Goal: Task Accomplishment & Management: Manage account settings

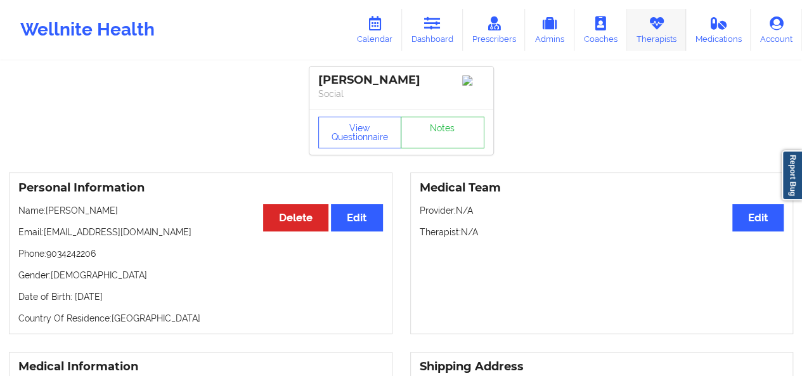
click at [654, 40] on link "Therapists" at bounding box center [656, 30] width 59 height 42
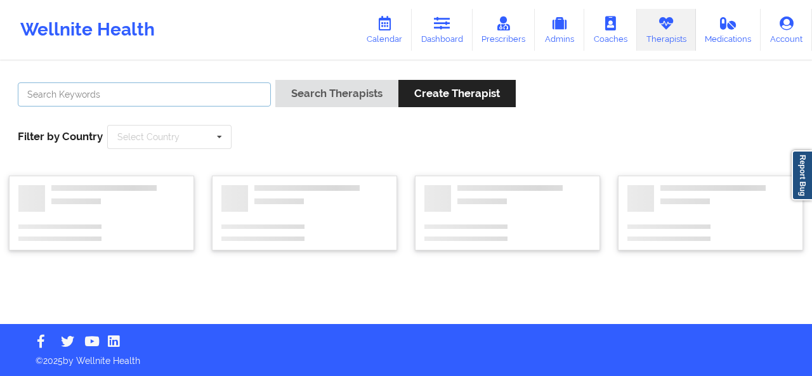
click at [173, 97] on input "text" at bounding box center [144, 94] width 253 height 24
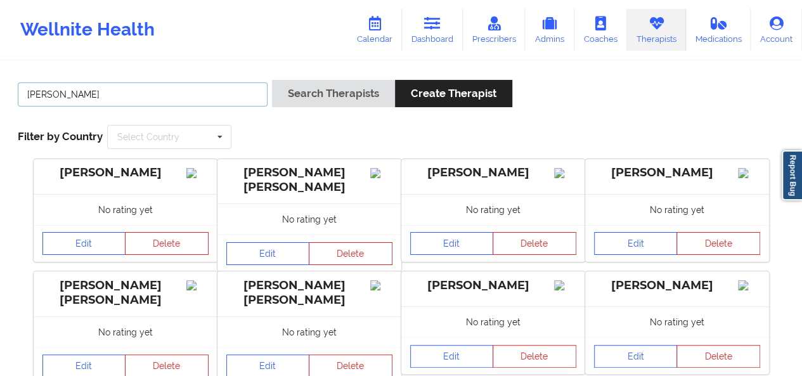
type input "[PERSON_NAME]"
click at [272, 80] on button "Search Therapists" at bounding box center [333, 93] width 123 height 27
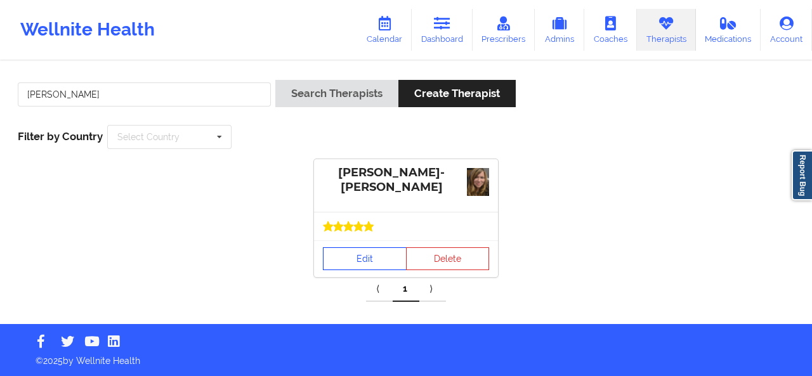
click at [366, 257] on link "Edit" at bounding box center [365, 258] width 84 height 23
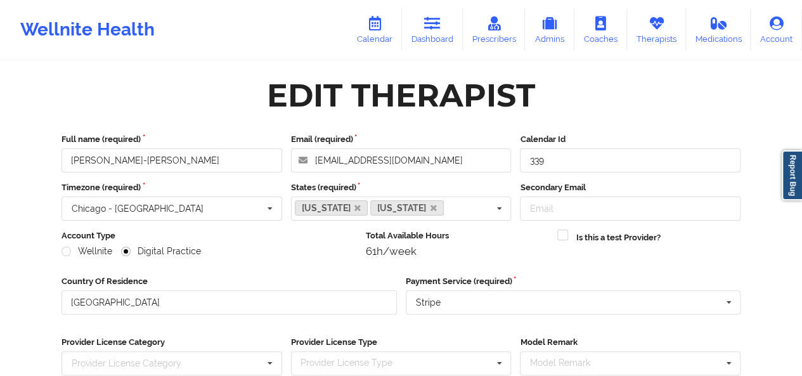
scroll to position [191, 0]
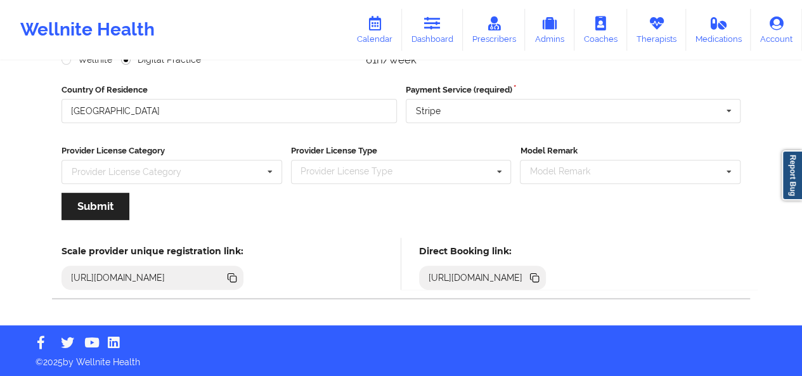
click at [539, 277] on icon at bounding box center [536, 279] width 6 height 6
click at [537, 274] on icon at bounding box center [534, 276] width 6 height 6
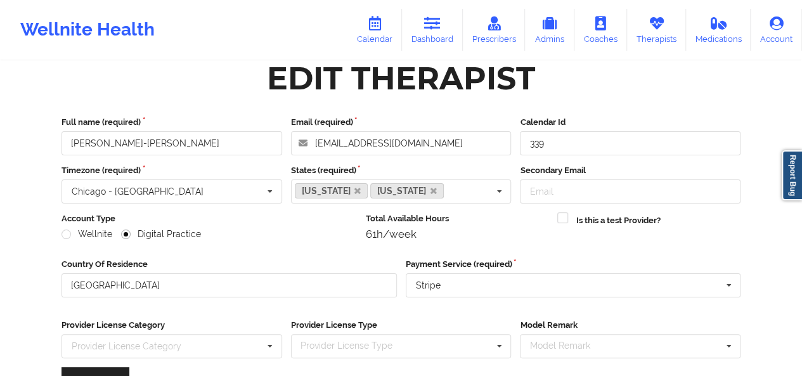
scroll to position [0, 0]
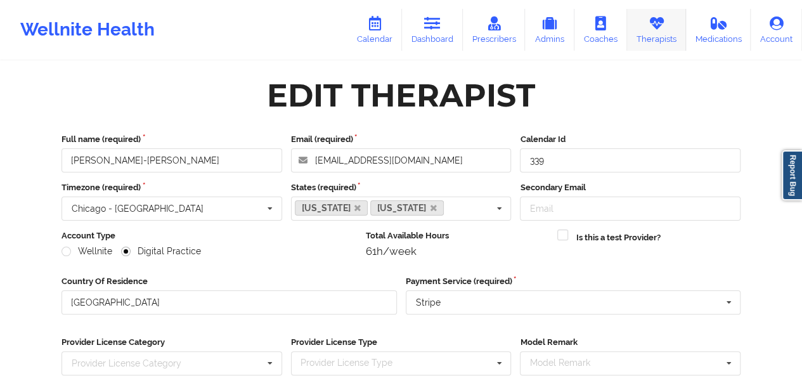
click at [652, 42] on link "Therapists" at bounding box center [656, 30] width 59 height 42
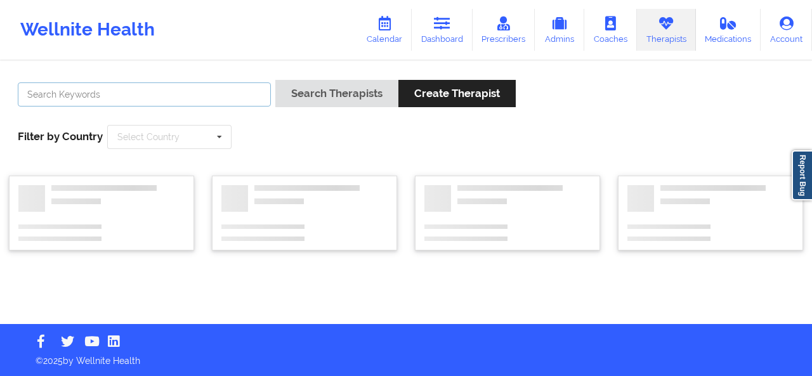
click at [183, 89] on input "text" at bounding box center [144, 94] width 253 height 24
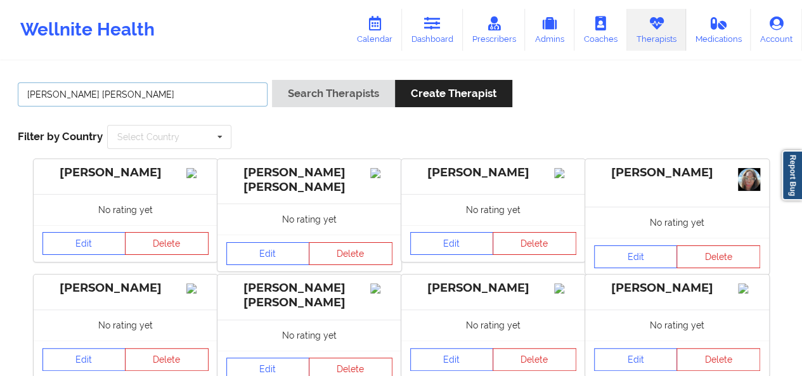
type input "[PERSON_NAME] [PERSON_NAME]"
click at [272, 80] on button "Search Therapists" at bounding box center [333, 93] width 123 height 27
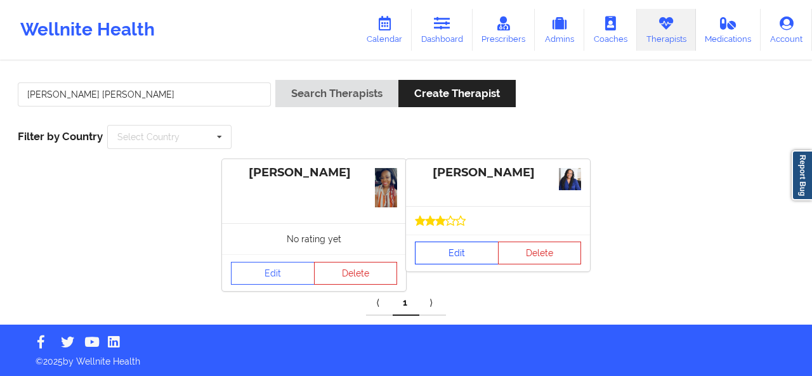
click at [473, 227] on div "[PERSON_NAME] Edit Delete" at bounding box center [498, 215] width 184 height 112
click at [456, 247] on link "Edit" at bounding box center [457, 253] width 84 height 23
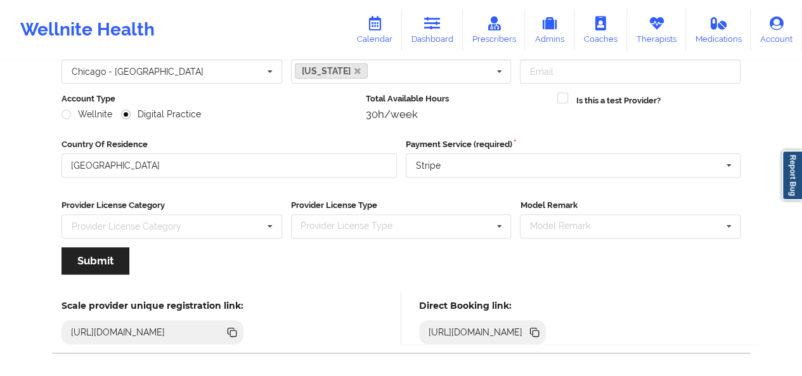
scroll to position [191, 0]
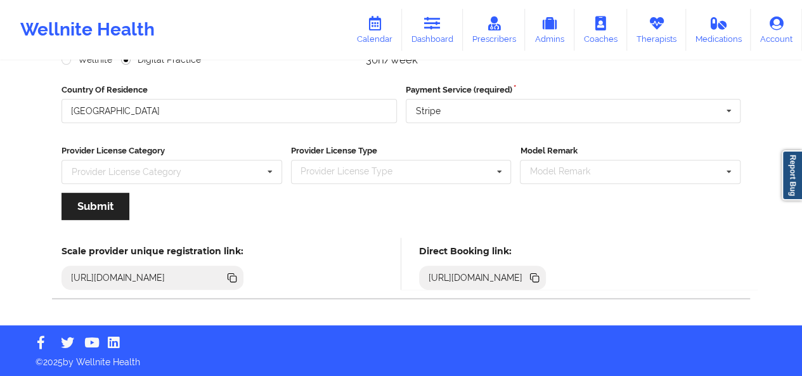
click at [539, 277] on icon at bounding box center [536, 279] width 6 height 6
click at [365, 22] on link "Calendar" at bounding box center [374, 30] width 55 height 42
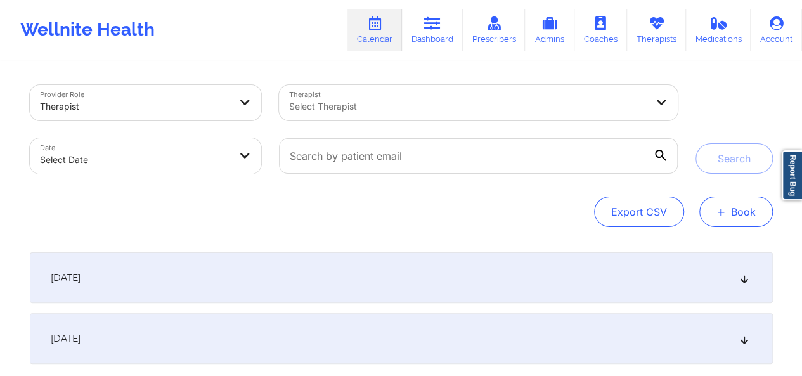
click at [751, 199] on button "+ Book" at bounding box center [736, 212] width 74 height 30
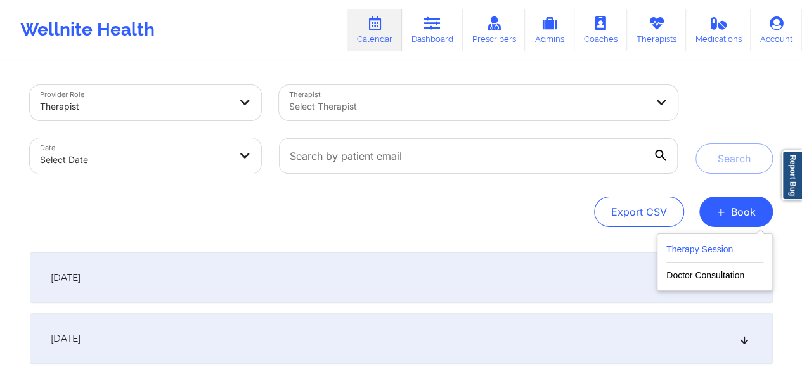
click at [719, 242] on button "Therapy Session" at bounding box center [714, 252] width 97 height 21
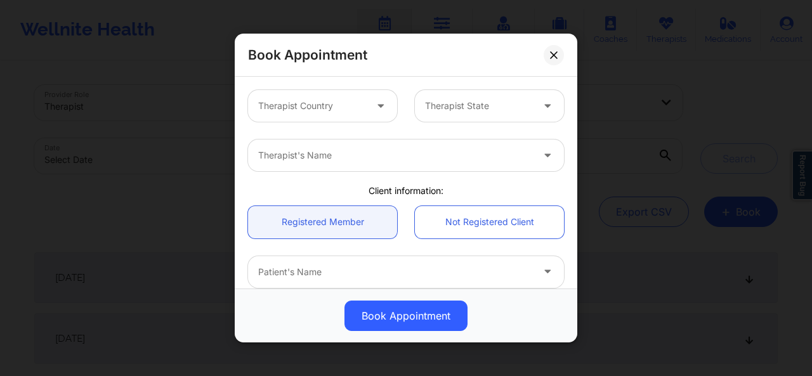
click at [367, 102] on div at bounding box center [382, 106] width 30 height 32
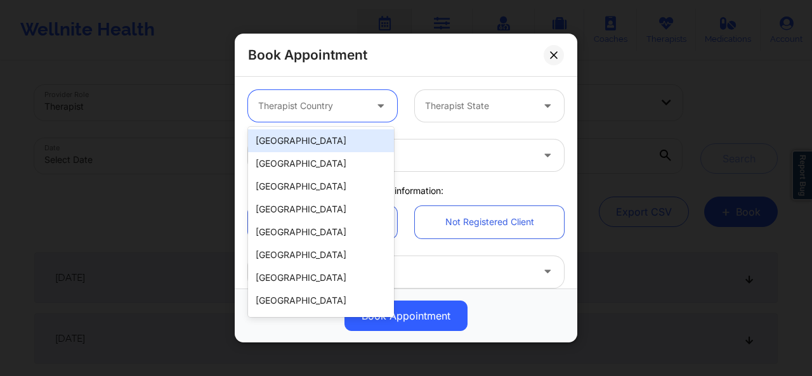
click at [323, 148] on div "[GEOGRAPHIC_DATA]" at bounding box center [321, 140] width 146 height 23
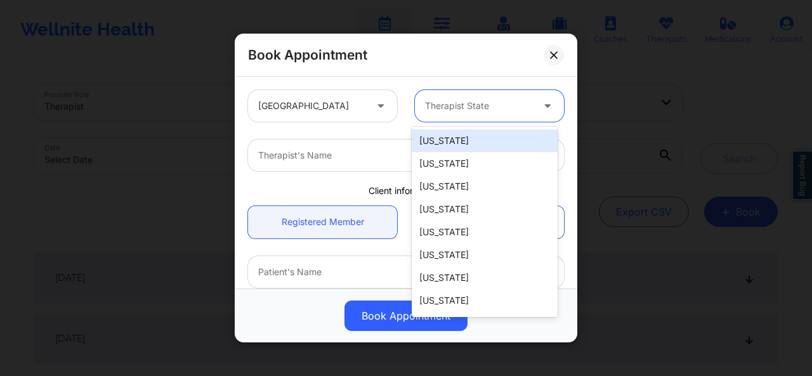
click at [446, 110] on div at bounding box center [478, 105] width 107 height 15
type input "ut"
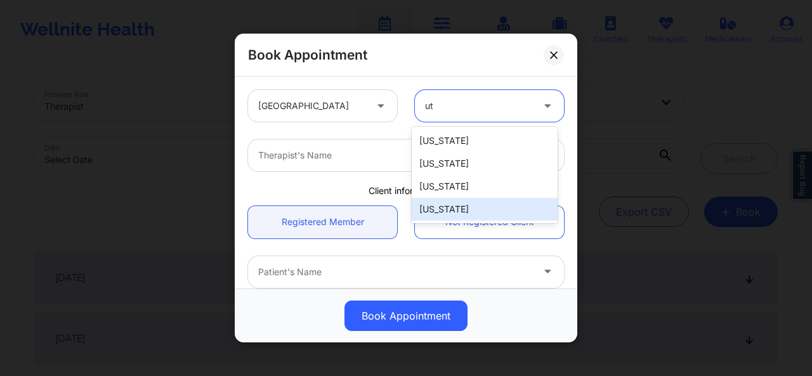
click at [448, 209] on div "[US_STATE]" at bounding box center [485, 209] width 146 height 23
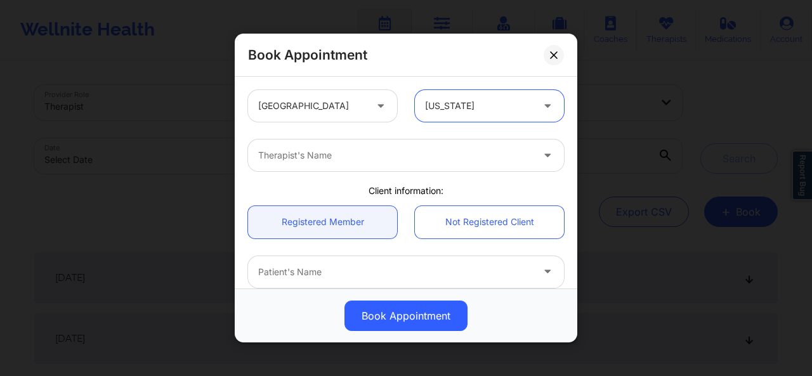
click at [316, 159] on div at bounding box center [395, 155] width 274 height 15
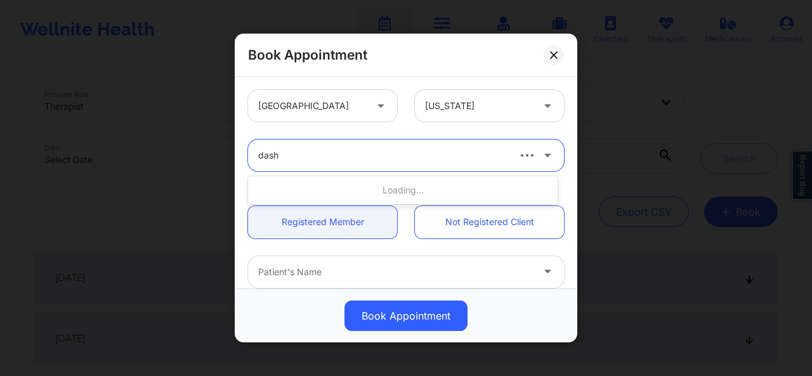
type input "dashi"
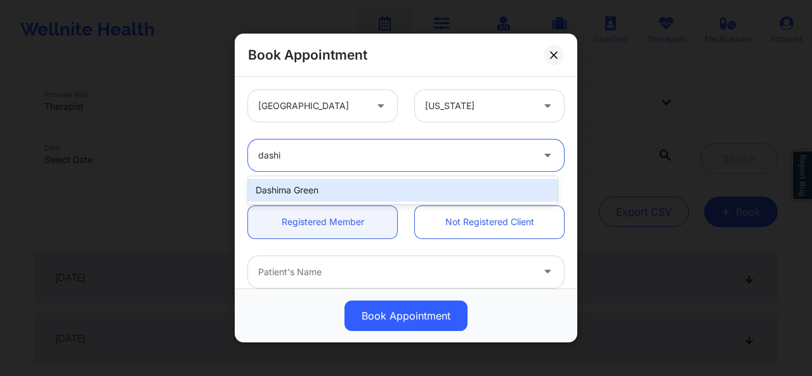
click at [325, 187] on div "Dashima Green" at bounding box center [402, 190] width 309 height 23
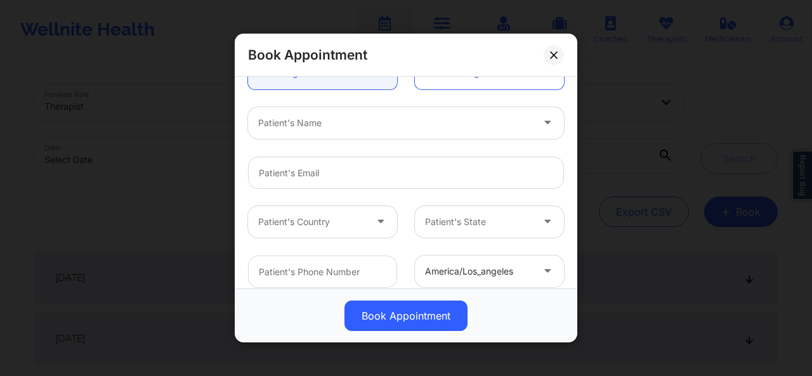
scroll to position [160, 0]
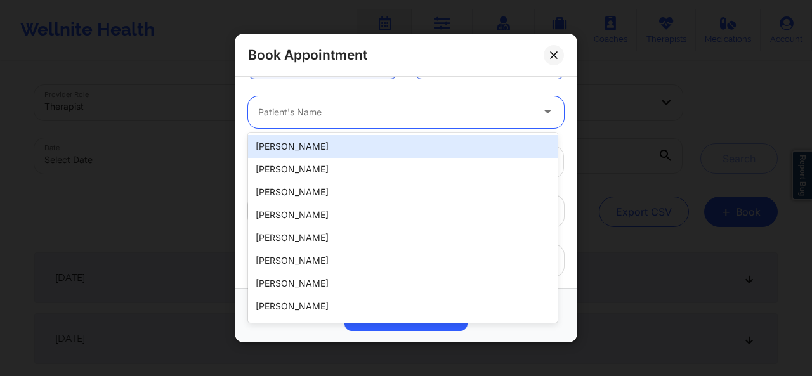
click at [375, 103] on div "Patient's Name" at bounding box center [390, 112] width 285 height 32
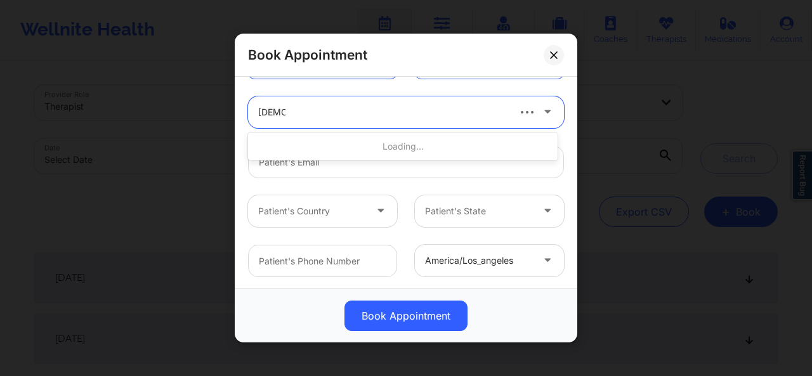
type input "[PERSON_NAME]"
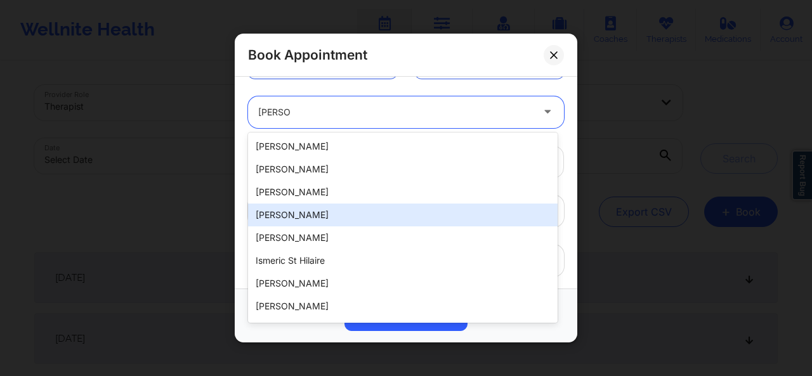
click at [329, 216] on div "[PERSON_NAME]" at bounding box center [402, 215] width 309 height 23
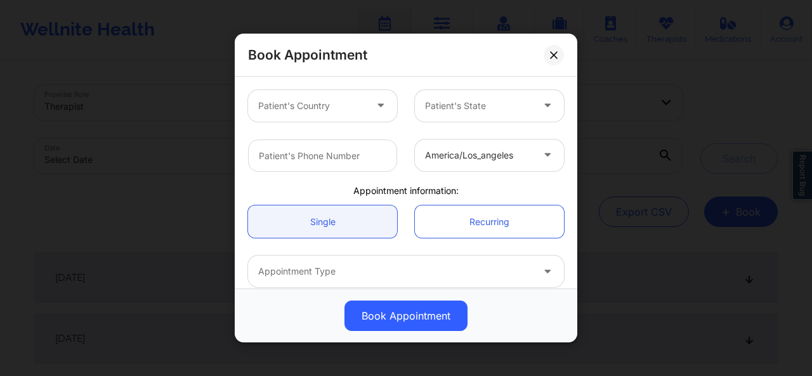
scroll to position [271, 0]
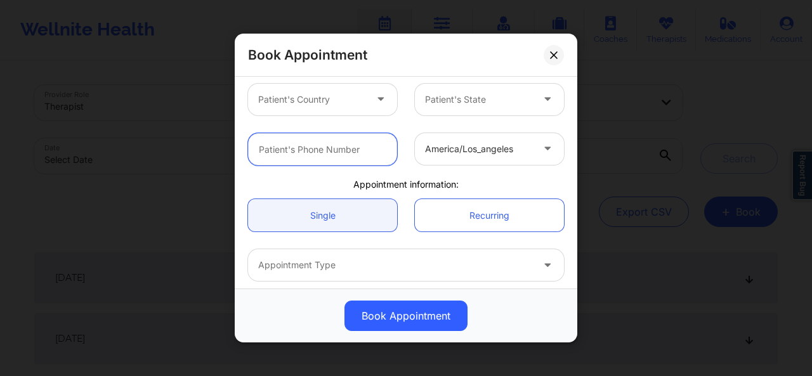
click at [352, 153] on input "text" at bounding box center [322, 149] width 149 height 32
click at [312, 149] on input "[PHONE_NUMBER]" at bounding box center [322, 149] width 149 height 32
paste input "[PHONE_NUMBER]"
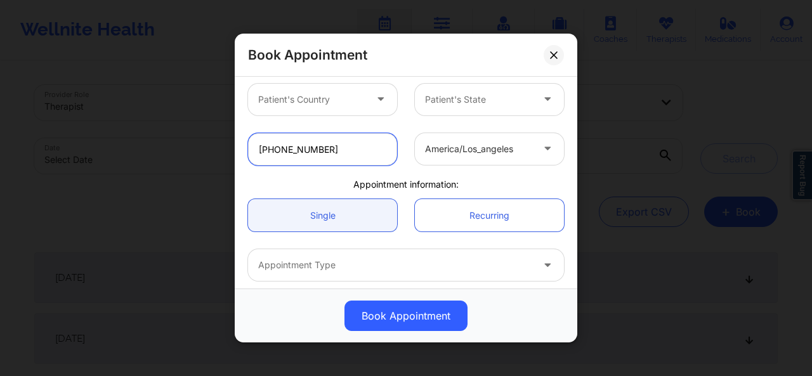
type input "[PHONE_NUMBER]"
click at [318, 101] on div at bounding box center [311, 99] width 107 height 15
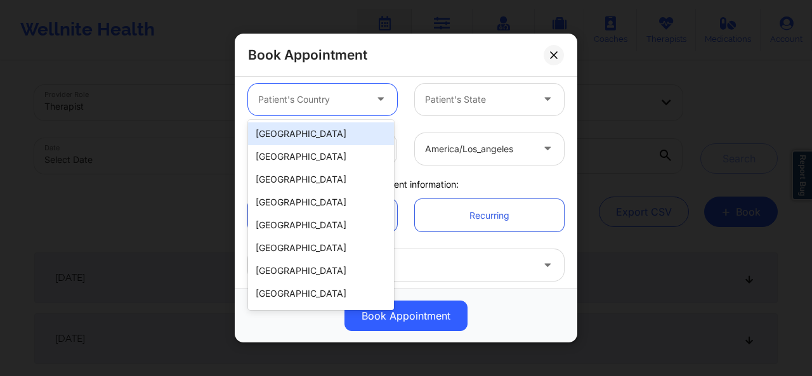
click at [314, 127] on div "[GEOGRAPHIC_DATA]" at bounding box center [321, 133] width 146 height 23
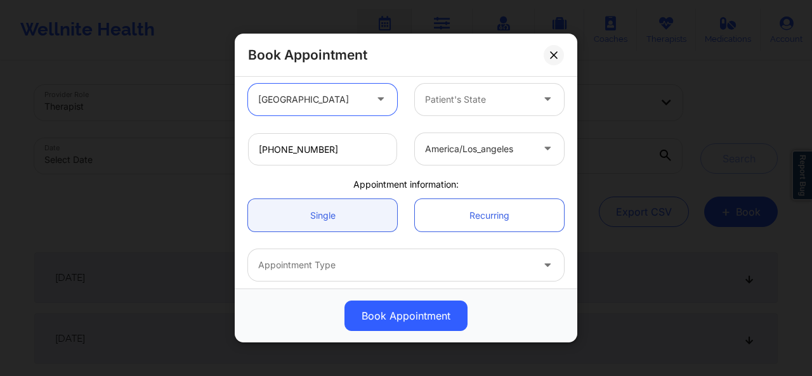
click at [452, 110] on div "Patient's State" at bounding box center [474, 99] width 119 height 32
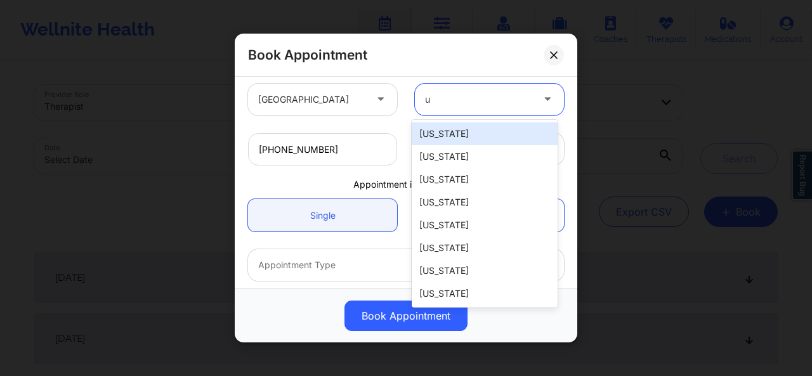
type input "ut"
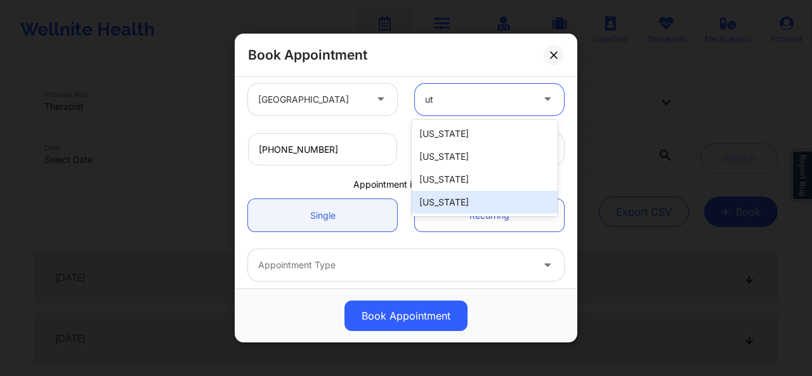
click at [451, 209] on div "[US_STATE]" at bounding box center [485, 202] width 146 height 23
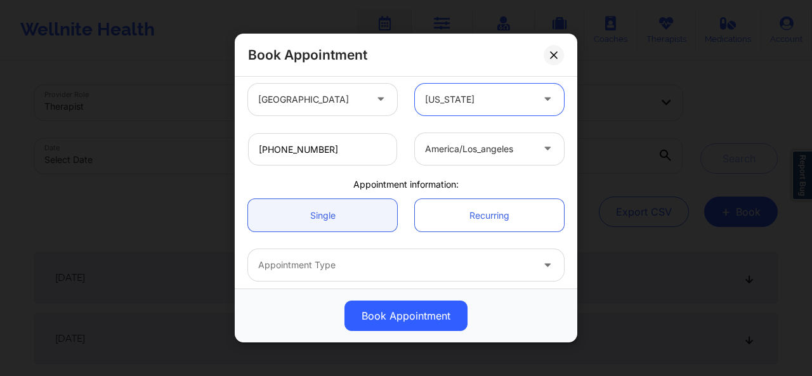
click at [462, 159] on div "america/los_angeles" at bounding box center [478, 149] width 107 height 32
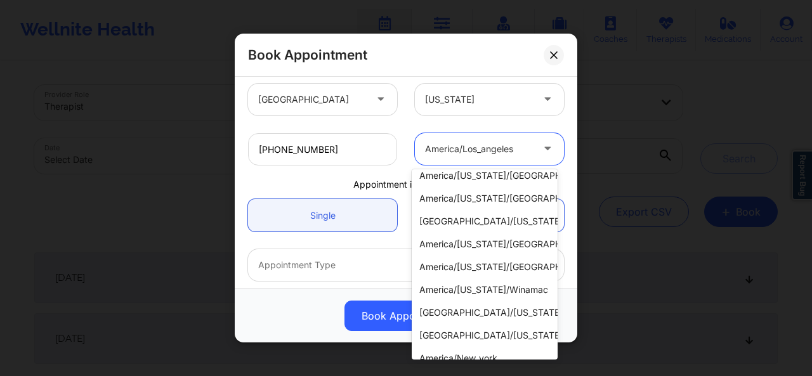
scroll to position [483, 0]
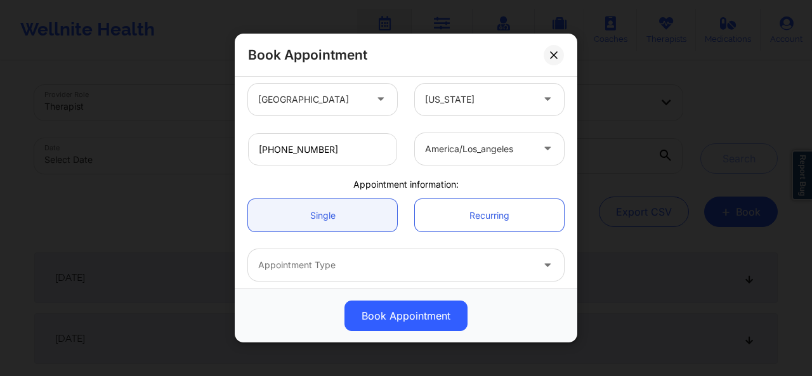
drag, startPoint x: 560, startPoint y: 350, endPoint x: 544, endPoint y: 255, distance: 96.4
click at [544, 255] on div "Book Appointment [GEOGRAPHIC_DATA] [US_STATE] Dashima Green Client information:…" at bounding box center [406, 188] width 812 height 376
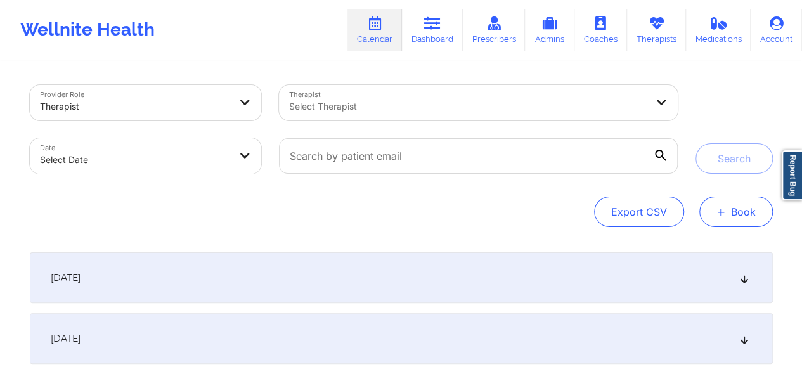
click at [731, 218] on button "+ Book" at bounding box center [736, 212] width 74 height 30
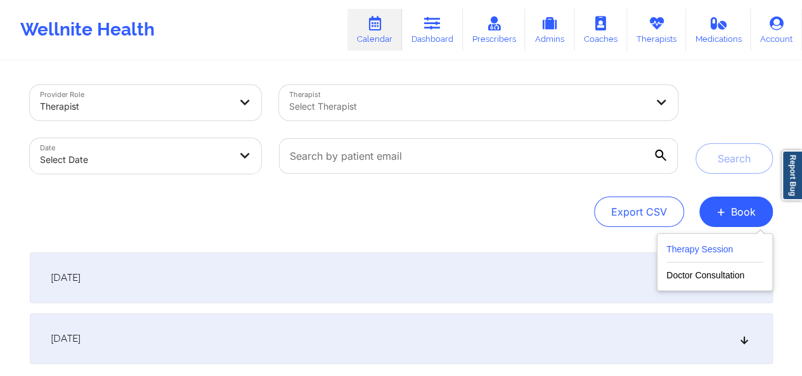
click at [717, 252] on button "Therapy Session" at bounding box center [714, 252] width 97 height 21
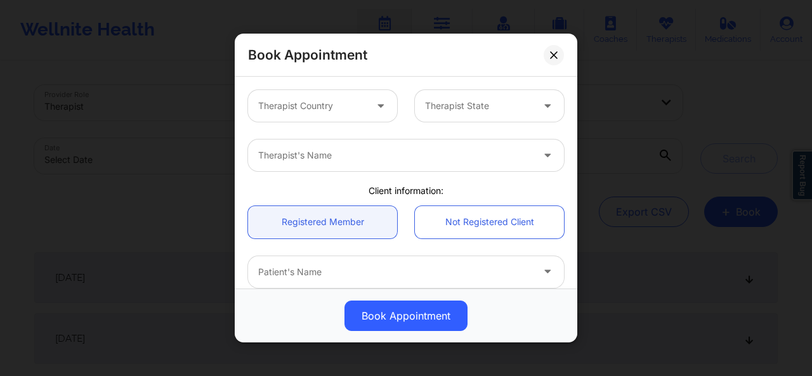
click at [491, 116] on div "Therapist State" at bounding box center [474, 106] width 119 height 32
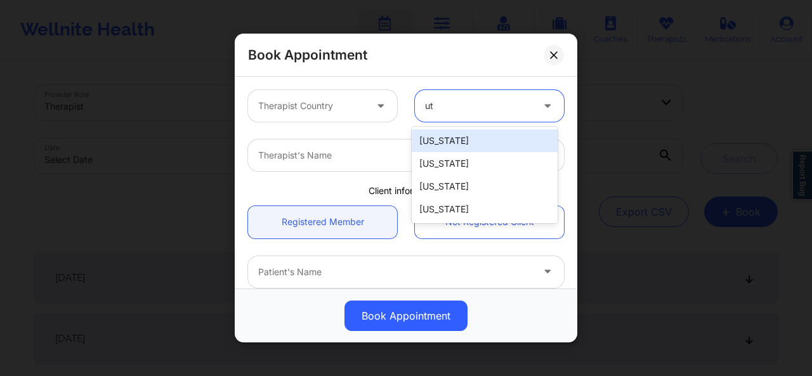
type input "u"
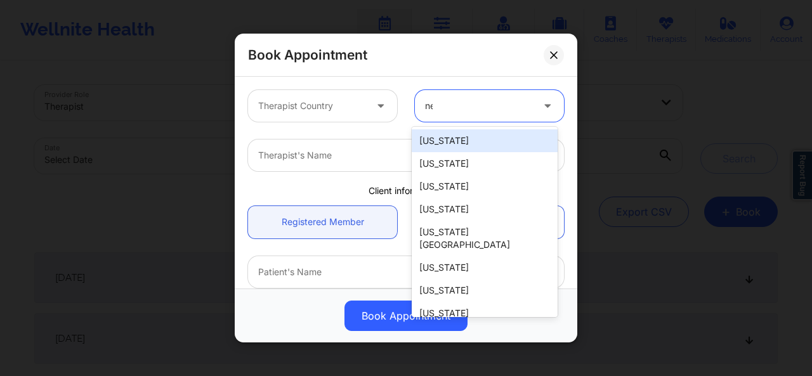
type input "new"
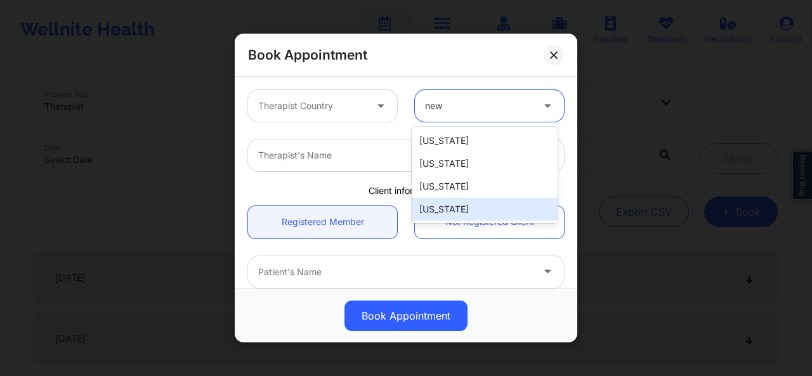
click at [443, 206] on div "[US_STATE]" at bounding box center [485, 209] width 146 height 23
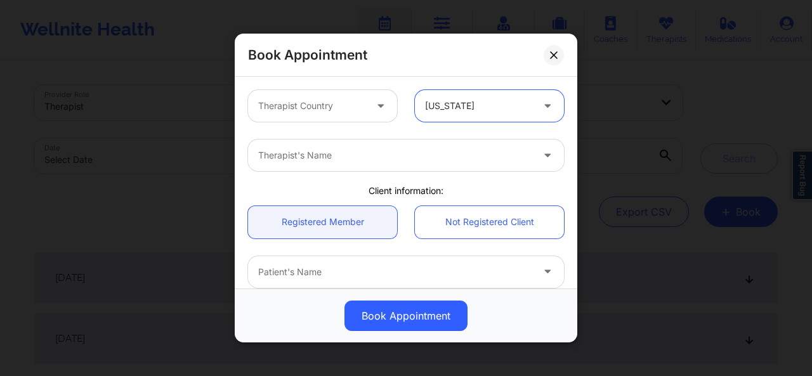
click at [337, 107] on div at bounding box center [311, 105] width 107 height 15
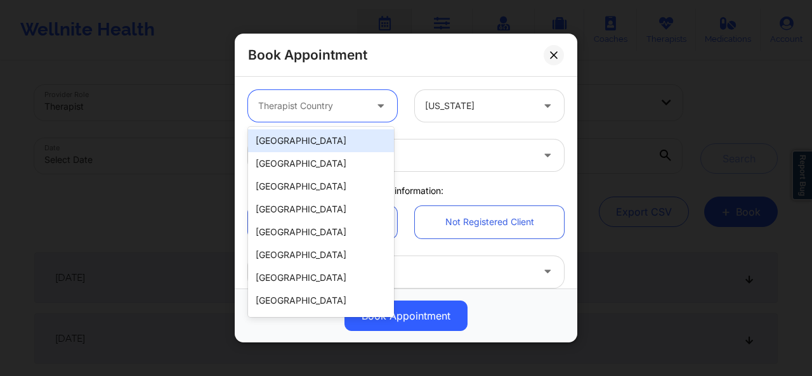
click at [312, 135] on div "[GEOGRAPHIC_DATA]" at bounding box center [321, 140] width 146 height 23
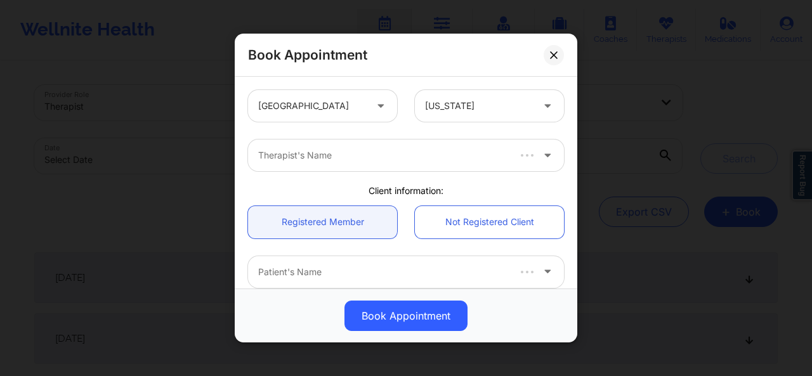
click at [336, 172] on div "Therapist's Name" at bounding box center [406, 155] width 334 height 49
click at [326, 155] on div at bounding box center [395, 155] width 274 height 15
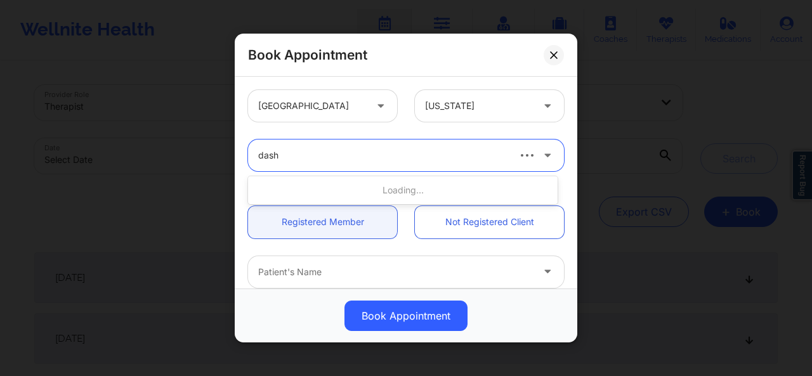
type input "dashi"
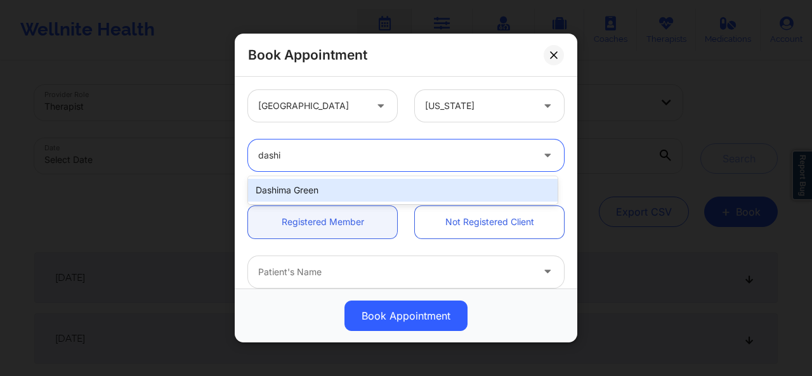
click at [320, 191] on div "Dashima Green" at bounding box center [402, 190] width 309 height 23
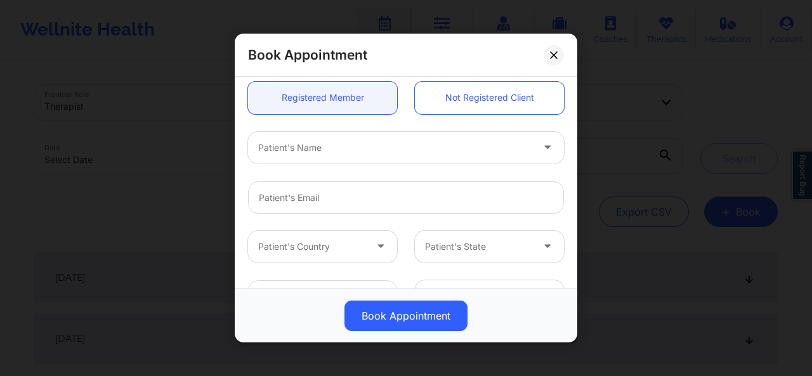
scroll to position [172, 0]
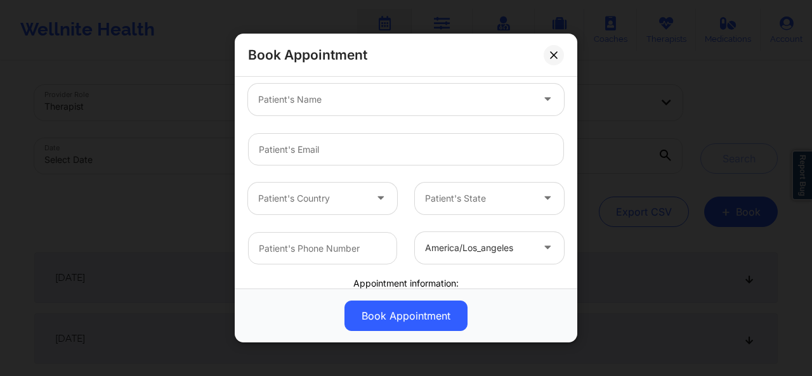
click at [396, 98] on div at bounding box center [395, 99] width 274 height 15
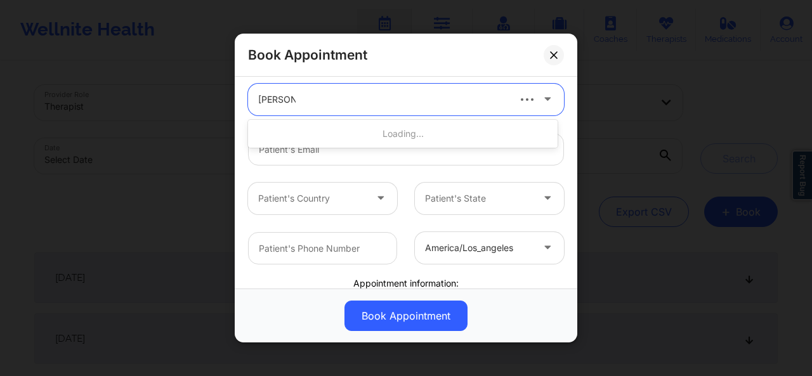
type input "[PERSON_NAME]"
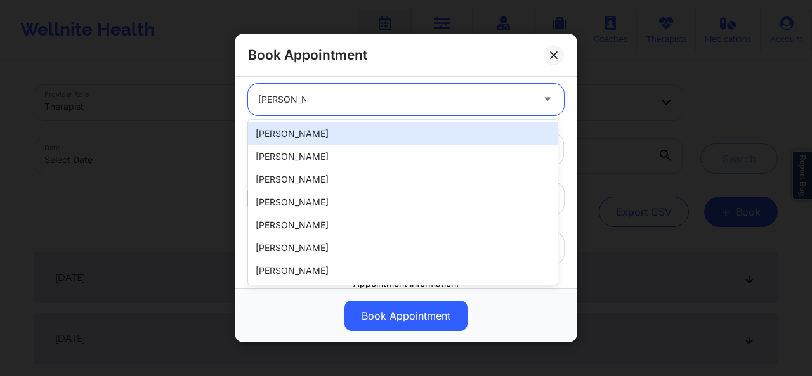
click at [354, 131] on div "[PERSON_NAME]" at bounding box center [402, 133] width 309 height 23
type input "[EMAIL_ADDRESS][DOMAIN_NAME]"
type input "8562835156"
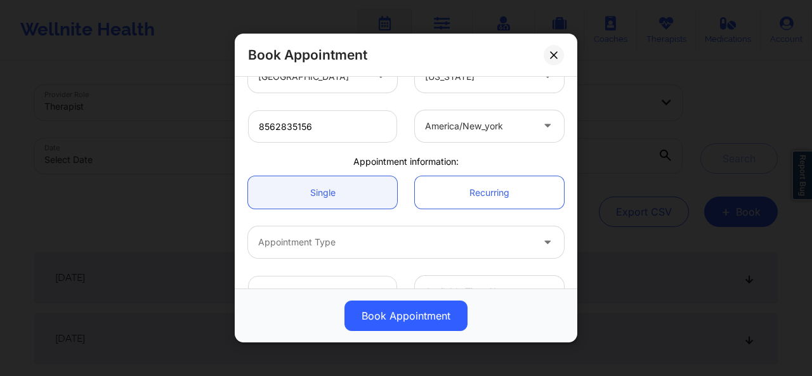
scroll to position [326, 0]
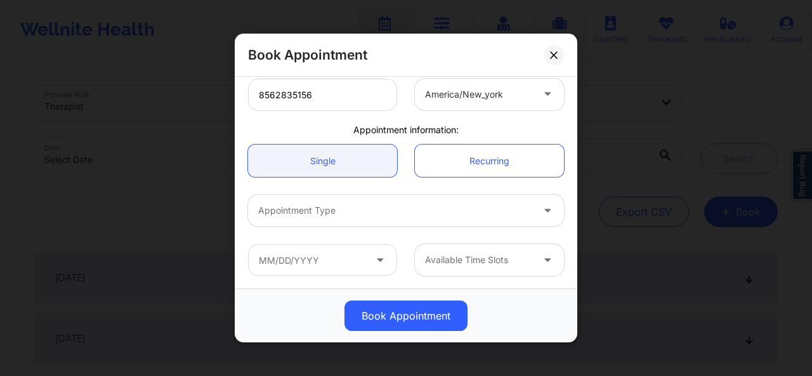
click at [404, 195] on div "Appointment Type" at bounding box center [390, 211] width 285 height 32
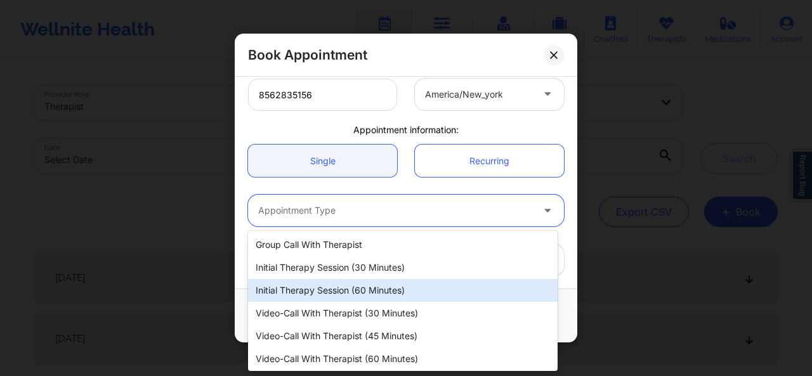
click at [375, 290] on div "Initial Therapy Session (60 minutes)" at bounding box center [402, 290] width 309 height 23
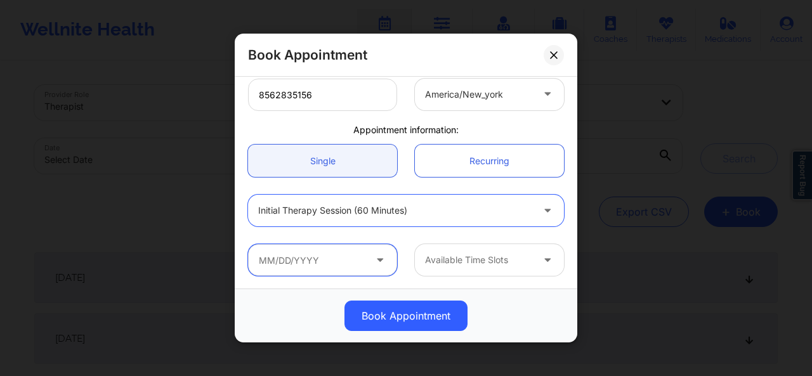
click at [353, 268] on input "text" at bounding box center [322, 260] width 149 height 32
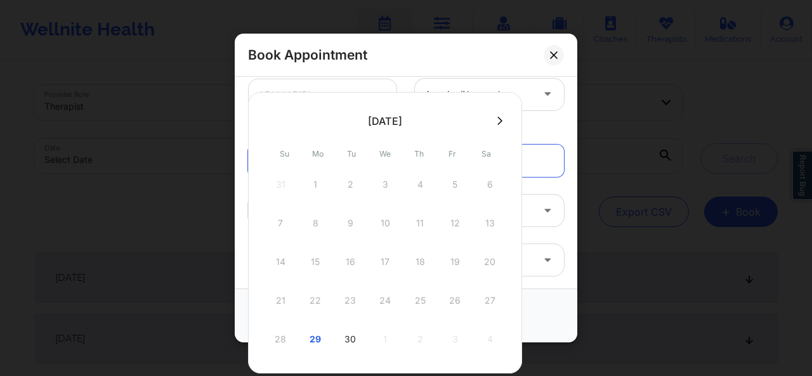
click at [417, 337] on div "28 29 30 1 2 3 4" at bounding box center [384, 339] width 241 height 36
click at [549, 303] on div "Book Appointment" at bounding box center [405, 316] width 325 height 30
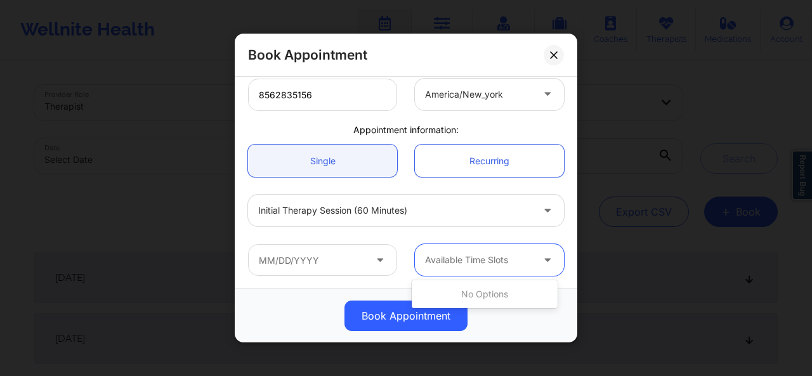
click at [490, 267] on div at bounding box center [478, 259] width 107 height 15
click at [342, 212] on div at bounding box center [395, 210] width 274 height 15
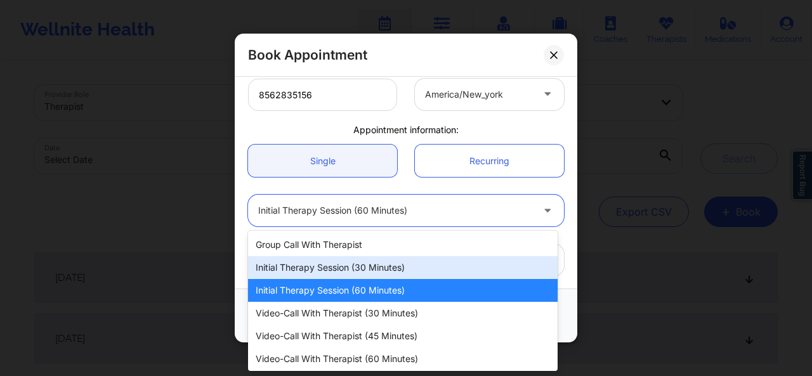
click at [327, 261] on div "Initial Therapy Session (30 minutes)" at bounding box center [402, 267] width 309 height 23
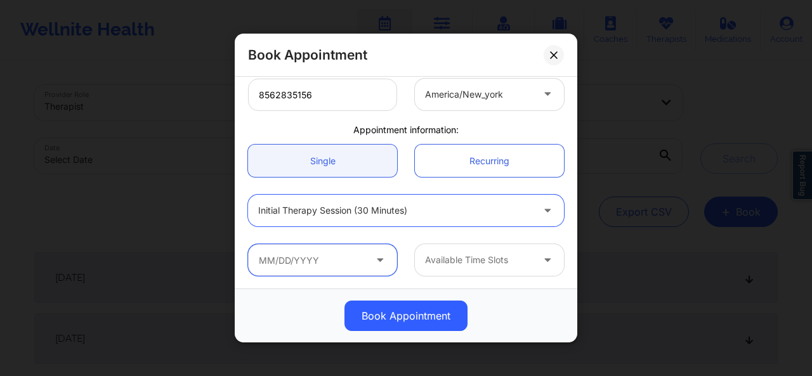
click at [341, 259] on input "text" at bounding box center [322, 260] width 149 height 32
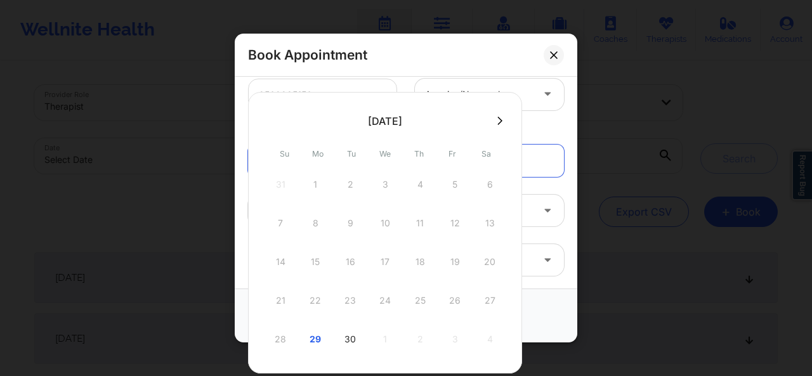
click at [390, 339] on div "28 29 30 1 2 3 4" at bounding box center [384, 339] width 241 height 36
click at [388, 334] on div "28 29 30 1 2 3 4" at bounding box center [384, 339] width 241 height 36
click at [408, 336] on div "28 29 30 1 2 3 4" at bounding box center [384, 339] width 241 height 36
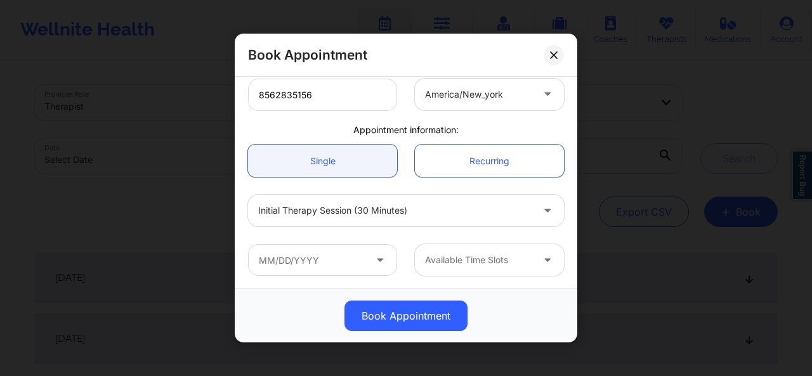
click at [543, 321] on div "Book Appointment" at bounding box center [405, 316] width 325 height 30
click at [386, 266] on input "text" at bounding box center [322, 260] width 149 height 32
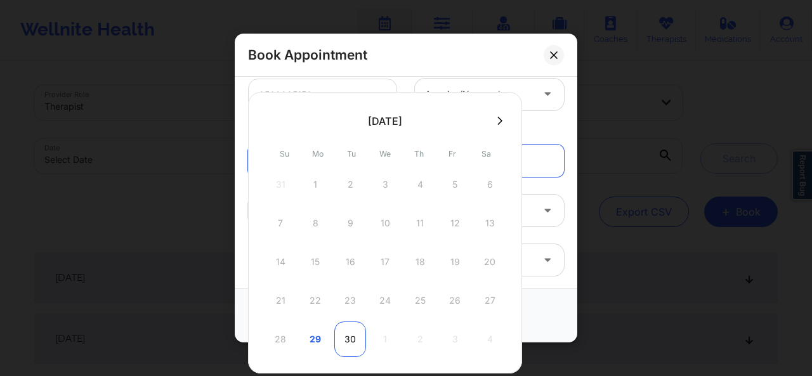
click at [350, 339] on div "30" at bounding box center [350, 339] width 32 height 36
type input "[DATE]"
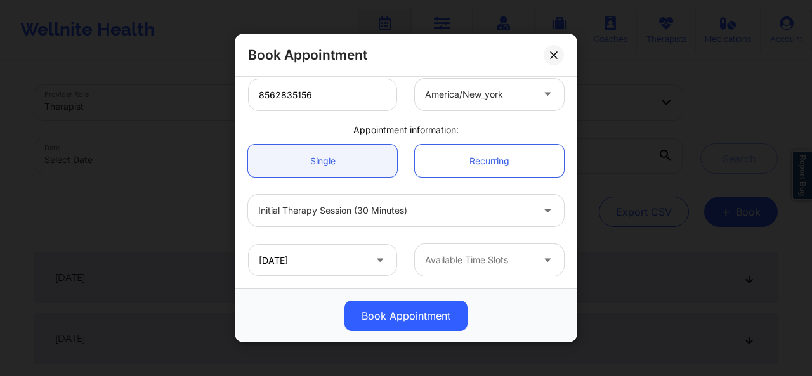
click at [437, 261] on div at bounding box center [478, 259] width 107 height 15
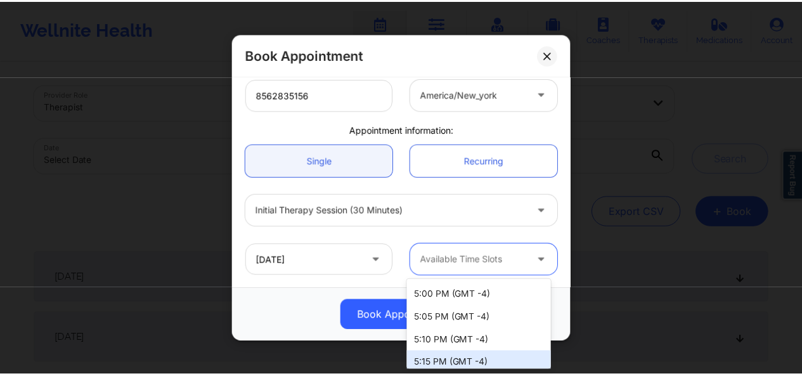
scroll to position [2443, 0]
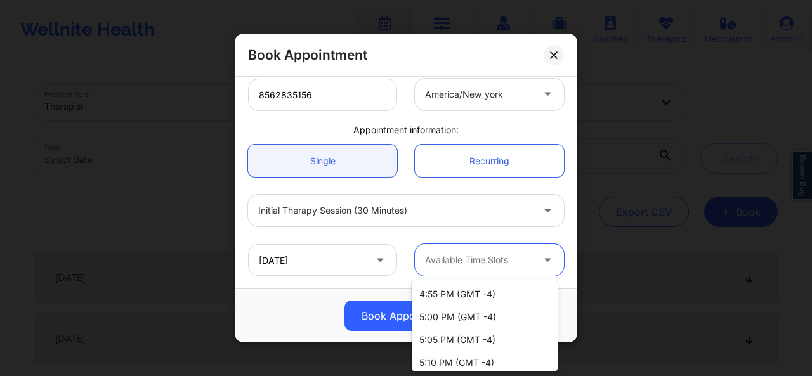
click at [493, 316] on div "5:00 PM (GMT -4)" at bounding box center [485, 317] width 146 height 23
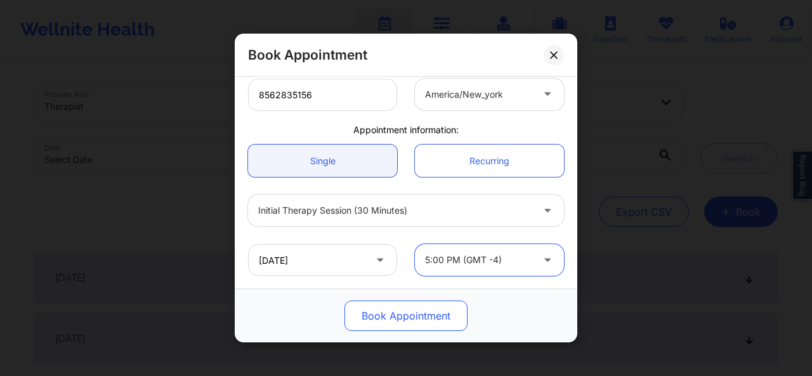
click at [389, 320] on button "Book Appointment" at bounding box center [405, 316] width 123 height 30
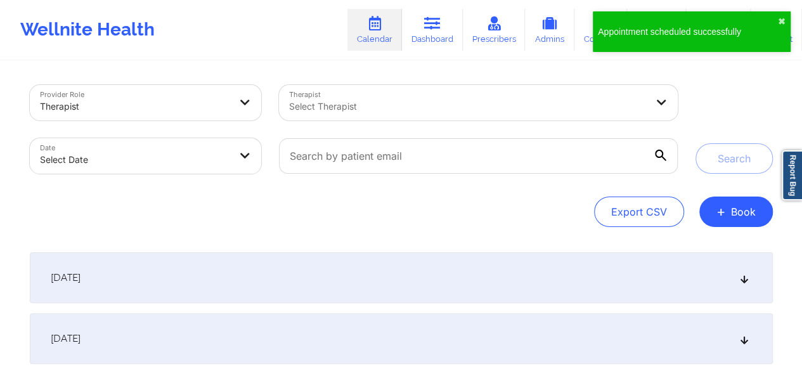
click at [670, 42] on div "Appointment scheduled successfully ✖︎" at bounding box center [692, 31] width 198 height 41
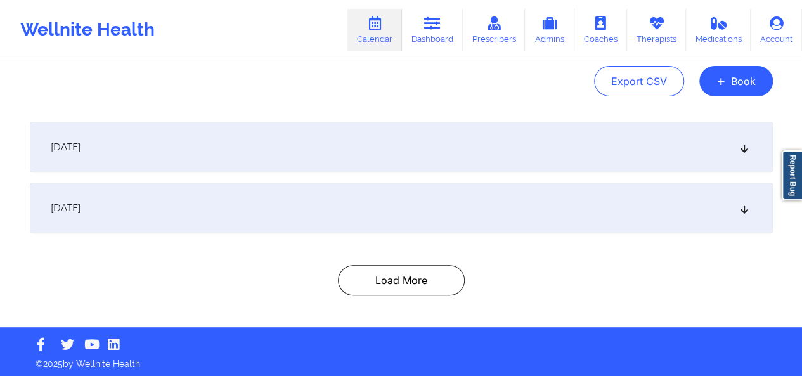
scroll to position [133, 0]
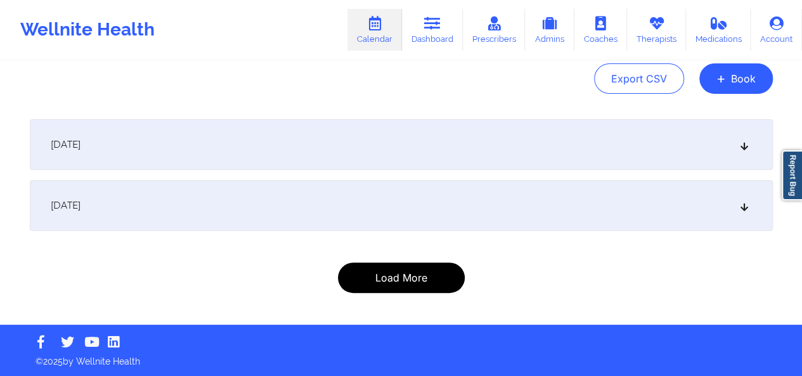
click at [434, 278] on button "Load More" at bounding box center [401, 278] width 127 height 30
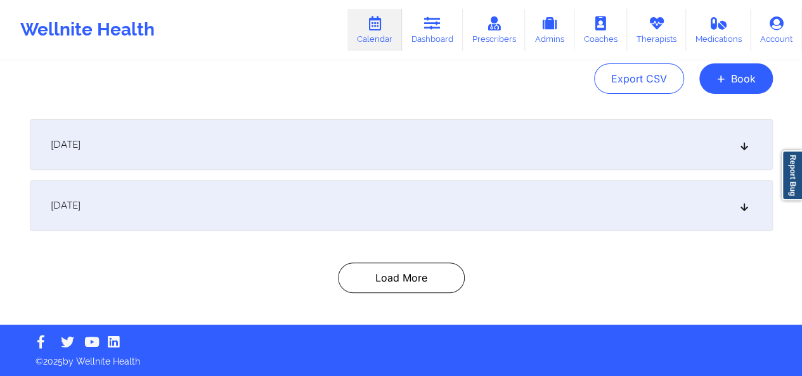
click at [749, 203] on icon at bounding box center [744, 205] width 11 height 9
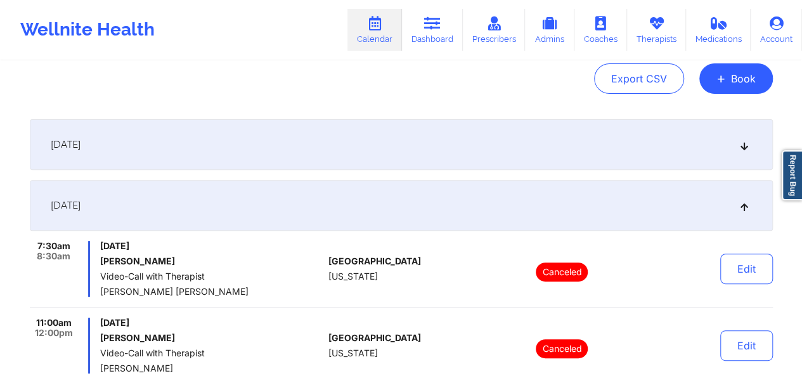
click at [581, 272] on p "Canceled" at bounding box center [562, 272] width 52 height 19
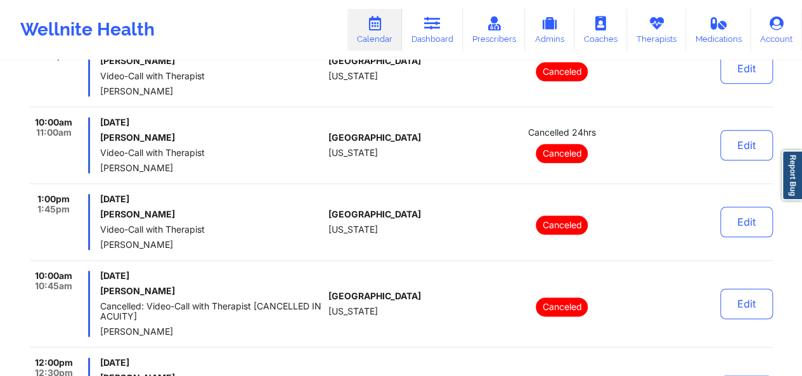
scroll to position [8129, 0]
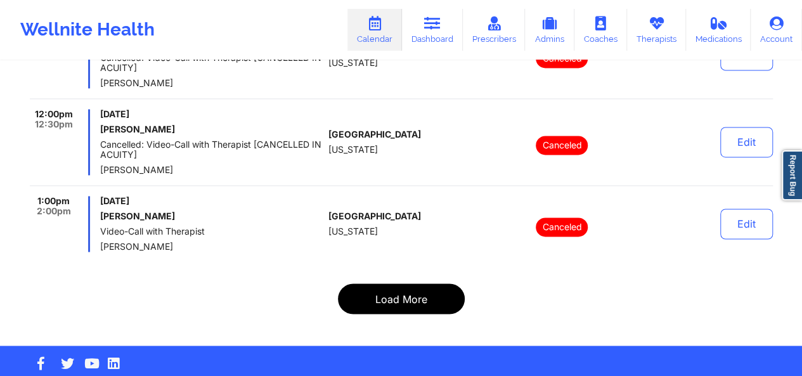
click at [448, 283] on button "Load More" at bounding box center [401, 298] width 127 height 30
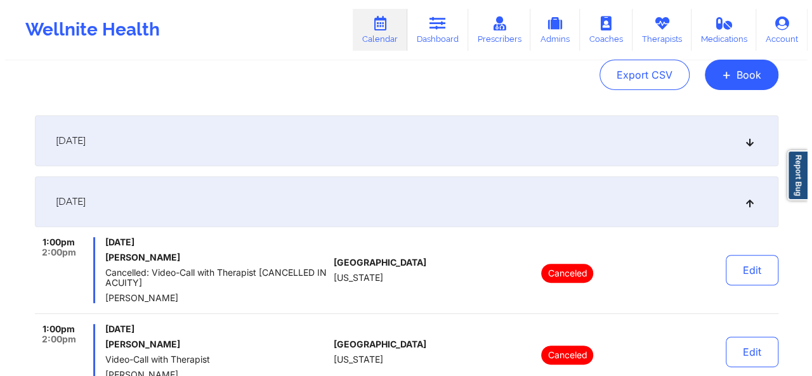
scroll to position [0, 0]
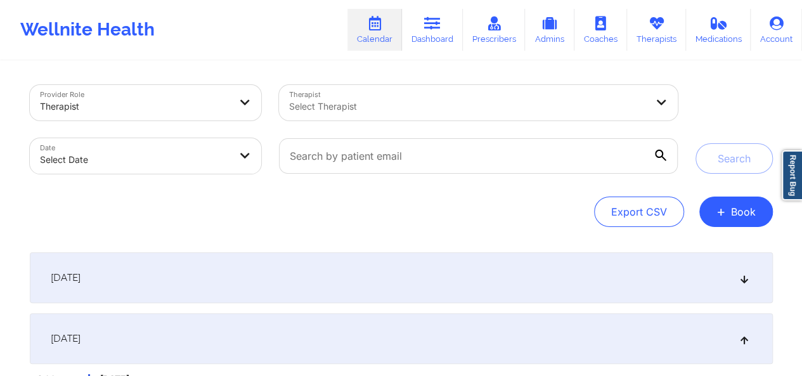
select select "2025-8"
select select "2025-9"
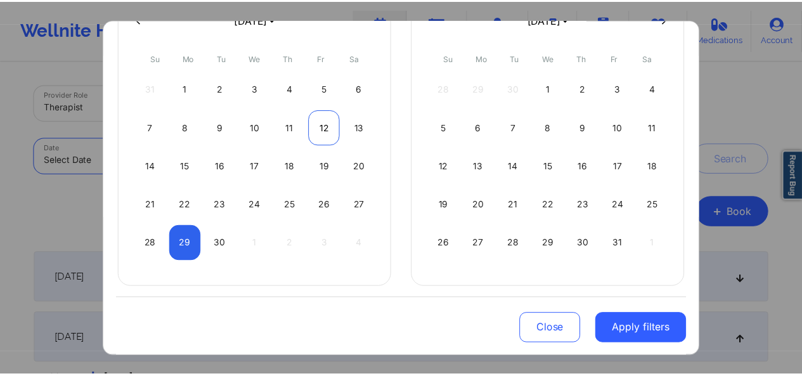
scroll to position [129, 0]
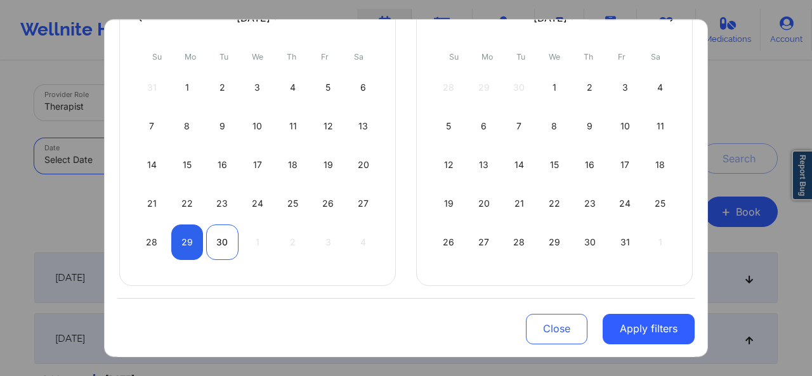
click at [223, 242] on div "30" at bounding box center [222, 242] width 32 height 36
select select "2025-8"
select select "2025-9"
select select "2025-8"
select select "2025-9"
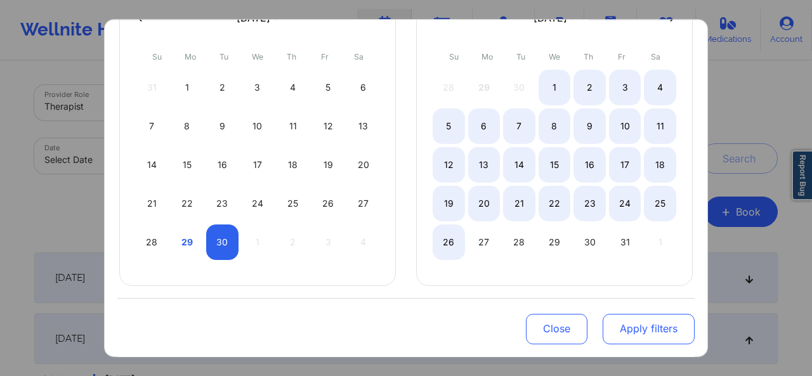
click at [610, 328] on button "Apply filters" at bounding box center [648, 328] width 92 height 30
click at [653, 325] on button "Apply filters" at bounding box center [648, 328] width 92 height 30
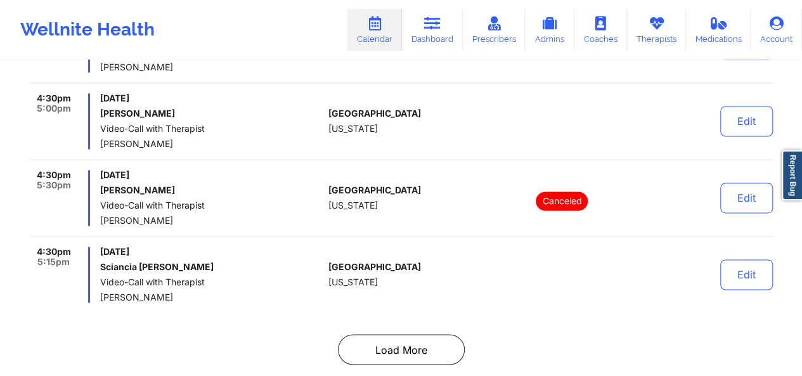
scroll to position [8119, 0]
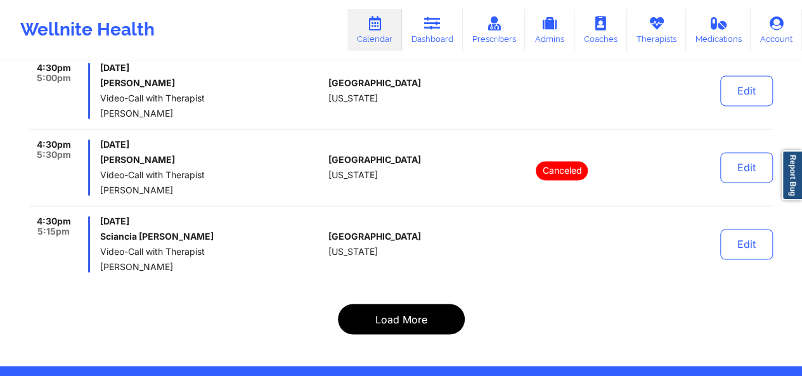
click at [386, 304] on button "Load More" at bounding box center [401, 319] width 127 height 30
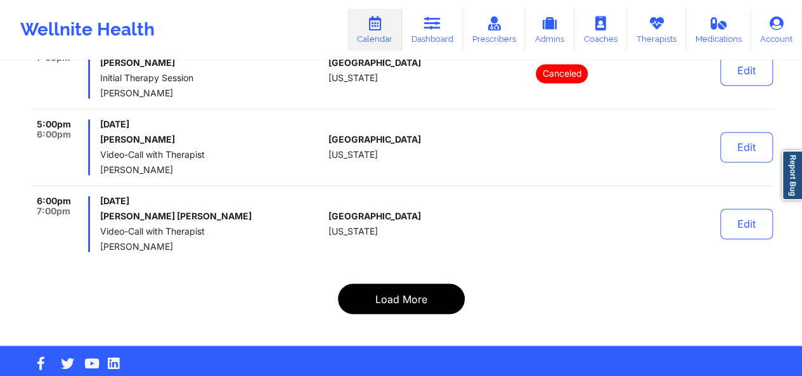
click at [388, 283] on button "Load More" at bounding box center [401, 298] width 127 height 30
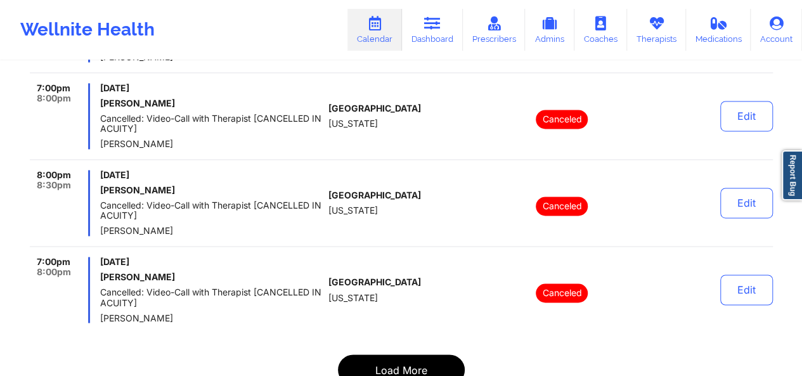
click at [421, 354] on button "Load More" at bounding box center [401, 369] width 127 height 30
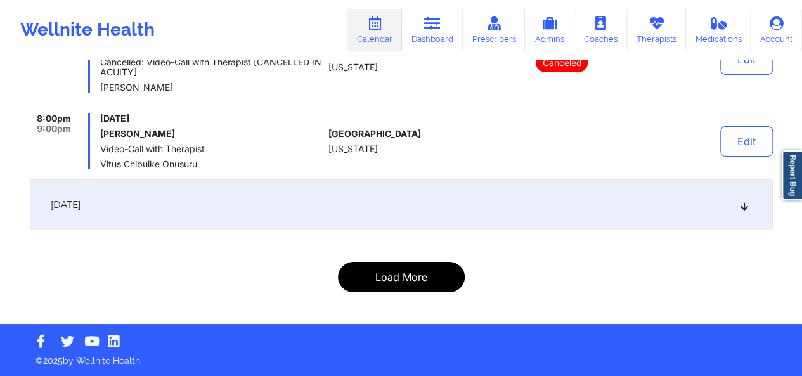
scroll to position [2254, 0]
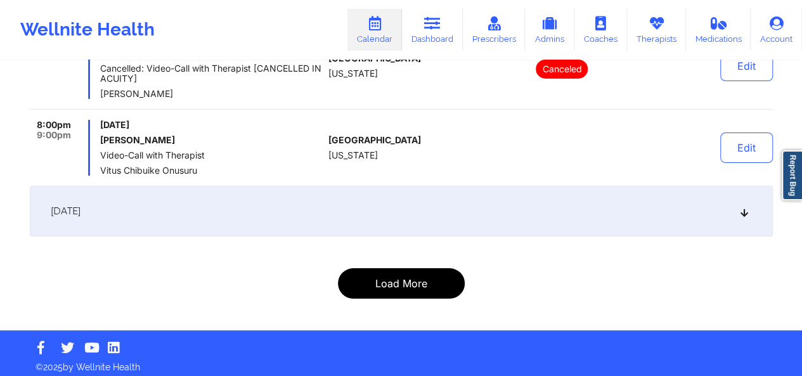
click at [408, 272] on button "Load More" at bounding box center [401, 283] width 127 height 30
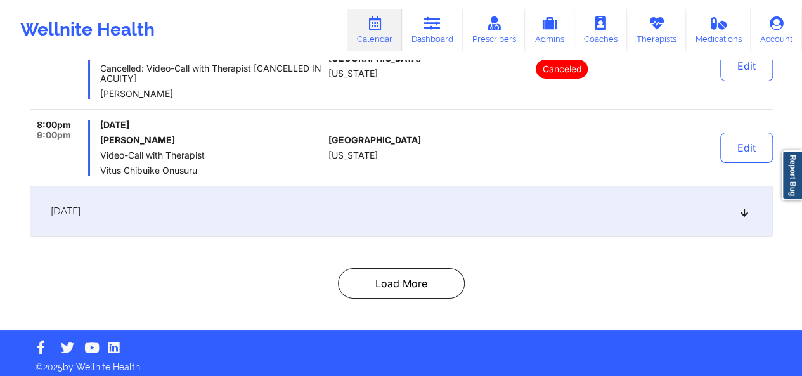
click at [743, 207] on icon at bounding box center [744, 211] width 11 height 9
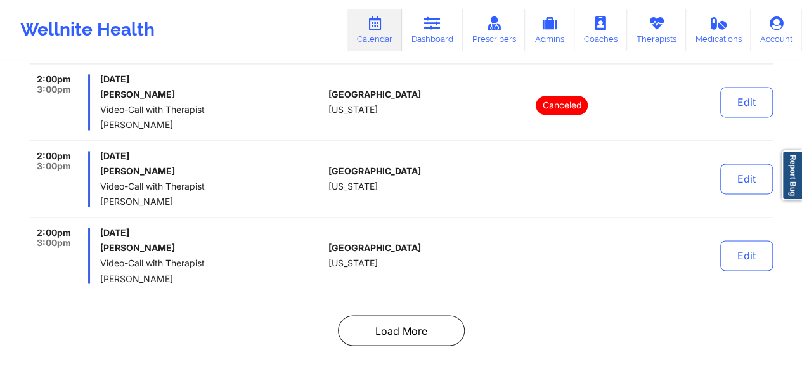
scroll to position [8134, 0]
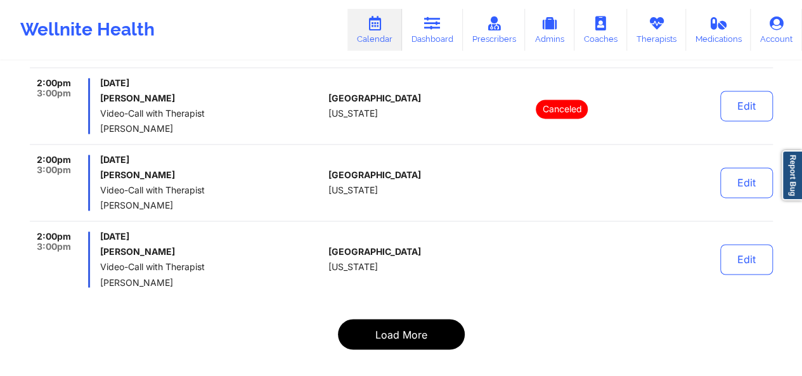
click at [413, 319] on button "Load More" at bounding box center [401, 334] width 127 height 30
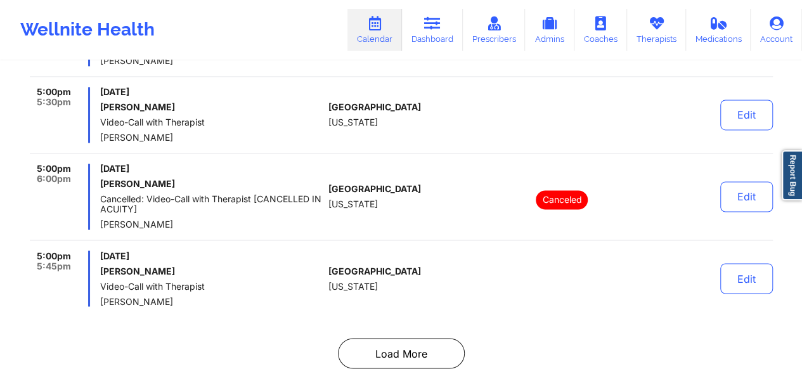
scroll to position [8169, 0]
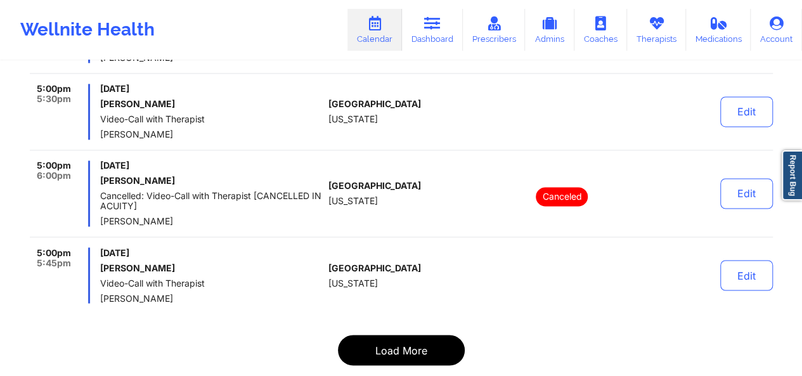
click at [394, 335] on button "Load More" at bounding box center [401, 350] width 127 height 30
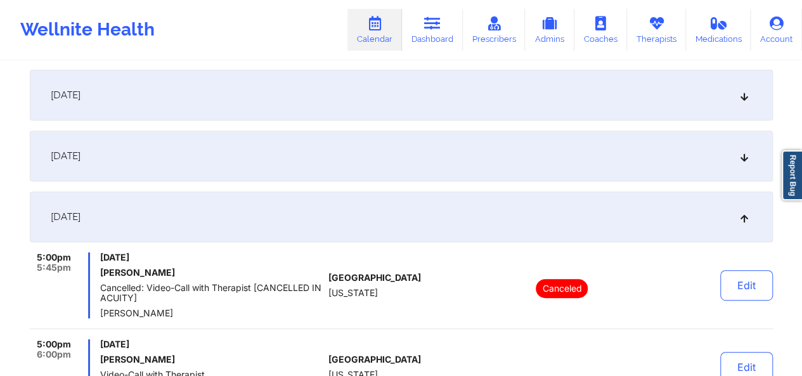
scroll to position [0, 0]
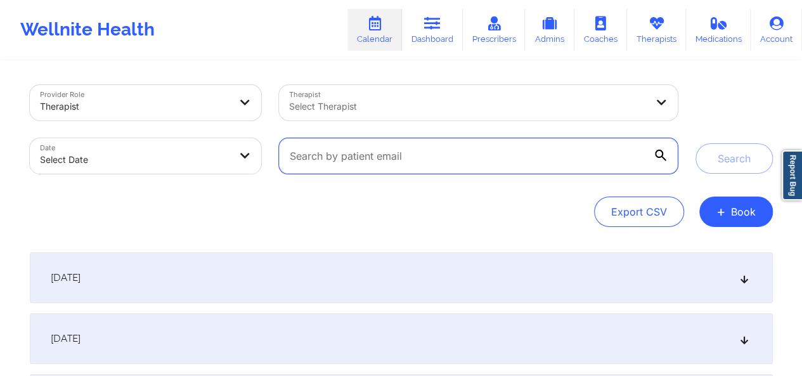
click at [431, 169] on input "text" at bounding box center [478, 156] width 398 height 36
paste input "[EMAIL_ADDRESS][DOMAIN_NAME]"
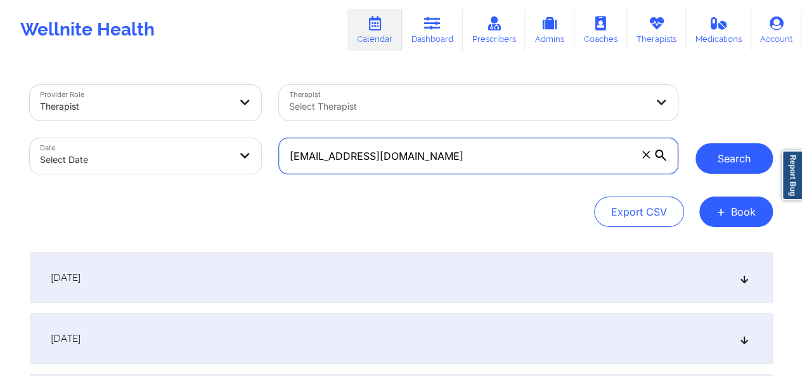
type input "[EMAIL_ADDRESS][DOMAIN_NAME]"
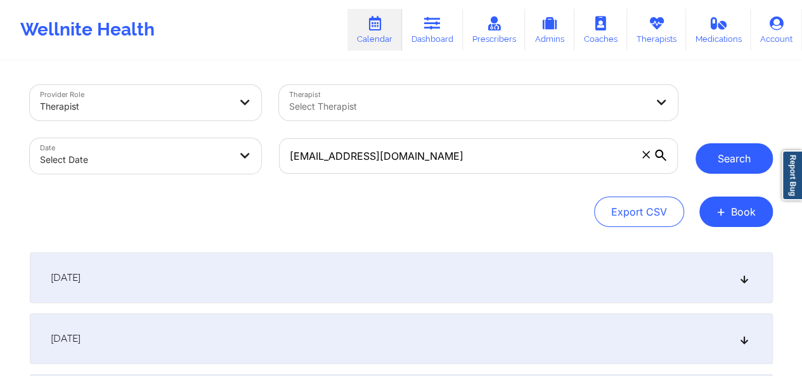
click at [713, 156] on button "Search" at bounding box center [734, 158] width 77 height 30
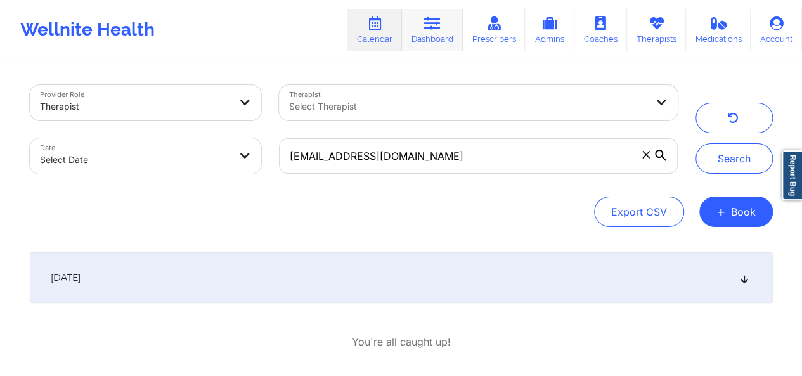
click at [436, 46] on link "Dashboard" at bounding box center [432, 30] width 61 height 42
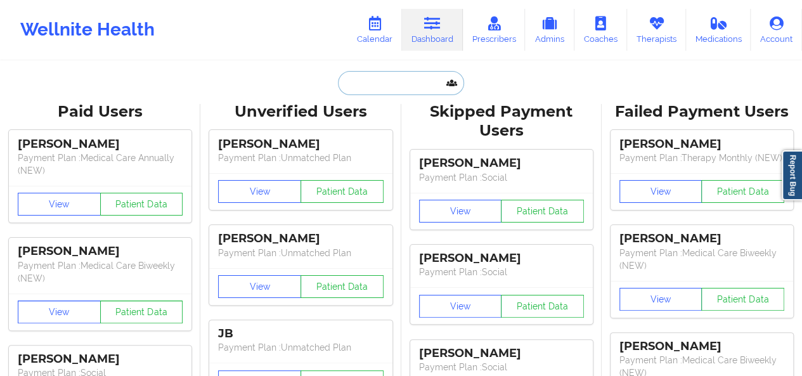
paste input "[EMAIL_ADDRESS][DOMAIN_NAME]"
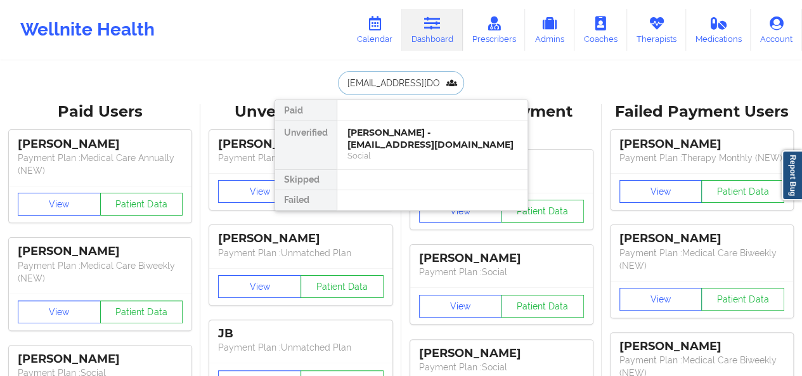
scroll to position [0, 13]
type input "[EMAIL_ADDRESS][DOMAIN_NAME]"
click at [405, 160] on div "Social" at bounding box center [432, 155] width 170 height 11
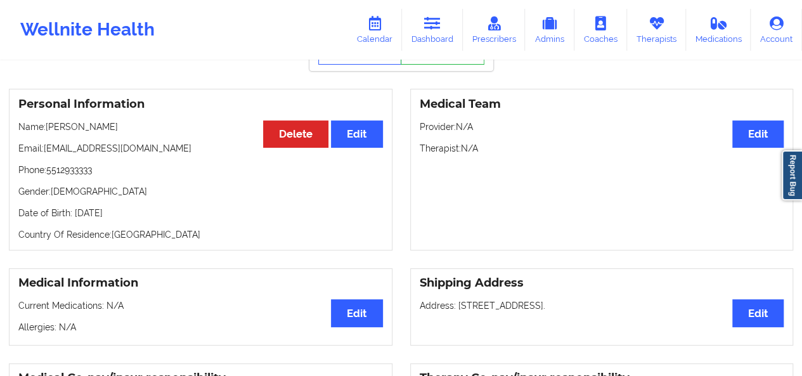
scroll to position [81, 0]
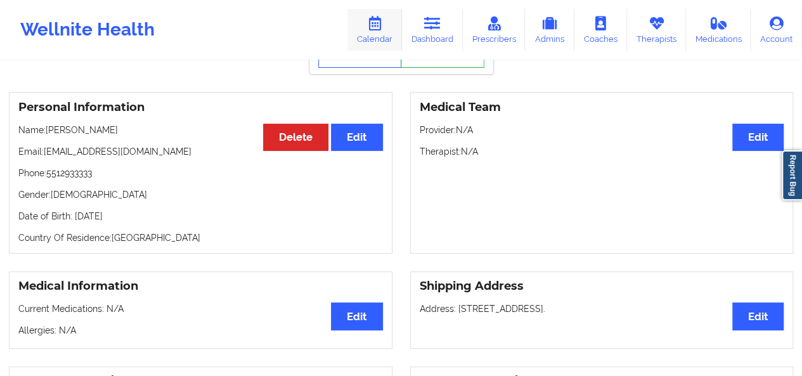
click at [368, 25] on link "Calendar" at bounding box center [374, 30] width 55 height 42
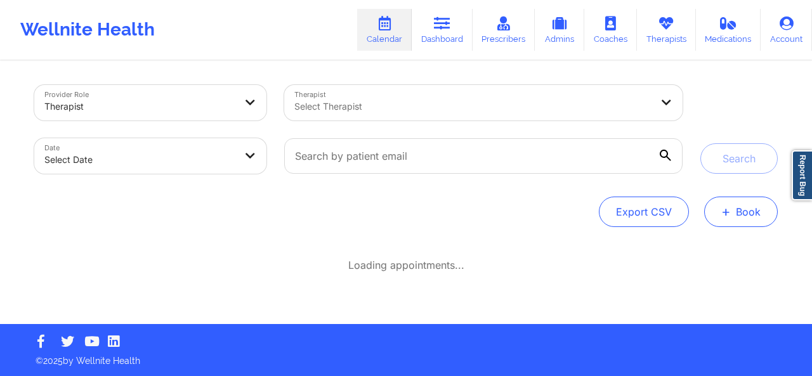
click at [729, 208] on span "+" at bounding box center [726, 211] width 10 height 7
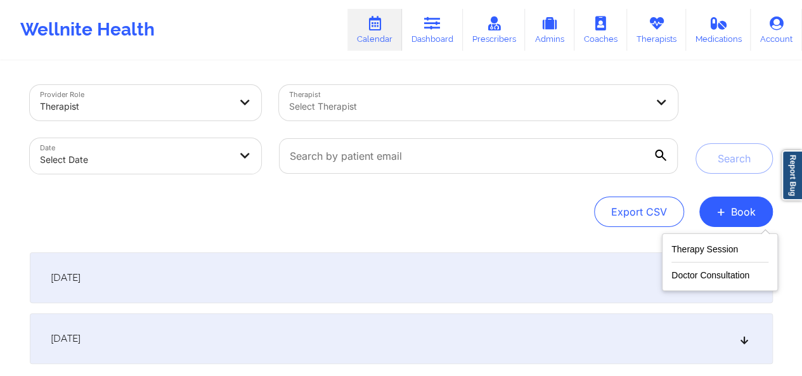
click at [306, 107] on div at bounding box center [467, 106] width 357 height 15
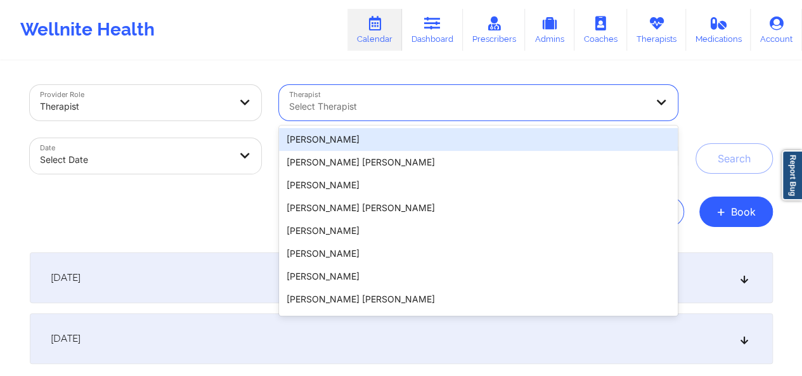
click at [160, 107] on div at bounding box center [135, 106] width 190 height 15
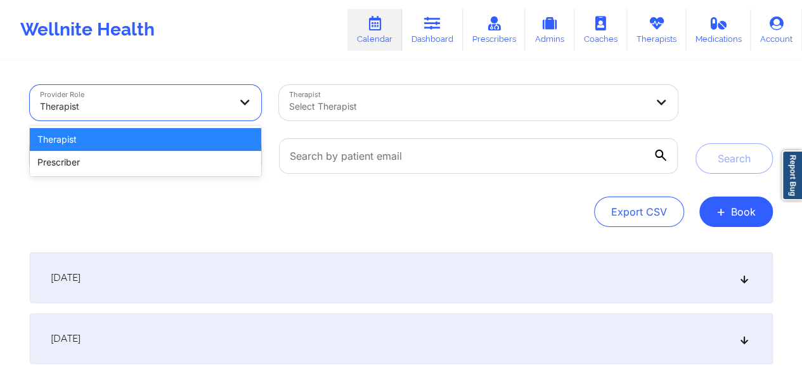
click at [144, 136] on div "Therapist" at bounding box center [146, 139] width 232 height 23
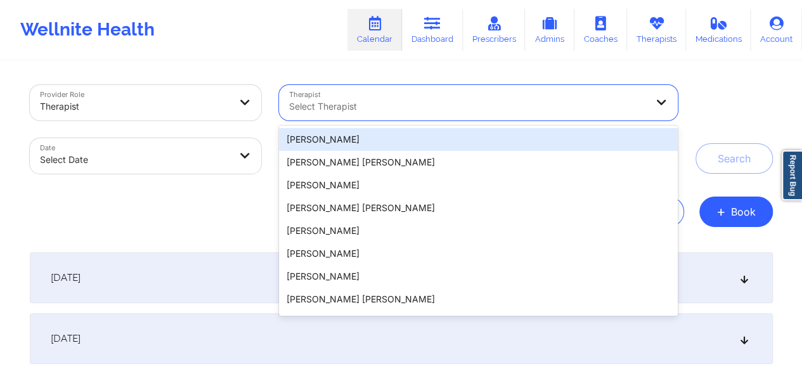
click at [350, 105] on div at bounding box center [467, 106] width 357 height 15
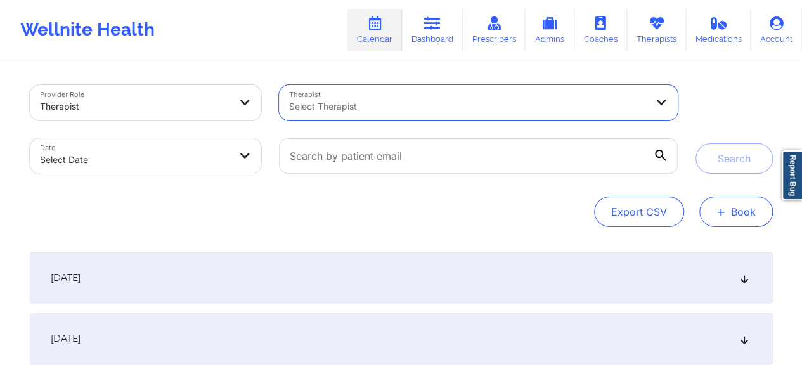
click at [713, 207] on button "+ Book" at bounding box center [736, 212] width 74 height 30
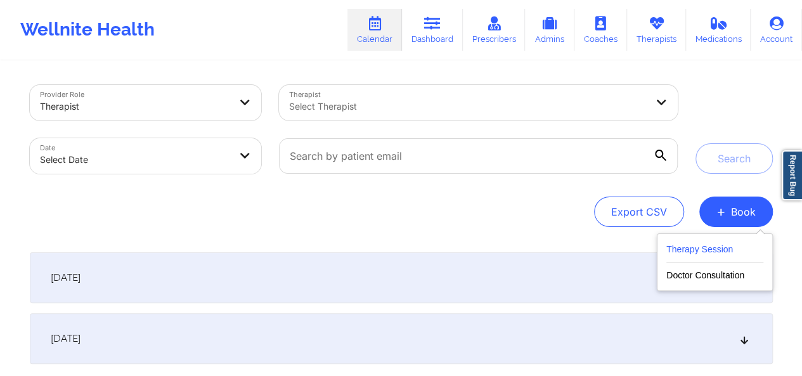
click at [701, 254] on button "Therapy Session" at bounding box center [714, 252] width 97 height 21
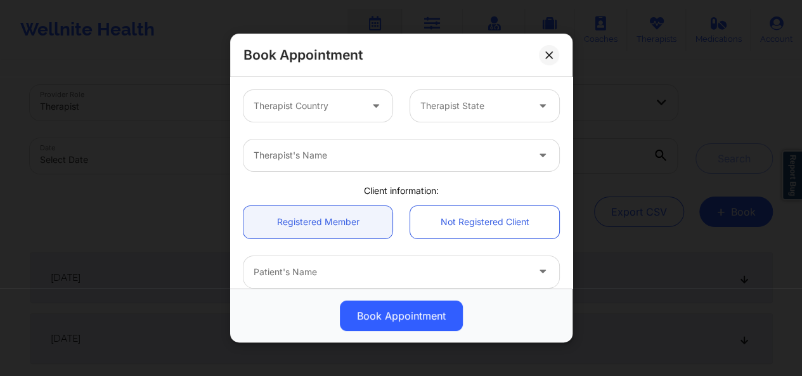
click at [364, 103] on div at bounding box center [377, 106] width 30 height 32
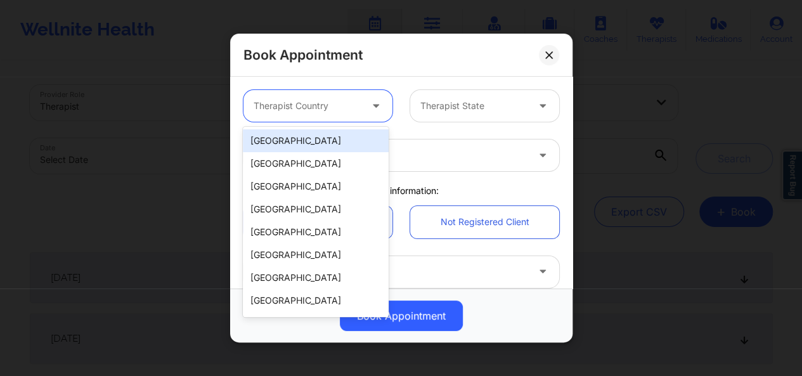
click at [347, 134] on div "[GEOGRAPHIC_DATA]" at bounding box center [316, 140] width 146 height 23
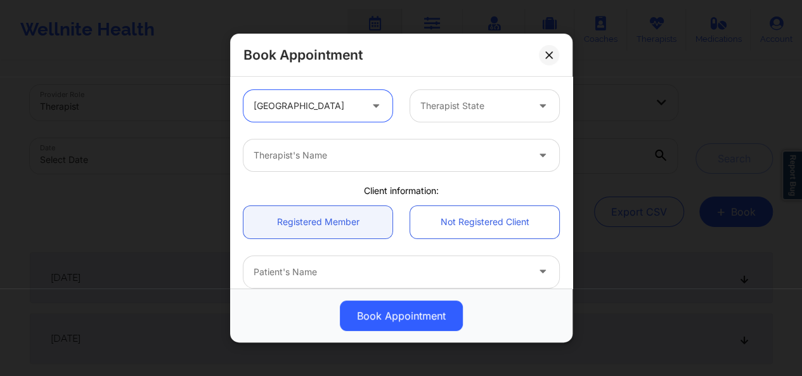
click at [332, 158] on div at bounding box center [391, 155] width 274 height 15
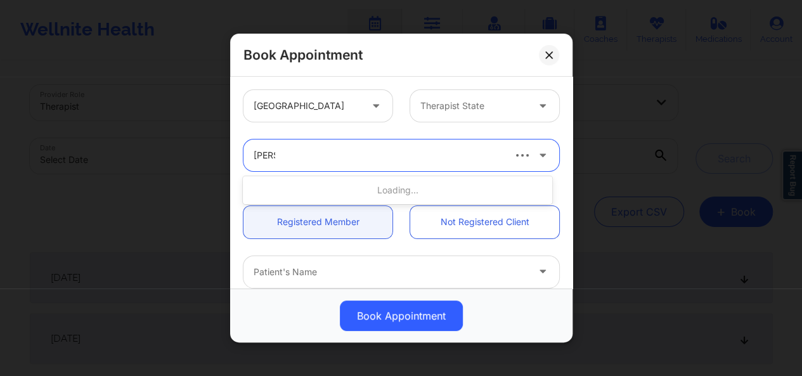
type input "kellyn"
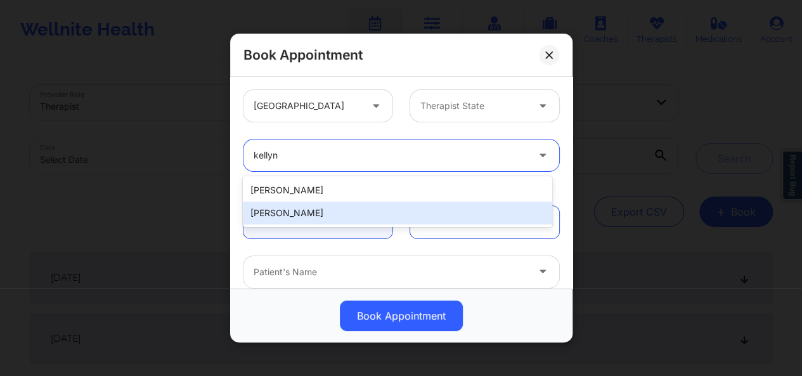
click at [294, 216] on div "[PERSON_NAME]" at bounding box center [397, 213] width 309 height 23
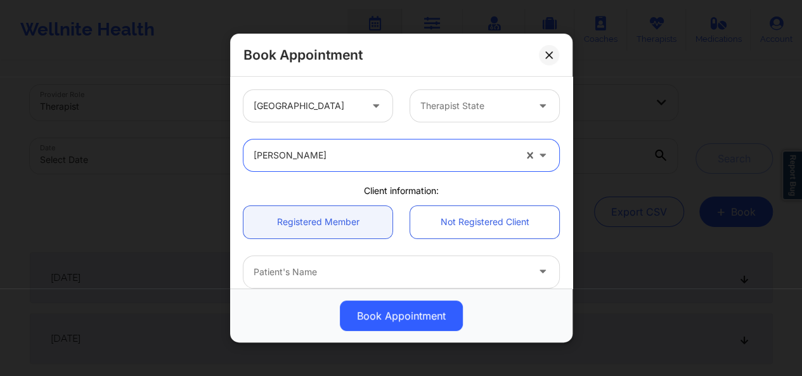
click at [446, 105] on div at bounding box center [473, 105] width 107 height 15
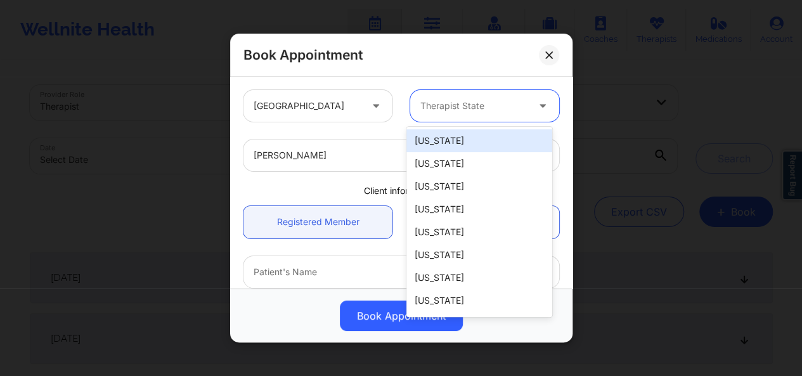
click at [334, 185] on div "Client information:" at bounding box center [402, 191] width 334 height 13
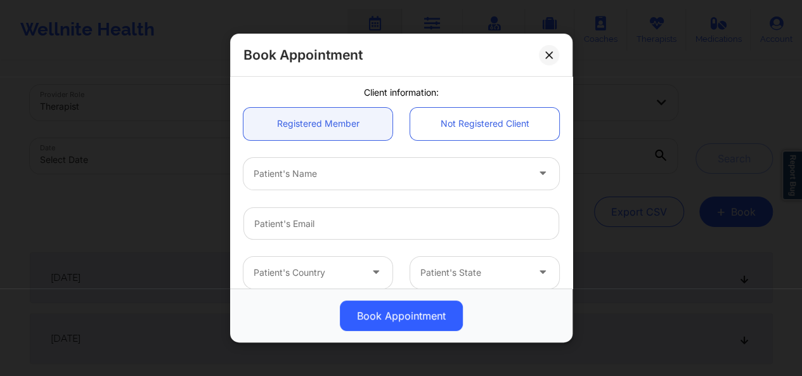
scroll to position [112, 0]
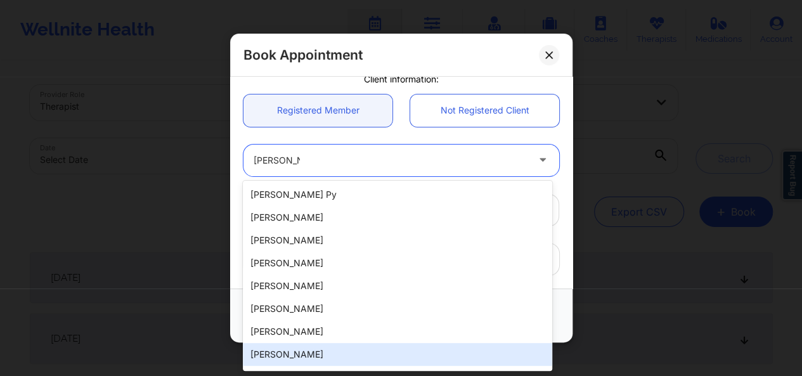
type input "[PERSON_NAME]"
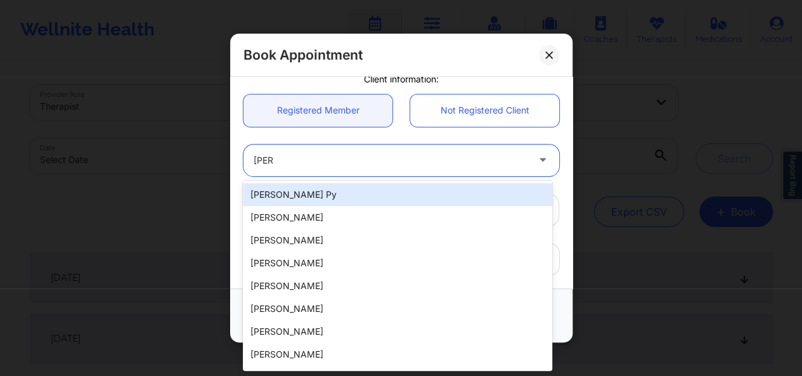
type input "alexa"
click at [322, 199] on div "[PERSON_NAME] Py" at bounding box center [397, 194] width 309 height 23
type input "[EMAIL_ADDRESS][DOMAIN_NAME]"
type input "[PHONE_NUMBER]"
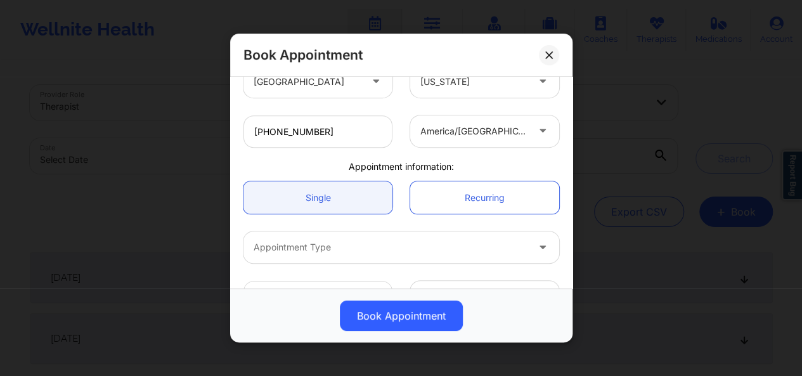
scroll to position [326, 0]
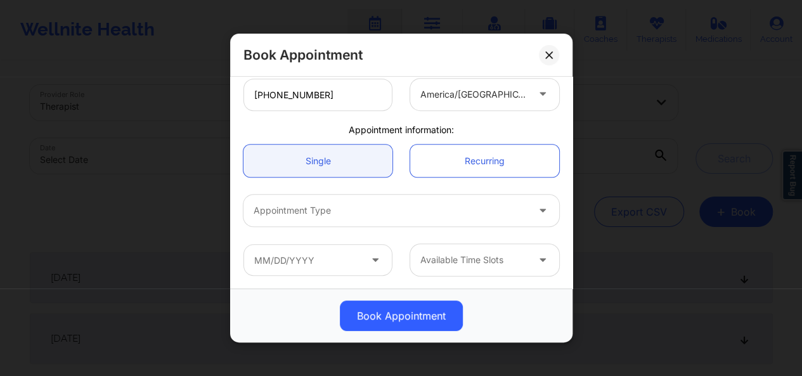
click at [318, 207] on div at bounding box center [391, 210] width 274 height 15
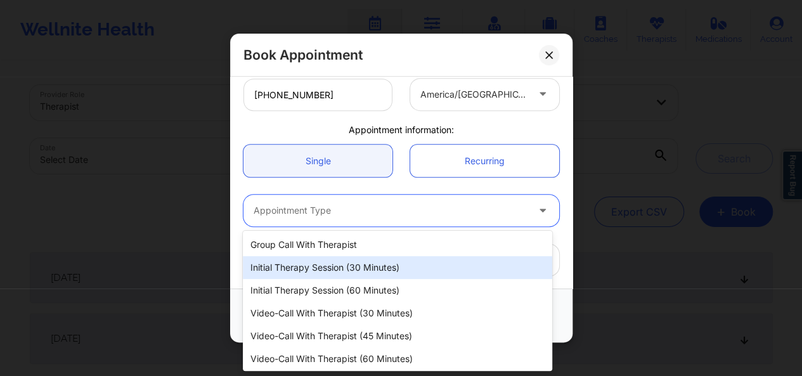
click at [335, 262] on div "Initial Therapy Session (30 minutes)" at bounding box center [397, 267] width 309 height 23
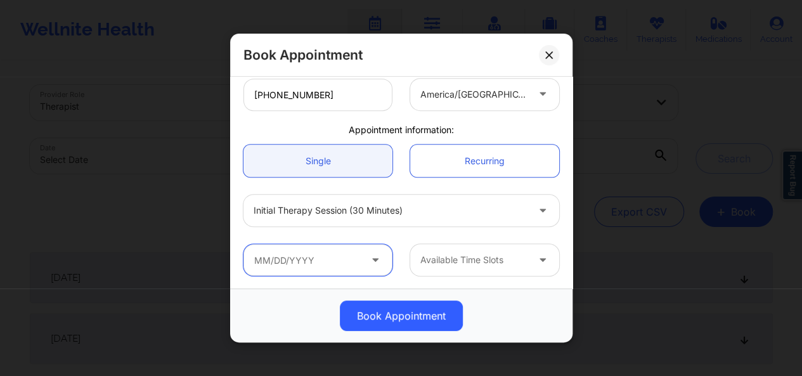
click at [381, 262] on input "text" at bounding box center [317, 260] width 149 height 32
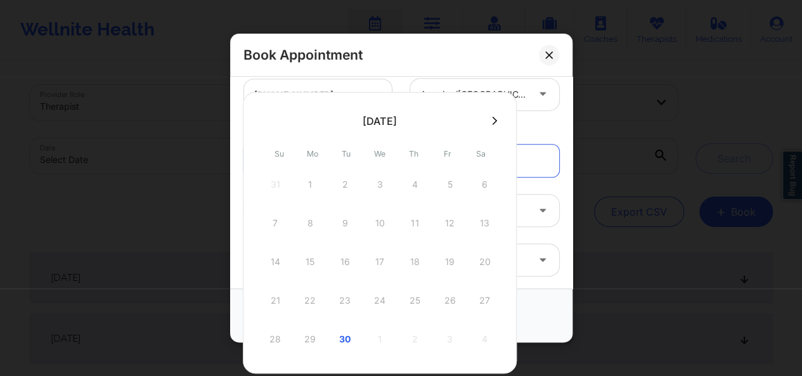
click at [406, 339] on div "28 29 30 1 2 3 4" at bounding box center [379, 339] width 241 height 36
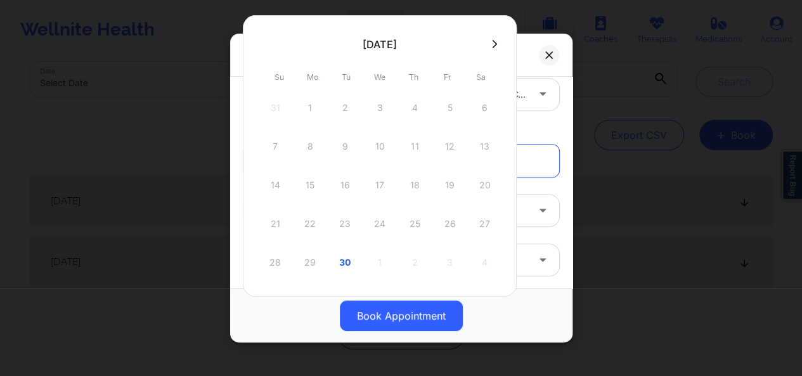
scroll to position [75, 0]
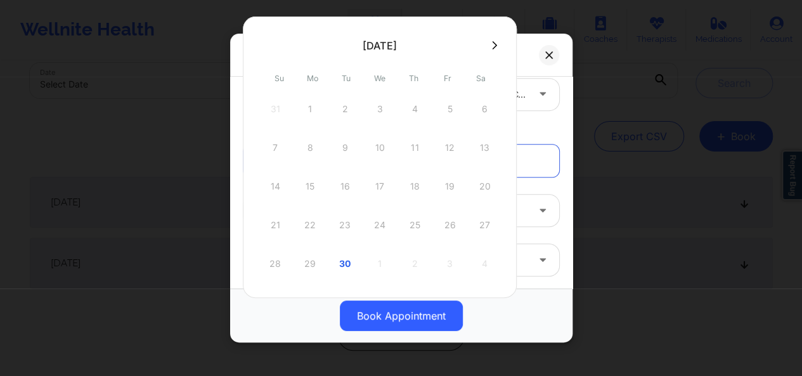
click at [495, 46] on icon at bounding box center [495, 45] width 5 height 8
click at [316, 146] on div "6" at bounding box center [310, 148] width 32 height 36
type input "[DATE]"
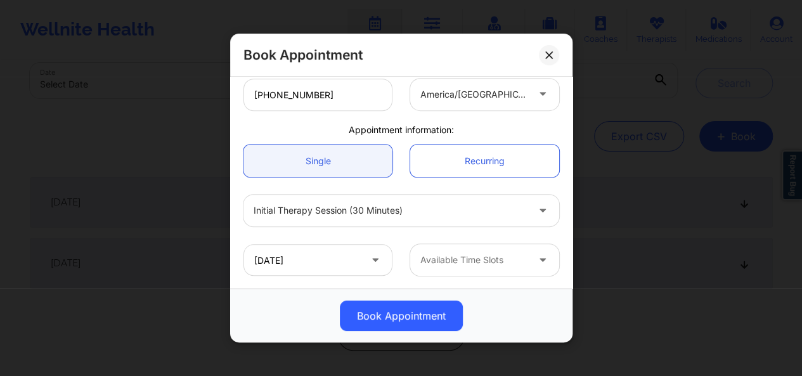
click at [463, 260] on div at bounding box center [473, 259] width 107 height 15
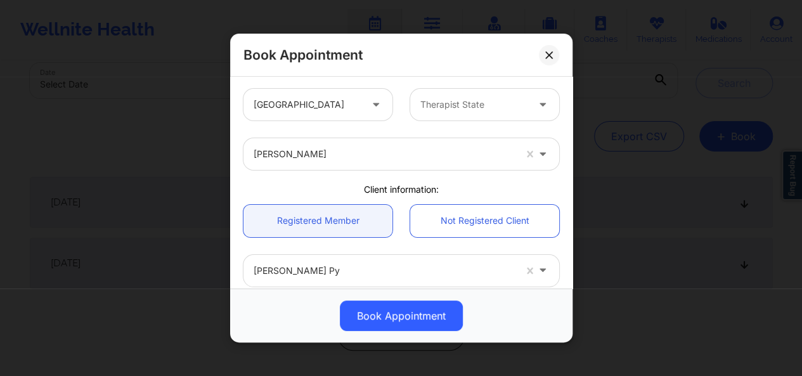
scroll to position [0, 0]
click at [489, 98] on div at bounding box center [473, 105] width 107 height 15
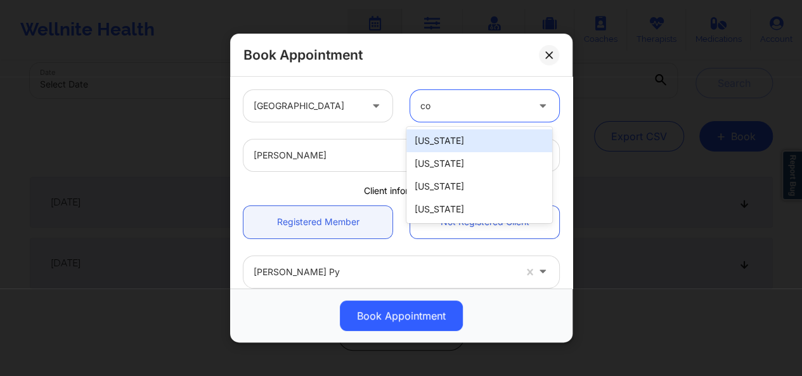
type input "col"
click at [441, 133] on div "[US_STATE]" at bounding box center [479, 140] width 146 height 23
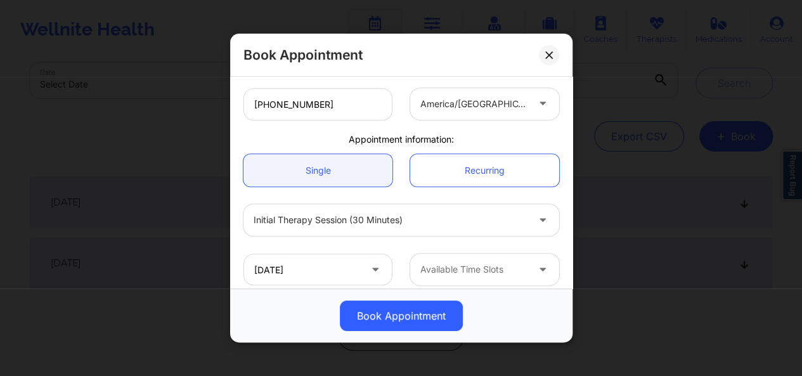
scroll to position [326, 0]
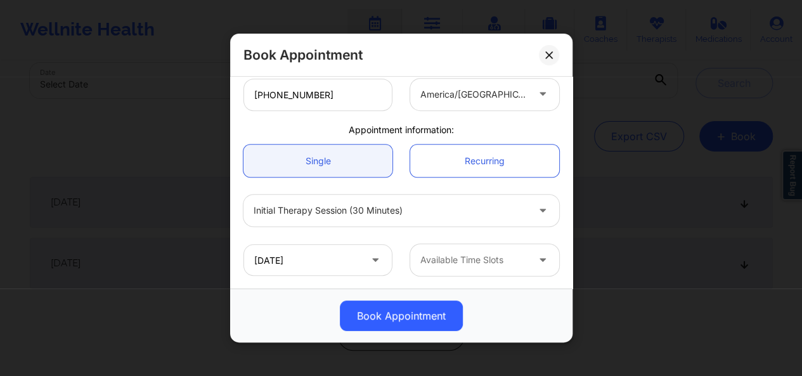
click at [482, 256] on div at bounding box center [473, 259] width 107 height 15
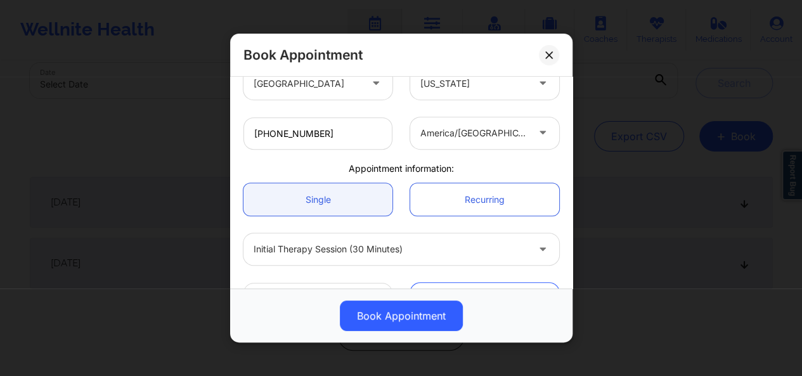
scroll to position [303, 0]
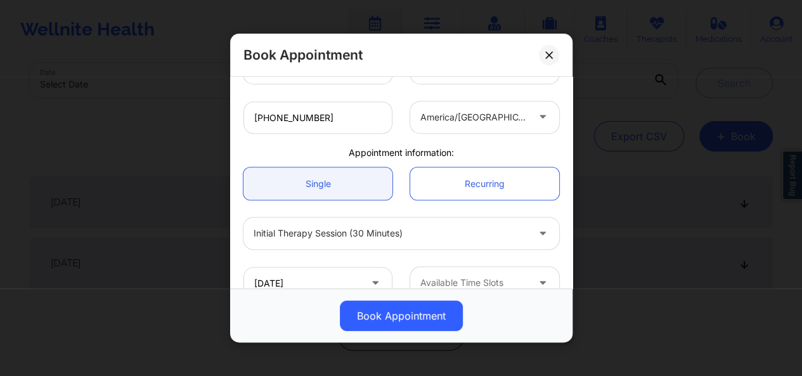
click at [561, 262] on div "[DATE] Available Time Slots" at bounding box center [402, 282] width 334 height 49
click at [507, 276] on div at bounding box center [473, 282] width 107 height 15
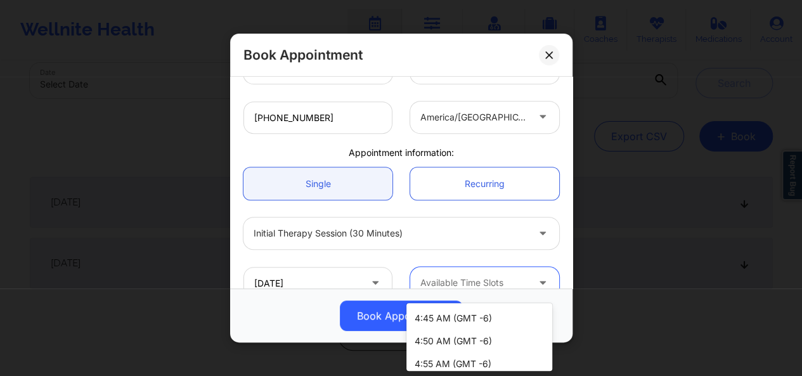
scroll to position [394, 0]
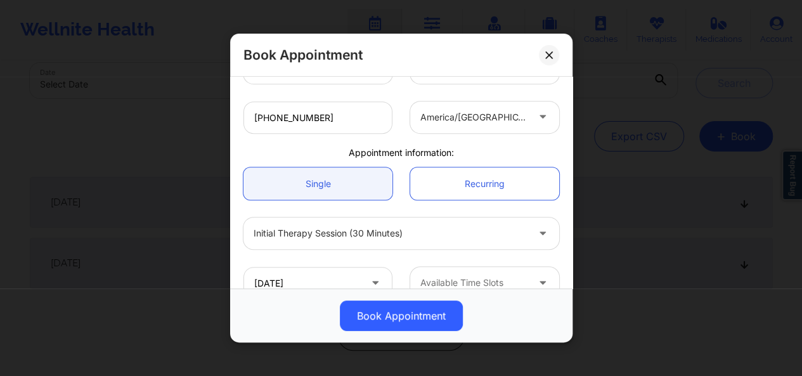
click at [549, 202] on div "Single Recurring" at bounding box center [402, 184] width 334 height 50
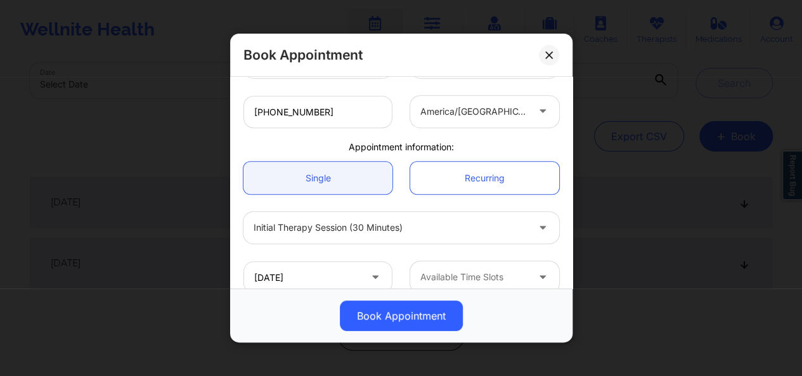
scroll to position [326, 0]
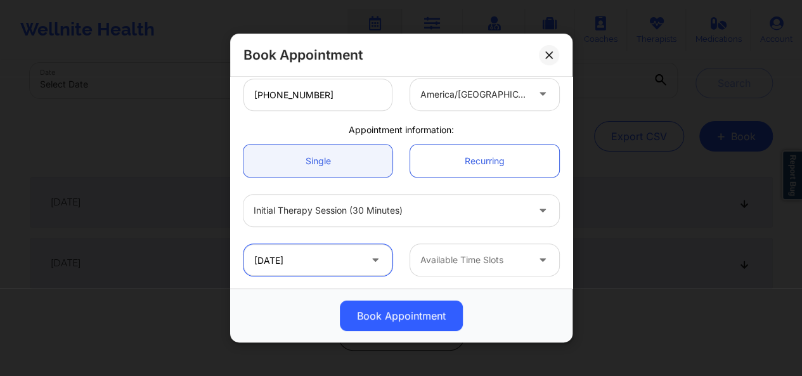
click at [338, 263] on input "[DATE]" at bounding box center [317, 260] width 149 height 32
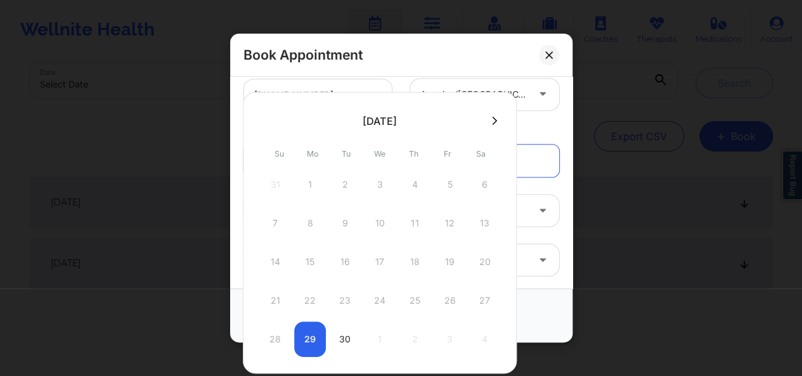
click at [492, 122] on icon at bounding box center [494, 121] width 5 height 10
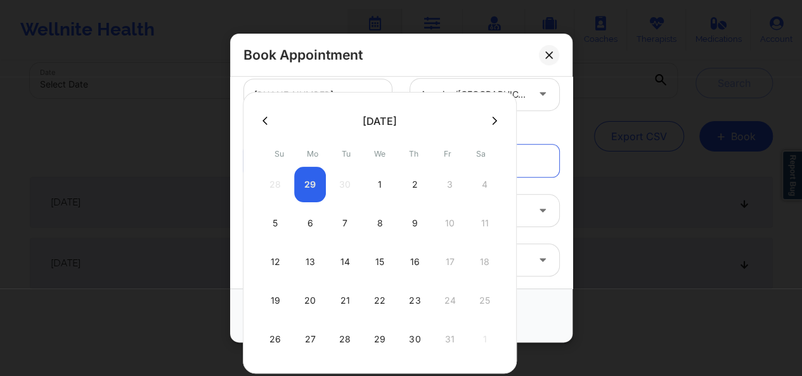
click at [306, 223] on div "6" at bounding box center [310, 223] width 32 height 36
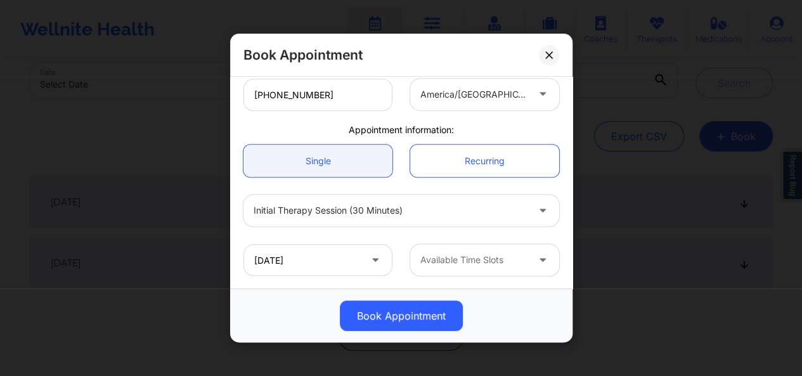
click at [428, 264] on div at bounding box center [473, 259] width 107 height 15
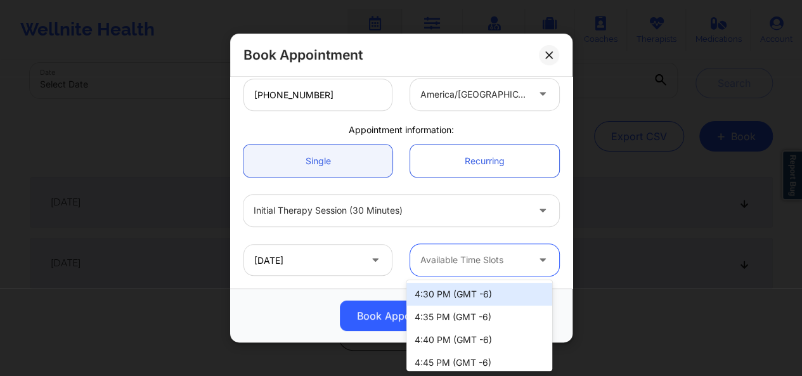
click at [482, 295] on div "4:30 PM (GMT -6)" at bounding box center [479, 294] width 146 height 23
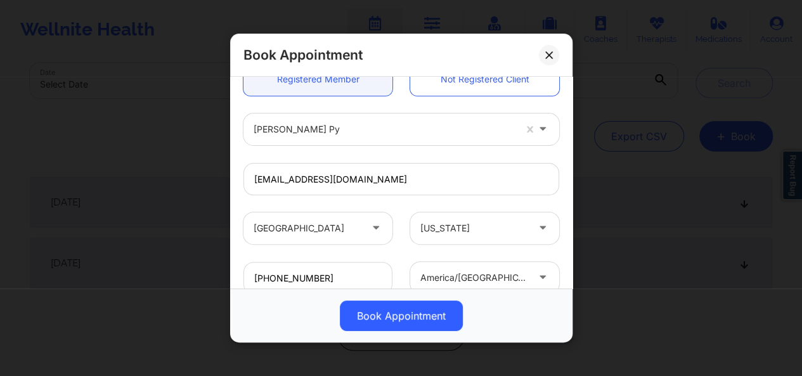
scroll to position [134, 0]
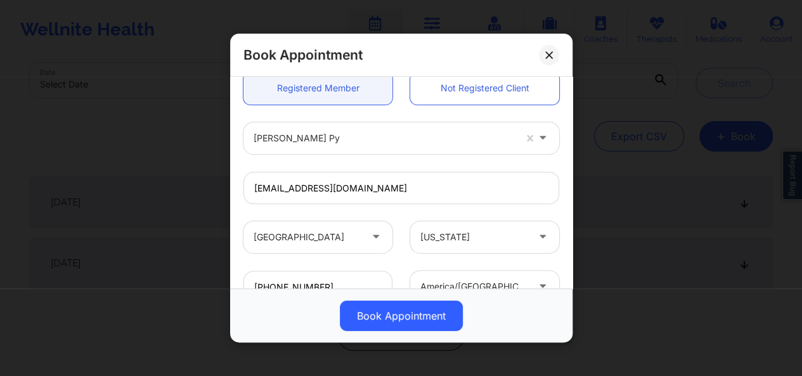
drag, startPoint x: 573, startPoint y: 155, endPoint x: 572, endPoint y: 148, distance: 6.4
click at [572, 148] on div "Book Appointment [GEOGRAPHIC_DATA] [US_STATE] [PERSON_NAME] Client information:…" at bounding box center [401, 188] width 802 height 376
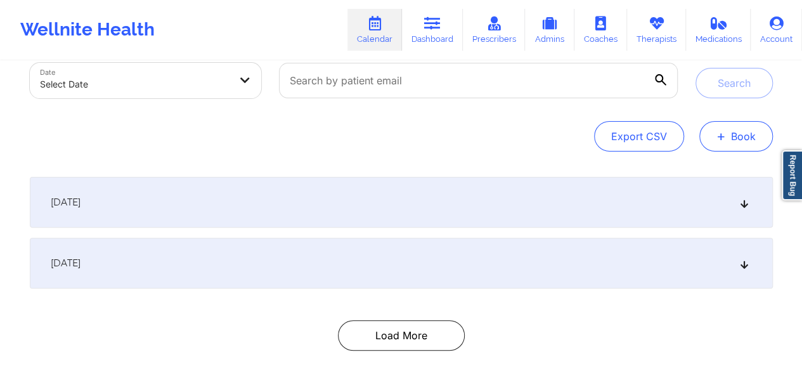
click at [742, 128] on button "+ Book" at bounding box center [736, 136] width 74 height 30
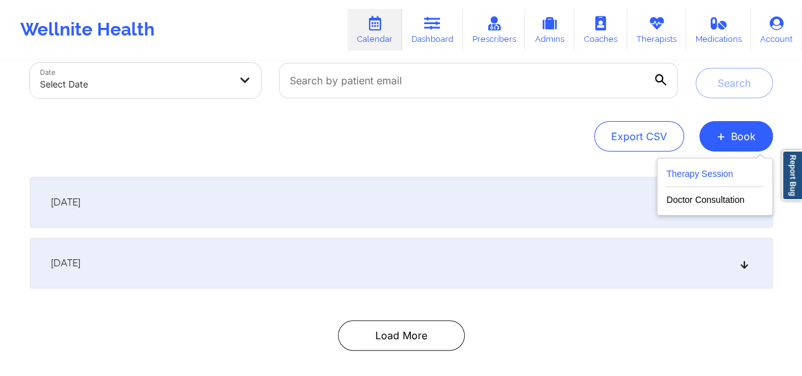
click at [671, 174] on button "Therapy Session" at bounding box center [714, 176] width 97 height 21
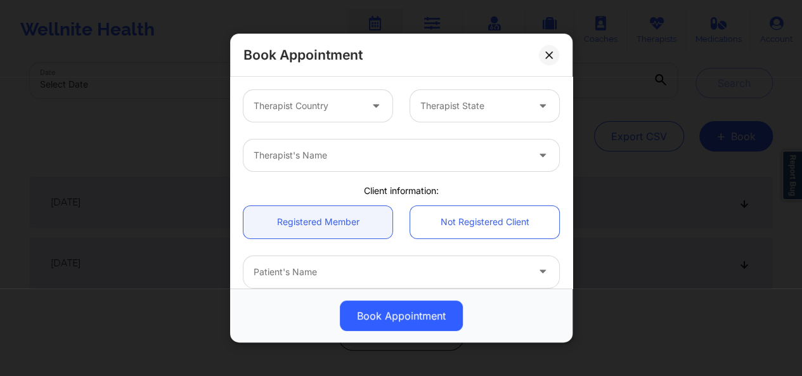
click at [352, 103] on div at bounding box center [307, 105] width 107 height 15
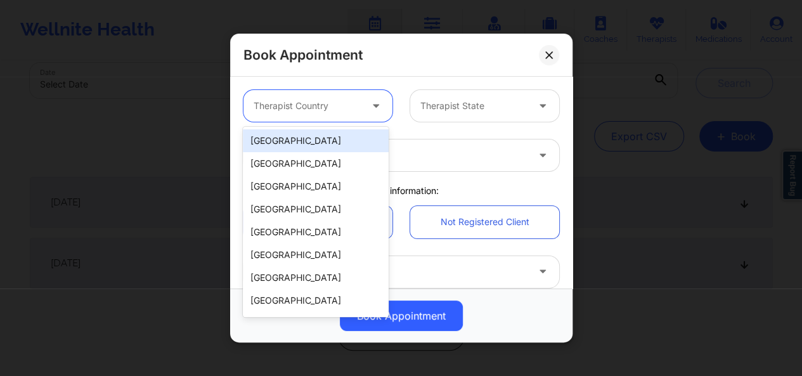
click at [324, 136] on div "[GEOGRAPHIC_DATA]" at bounding box center [316, 140] width 146 height 23
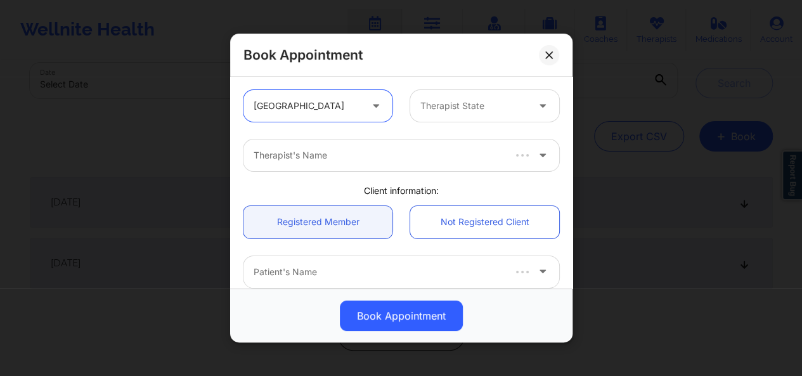
click at [474, 93] on div "Therapist State" at bounding box center [469, 106] width 119 height 32
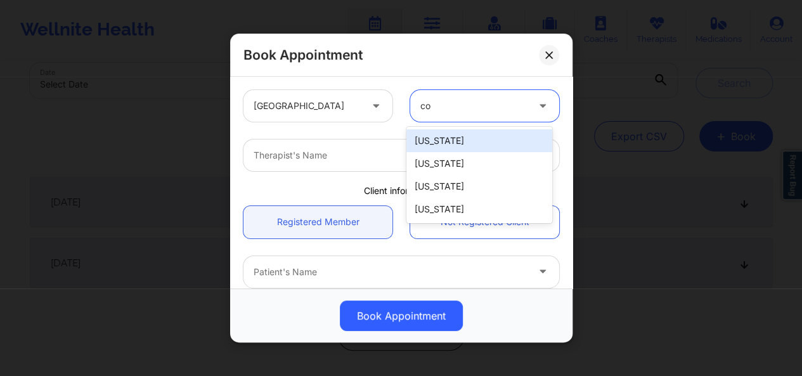
type input "col"
click at [457, 136] on div "[US_STATE]" at bounding box center [479, 140] width 146 height 23
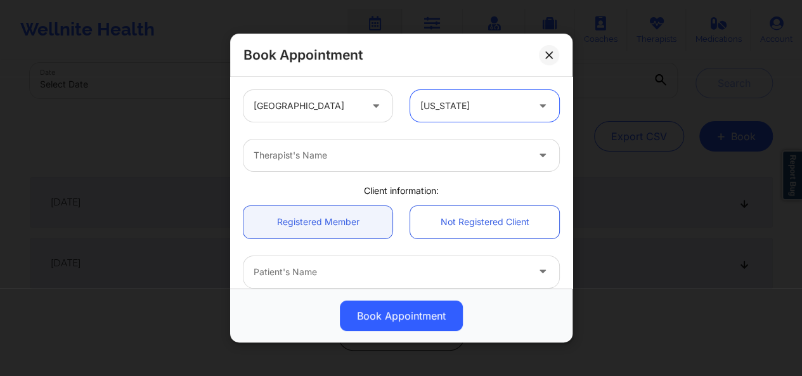
click at [403, 150] on div at bounding box center [391, 155] width 274 height 15
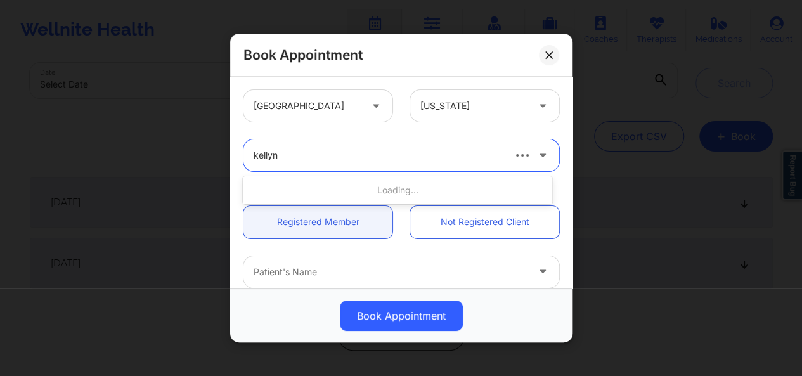
type input "kellyn r"
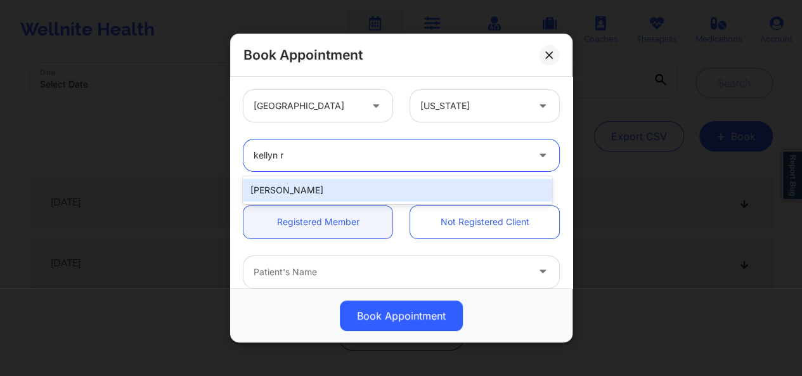
click at [359, 186] on div "[PERSON_NAME]" at bounding box center [397, 190] width 309 height 23
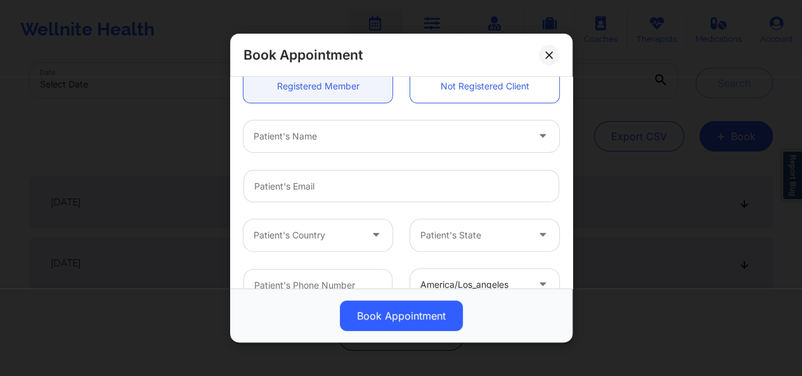
scroll to position [147, 0]
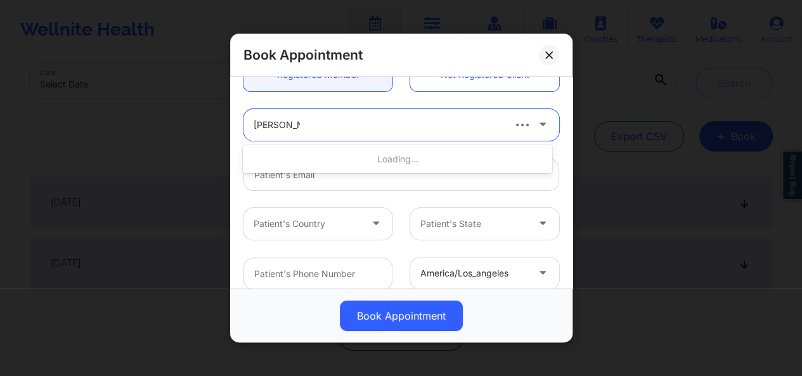
type input "[PERSON_NAME]"
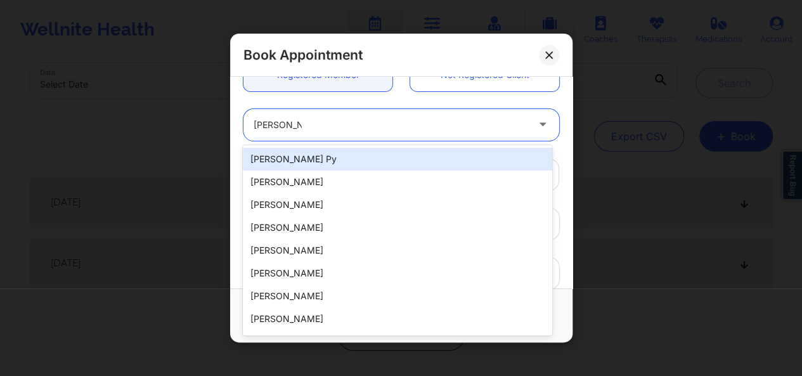
click at [317, 158] on div "[PERSON_NAME] Py" at bounding box center [397, 159] width 309 height 23
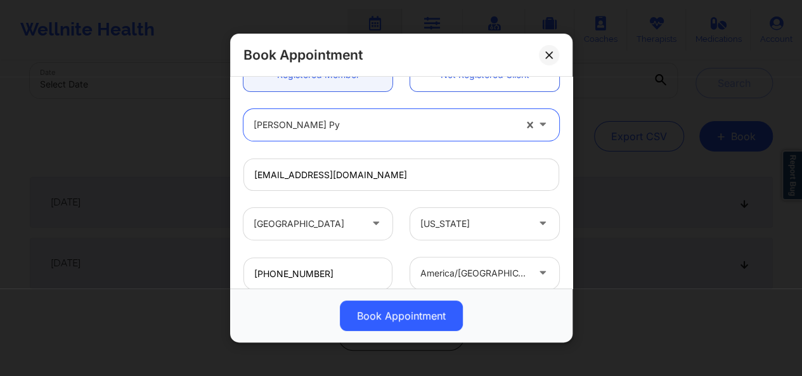
type input "[EMAIL_ADDRESS][DOMAIN_NAME]"
type input "[PHONE_NUMBER]"
click at [318, 221] on div at bounding box center [307, 223] width 107 height 15
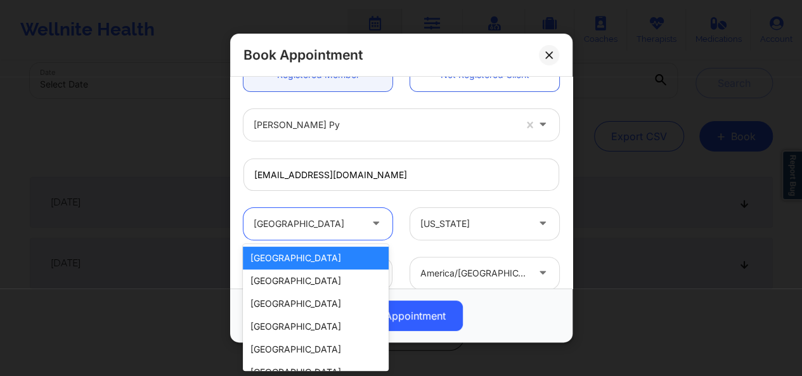
click at [383, 201] on div "9 results available. Use Up and Down to choose options, press Enter to select t…" at bounding box center [402, 222] width 334 height 49
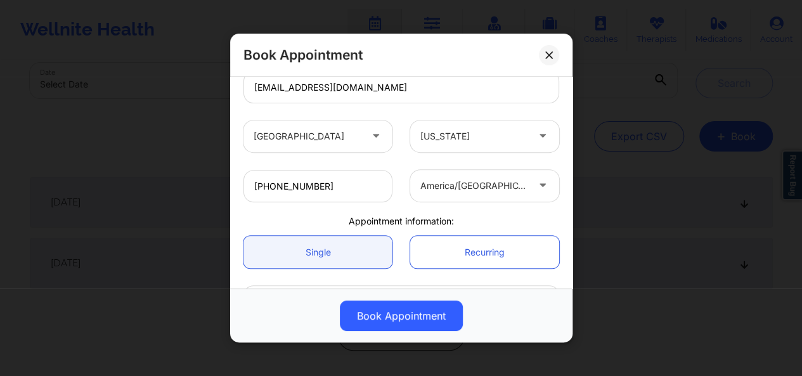
scroll to position [326, 0]
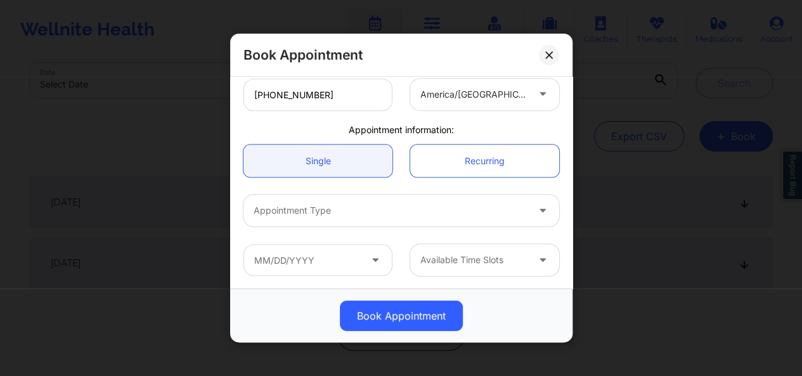
click at [339, 211] on div at bounding box center [391, 210] width 274 height 15
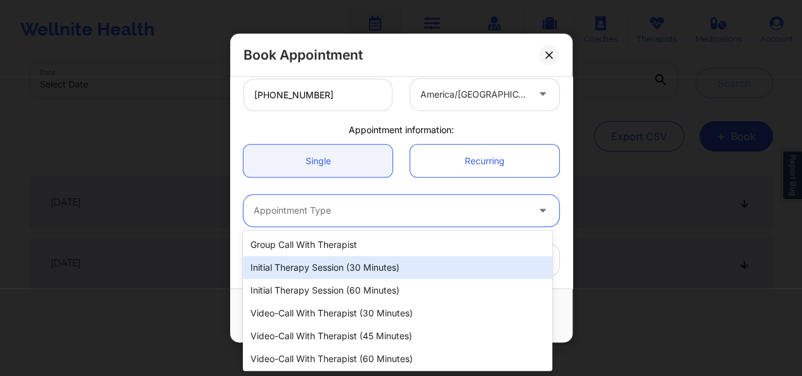
click at [340, 263] on div "Initial Therapy Session (30 minutes)" at bounding box center [397, 267] width 309 height 23
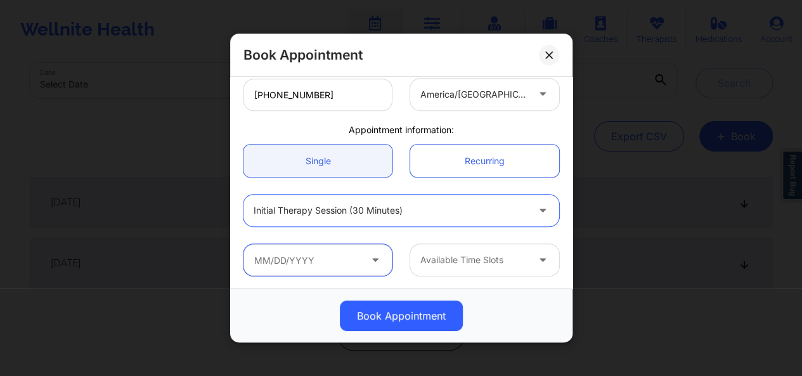
click at [316, 263] on input "text" at bounding box center [317, 260] width 149 height 32
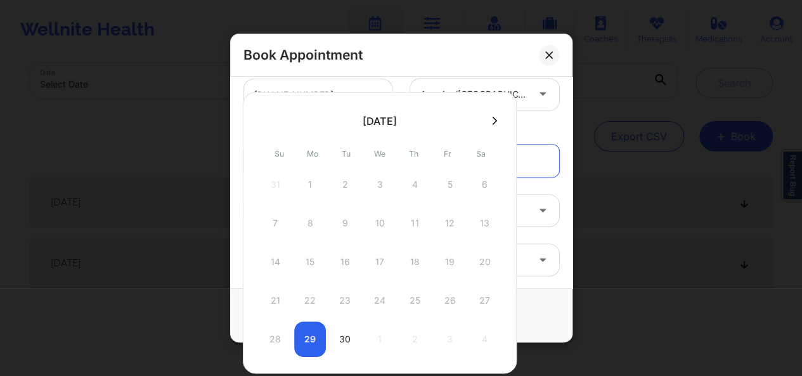
click at [492, 121] on icon at bounding box center [494, 121] width 5 height 10
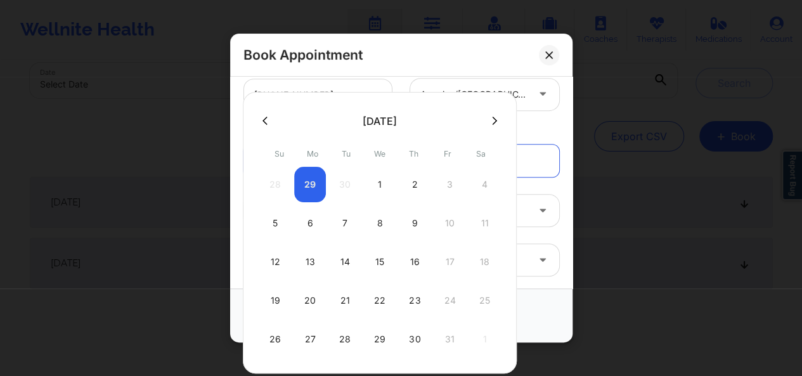
click at [306, 222] on div "6" at bounding box center [310, 223] width 32 height 36
type input "[DATE]"
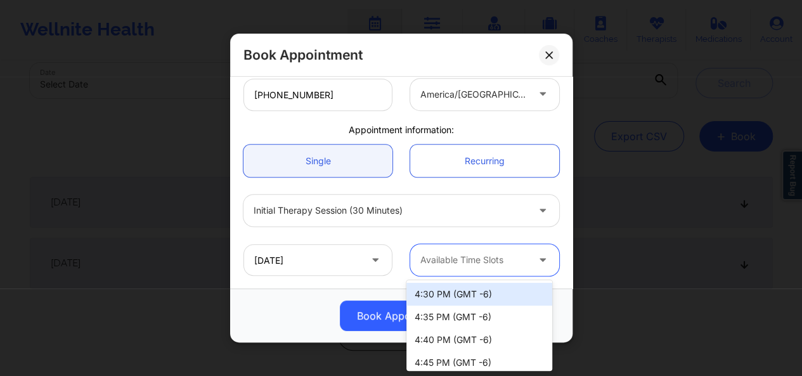
click at [420, 260] on input "text" at bounding box center [421, 260] width 3 height 13
click at [459, 295] on div "4:30 PM (GMT -6)" at bounding box center [479, 294] width 146 height 23
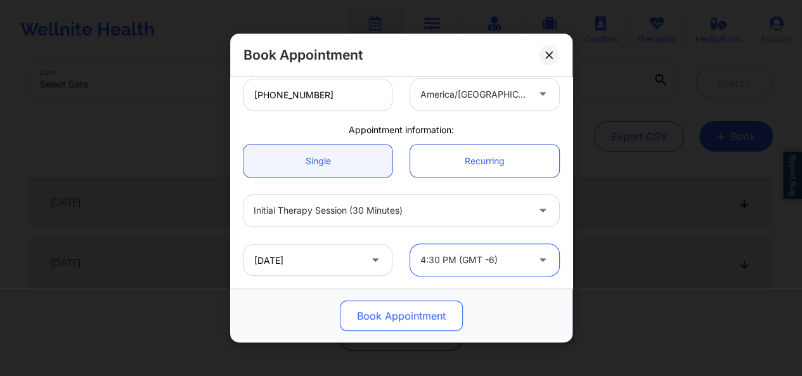
click at [420, 312] on button "Book Appointment" at bounding box center [401, 316] width 123 height 30
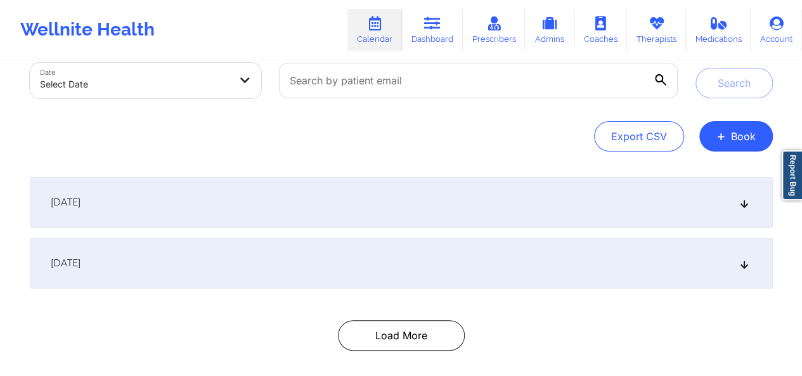
scroll to position [0, 0]
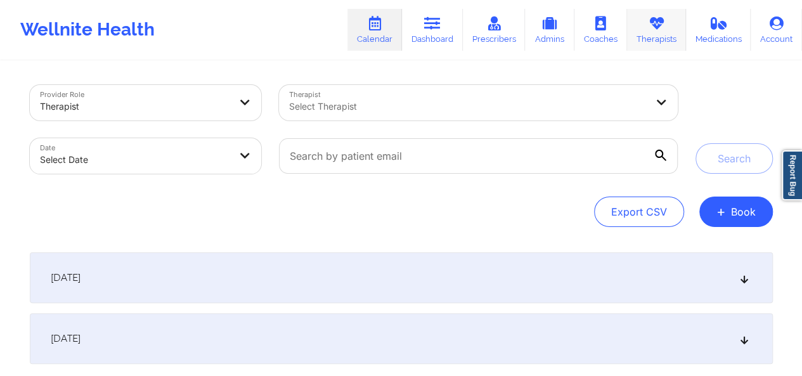
click at [644, 36] on link "Therapists" at bounding box center [656, 30] width 59 height 42
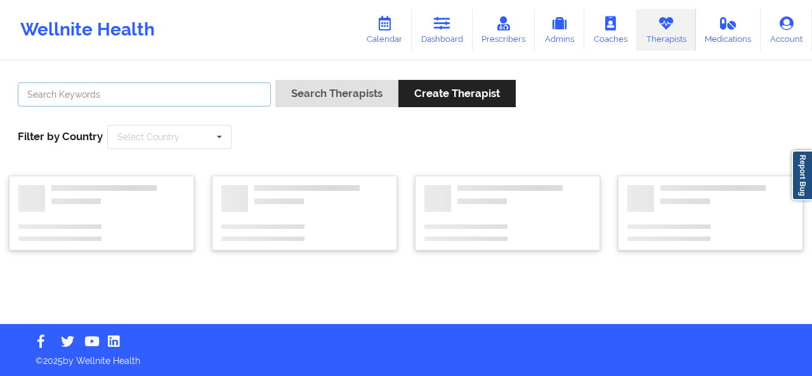
click at [159, 96] on input "text" at bounding box center [144, 94] width 253 height 24
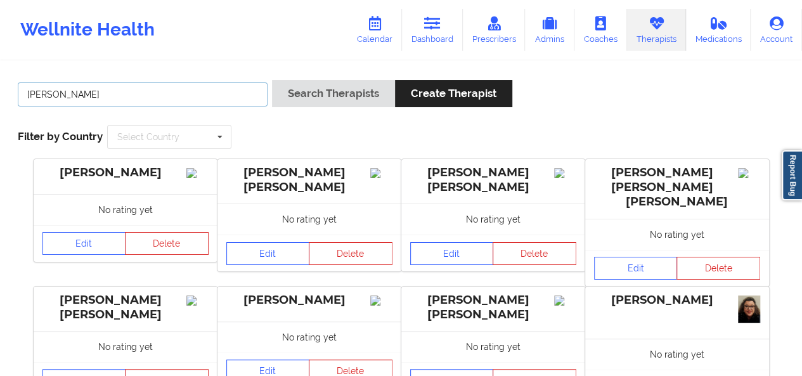
click at [272, 80] on button "Search Therapists" at bounding box center [333, 93] width 123 height 27
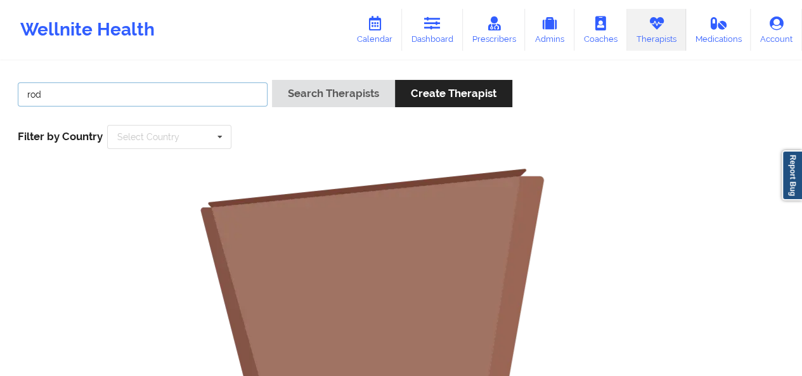
click at [272, 80] on button "Search Therapists" at bounding box center [333, 93] width 123 height 27
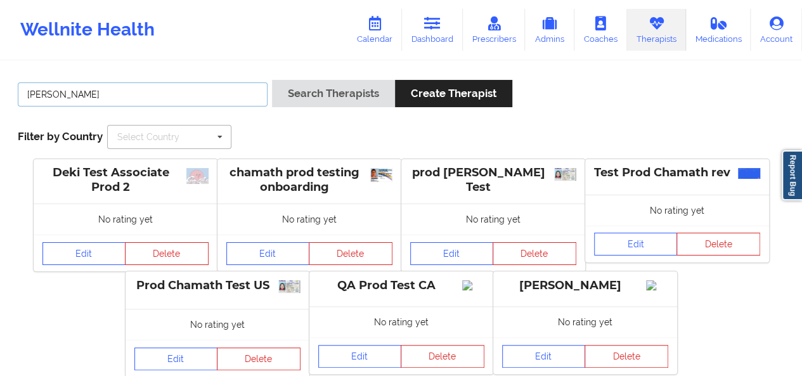
type input "[PERSON_NAME]"
click at [272, 80] on button "Search Therapists" at bounding box center [333, 93] width 123 height 27
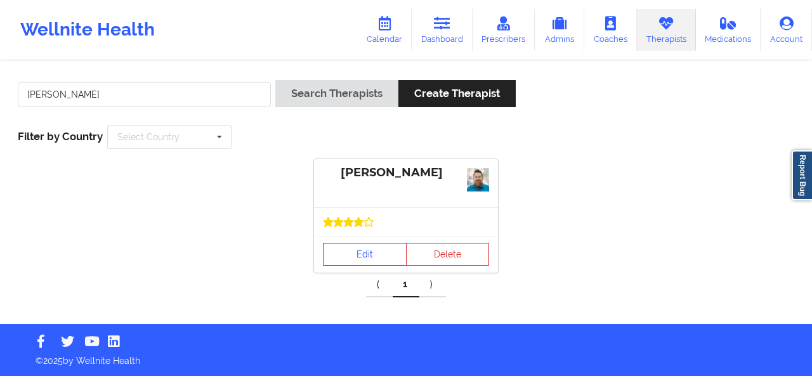
click at [347, 230] on div at bounding box center [406, 221] width 184 height 29
click at [351, 248] on link "Edit" at bounding box center [365, 254] width 84 height 23
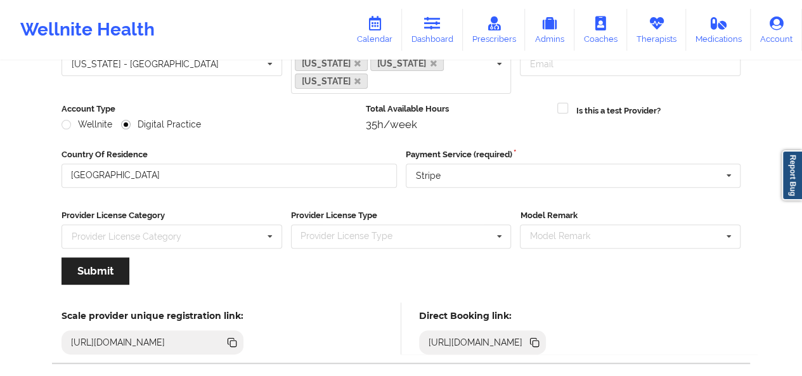
scroll to position [191, 0]
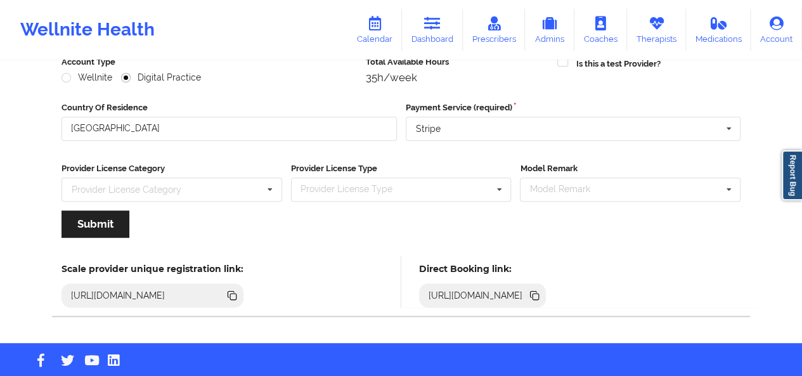
click at [539, 294] on icon at bounding box center [536, 297] width 6 height 6
click at [449, 40] on link "Dashboard" at bounding box center [432, 30] width 61 height 42
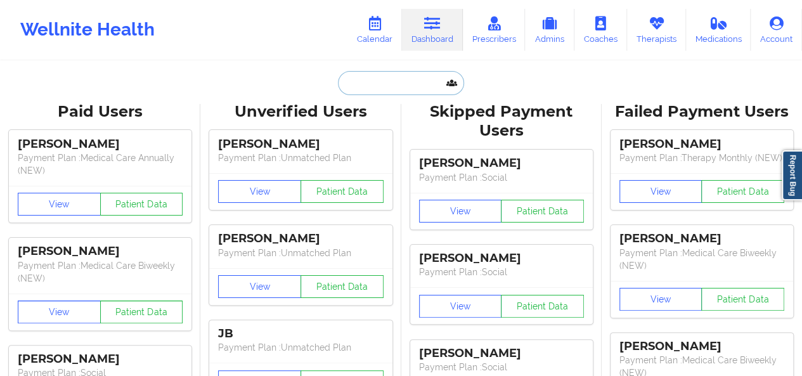
click at [387, 89] on input "text" at bounding box center [401, 83] width 126 height 24
paste input "[EMAIL_ADDRESS][PERSON_NAME][DOMAIN_NAME]"
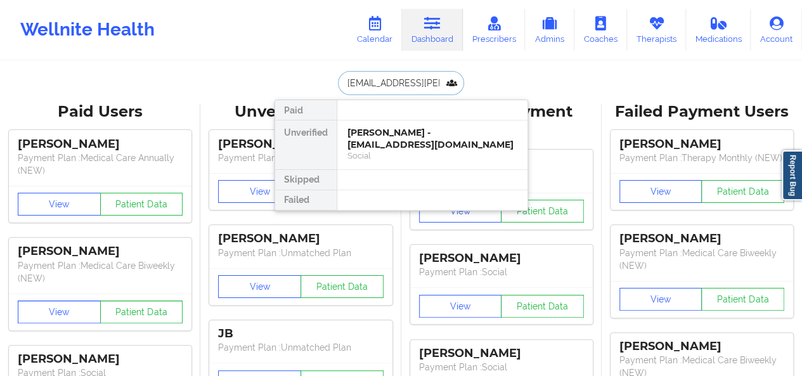
scroll to position [0, 9]
type input "[EMAIL_ADDRESS][PERSON_NAME][DOMAIN_NAME]"
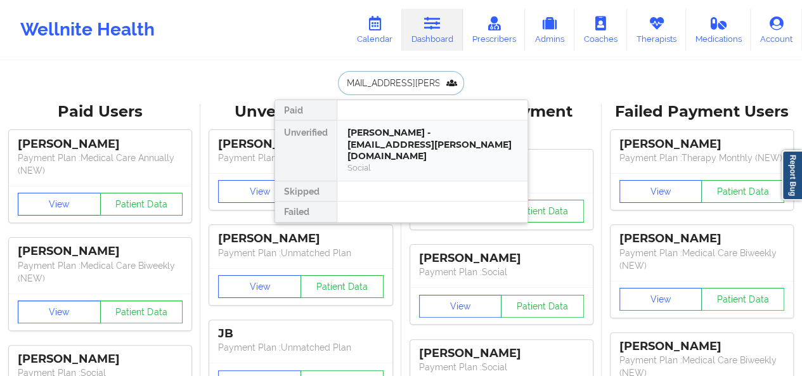
click at [384, 127] on div "[PERSON_NAME] - [EMAIL_ADDRESS][PERSON_NAME][DOMAIN_NAME]" at bounding box center [432, 145] width 170 height 36
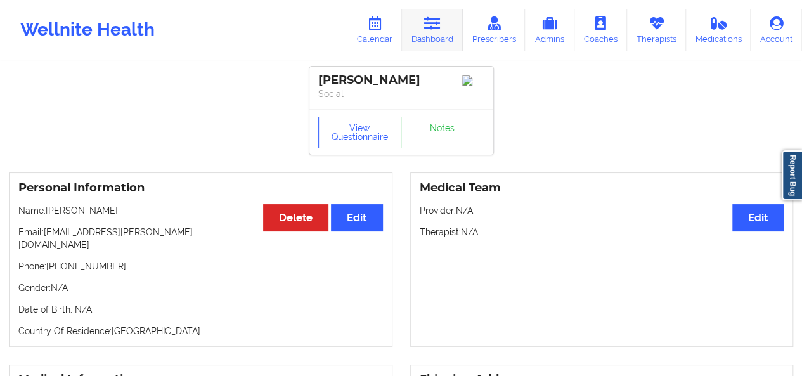
click at [427, 32] on link "Dashboard" at bounding box center [432, 30] width 61 height 42
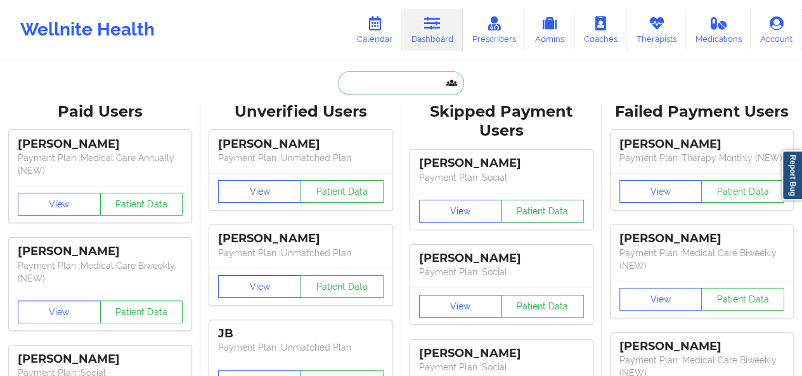
click at [365, 85] on input "text" at bounding box center [401, 83] width 126 height 24
paste input "[EMAIL_ADDRESS][DOMAIN_NAME]"
type input "[EMAIL_ADDRESS][DOMAIN_NAME]"
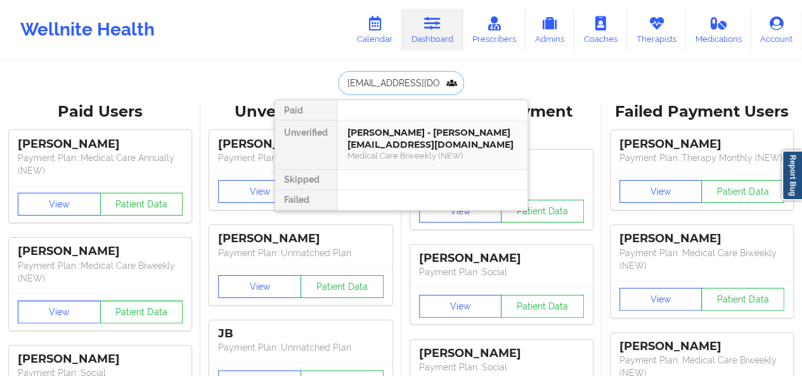
click at [394, 131] on div "[PERSON_NAME] - [PERSON_NAME][EMAIL_ADDRESS][DOMAIN_NAME]" at bounding box center [432, 138] width 170 height 23
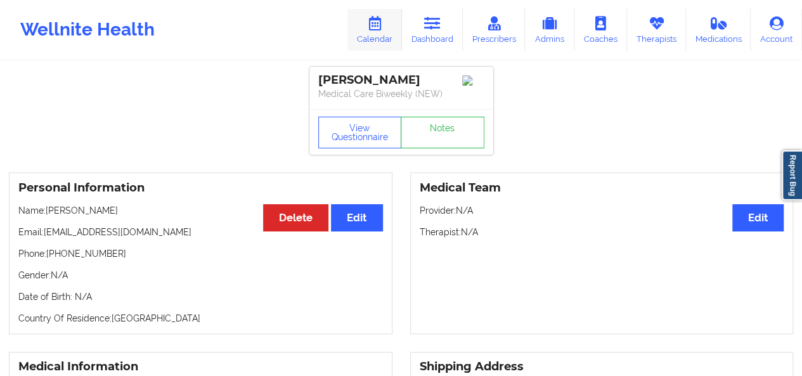
click at [377, 24] on icon at bounding box center [375, 23] width 16 height 14
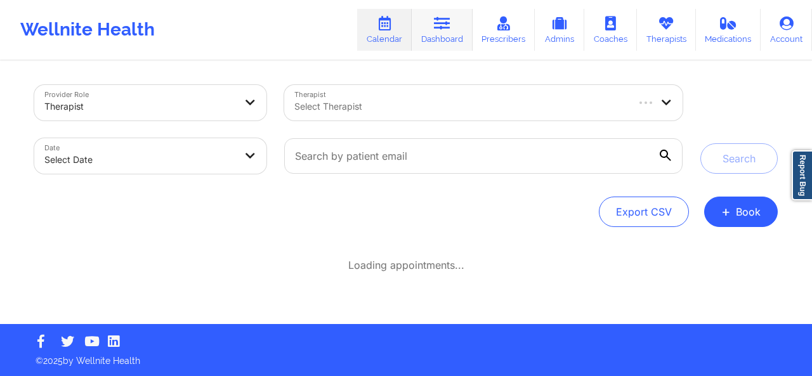
click at [427, 31] on link "Dashboard" at bounding box center [442, 30] width 61 height 42
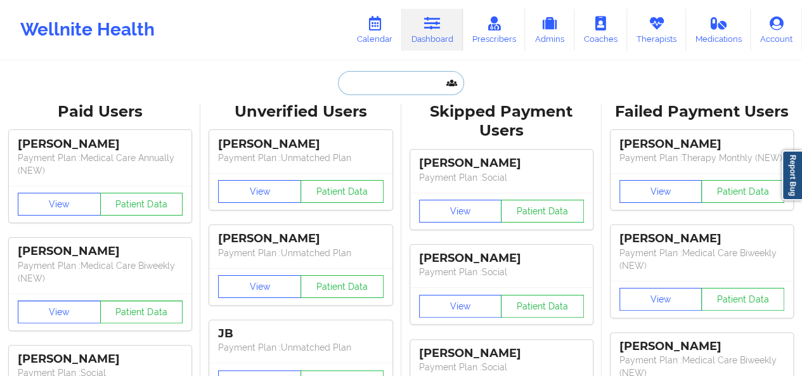
click at [350, 94] on input "text" at bounding box center [401, 83] width 126 height 24
paste input "[EMAIL_ADDRESS][DOMAIN_NAME]"
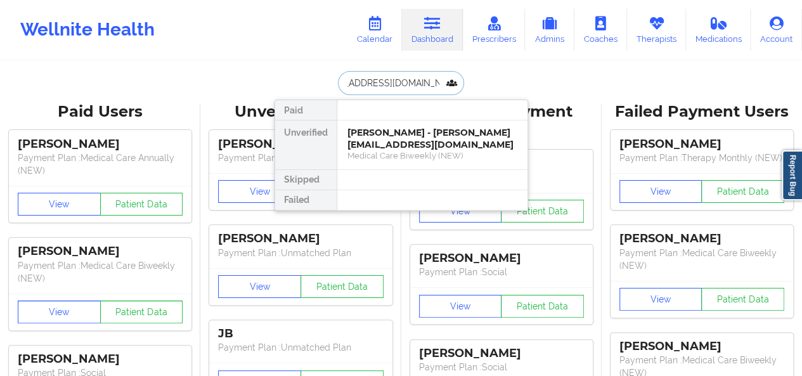
type input "[EMAIL_ADDRESS][DOMAIN_NAME]"
click at [389, 138] on div "[PERSON_NAME] - [EMAIL_ADDRESS][DOMAIN_NAME]" at bounding box center [432, 138] width 170 height 23
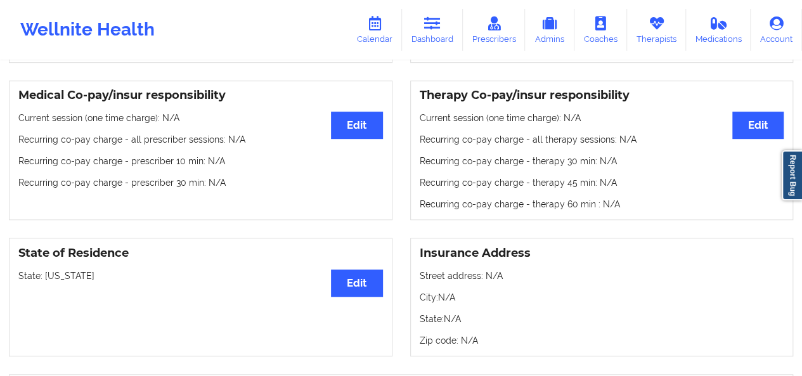
scroll to position [361, 0]
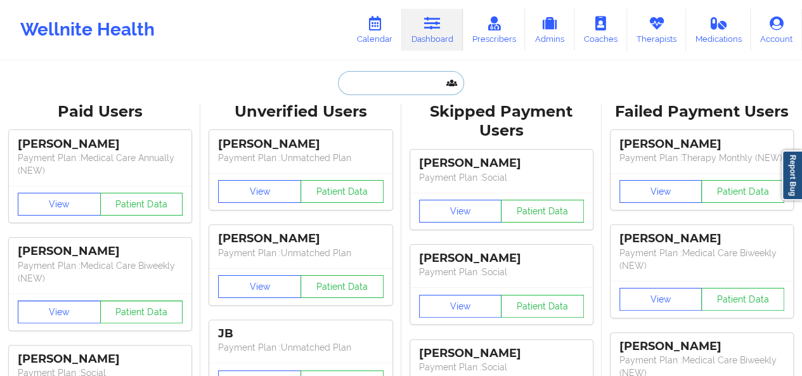
paste input "(856) 283-5156"
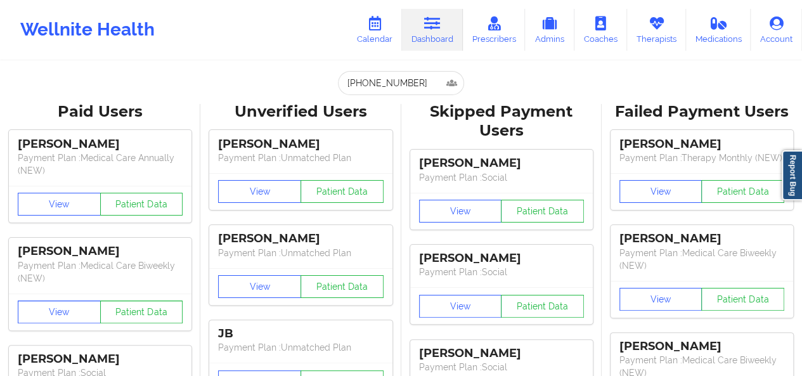
click at [384, 89] on input "(856) 283-5156" at bounding box center [401, 83] width 126 height 24
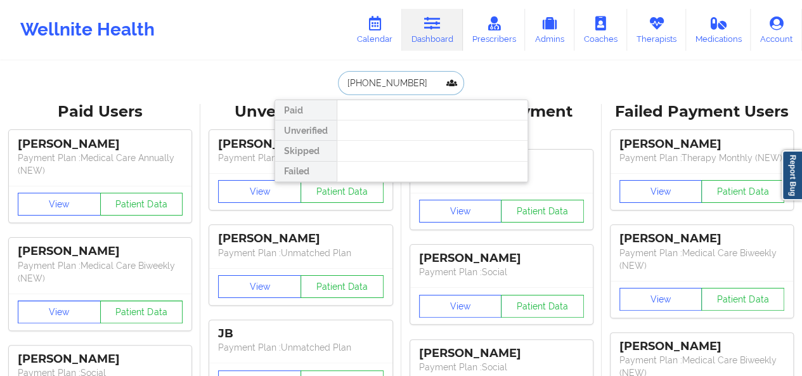
click at [384, 89] on input "(856) 283-5156" at bounding box center [401, 83] width 126 height 24
paste input "christine3449@hotmail.com"
type input "christine3449@hotmail.com"
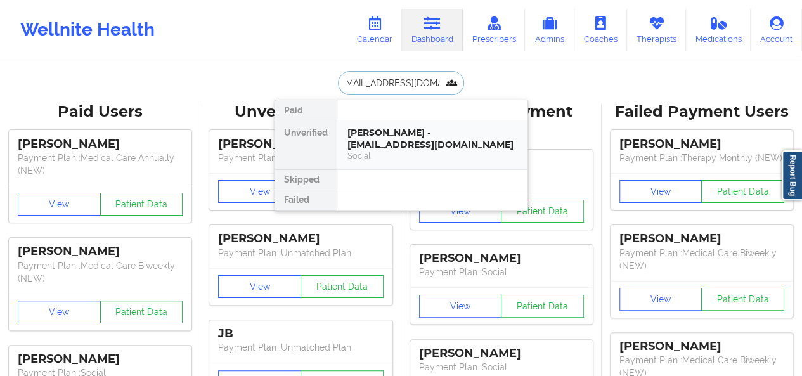
click at [403, 145] on div "Christine Mcbride - christine3449@hotmail.com" at bounding box center [432, 138] width 170 height 23
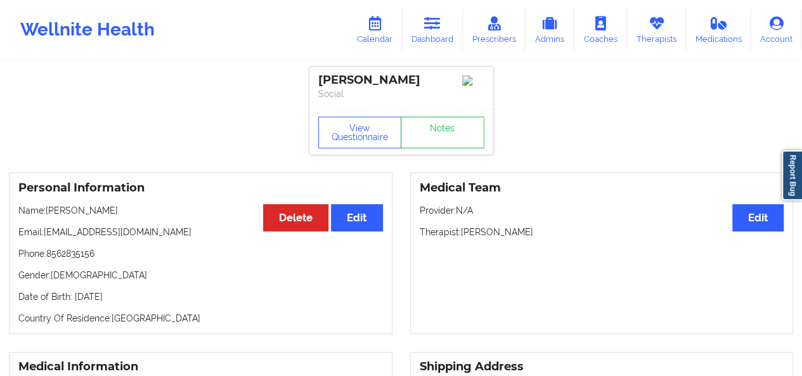
click at [370, 96] on p "Social" at bounding box center [401, 94] width 166 height 13
click at [374, 146] on button "View Questionnaire" at bounding box center [360, 133] width 84 height 32
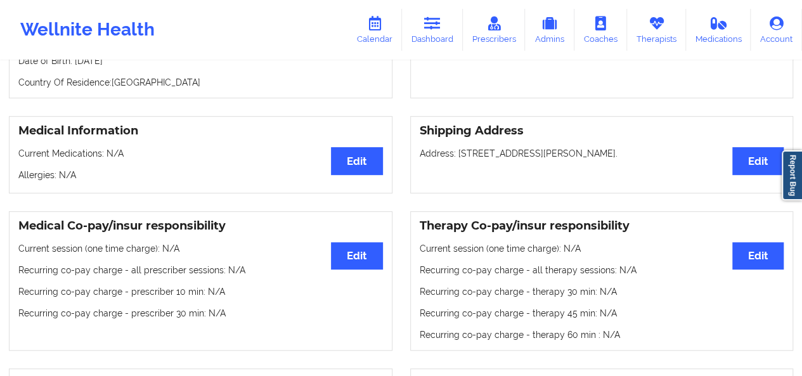
scroll to position [240, 0]
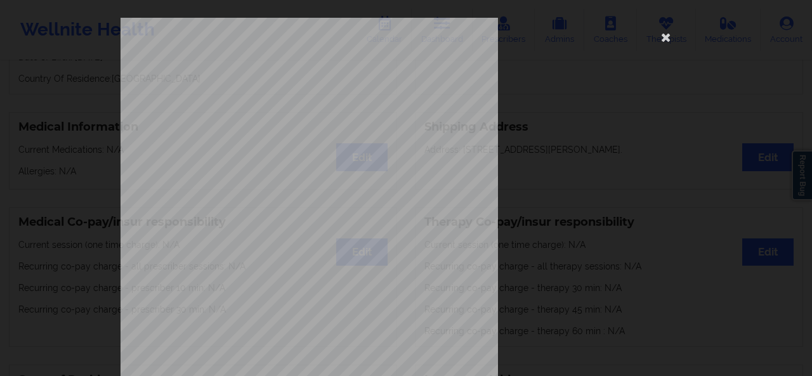
click at [561, 235] on div "1161 Mission St San Francisco, CA, 94103 What state do you live in ? New Jersey…" at bounding box center [405, 285] width 571 height 534
click at [667, 37] on icon at bounding box center [666, 37] width 20 height 20
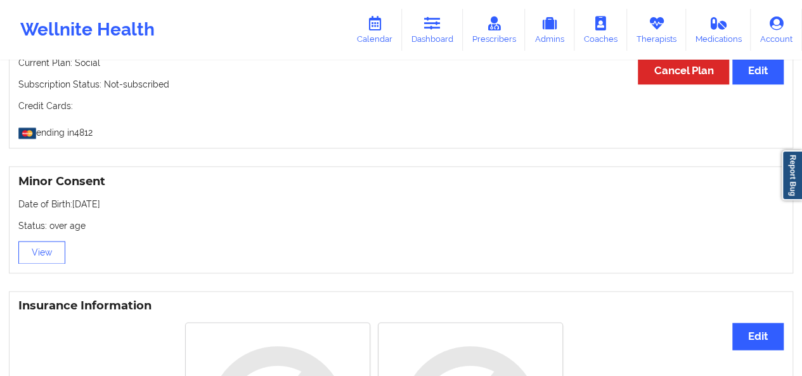
scroll to position [0, 0]
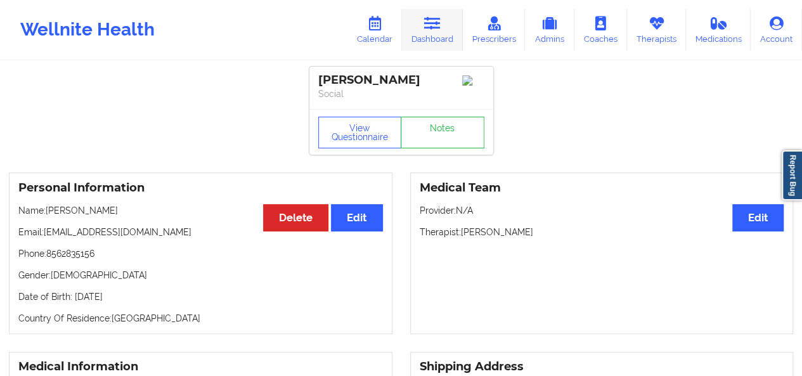
click at [443, 31] on link "Dashboard" at bounding box center [432, 30] width 61 height 42
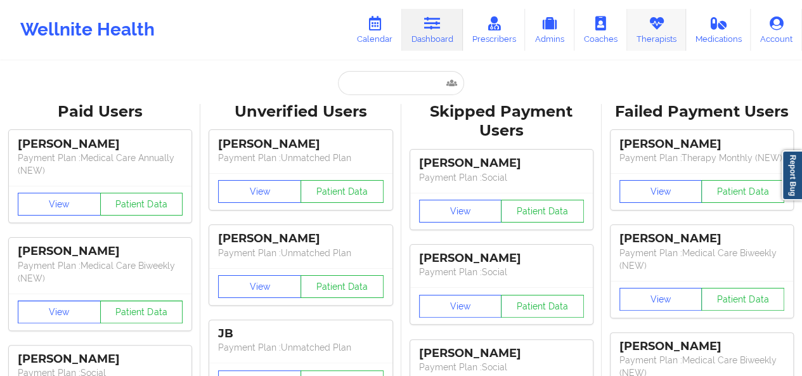
click at [646, 30] on link "Therapists" at bounding box center [656, 30] width 59 height 42
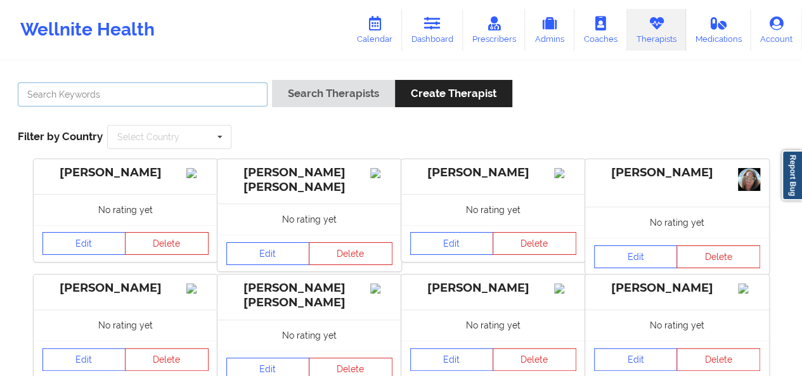
click at [211, 105] on input "text" at bounding box center [143, 94] width 250 height 24
type input "dashima green"
click at [272, 80] on button "Search Therapists" at bounding box center [333, 93] width 123 height 27
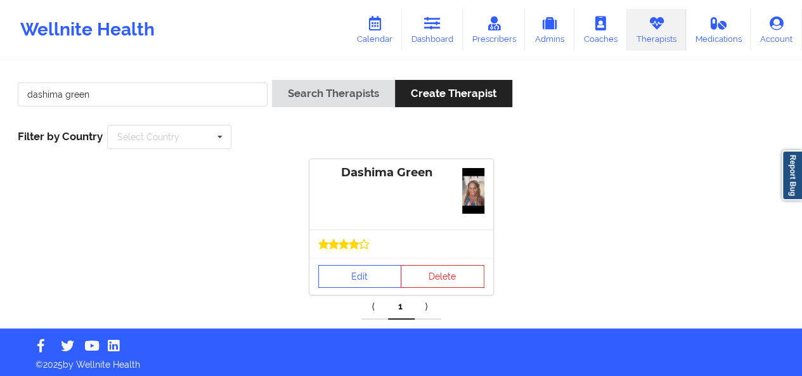
click at [370, 226] on div "Dashima Green" at bounding box center [401, 194] width 184 height 70
click at [368, 275] on link "Edit" at bounding box center [360, 276] width 84 height 23
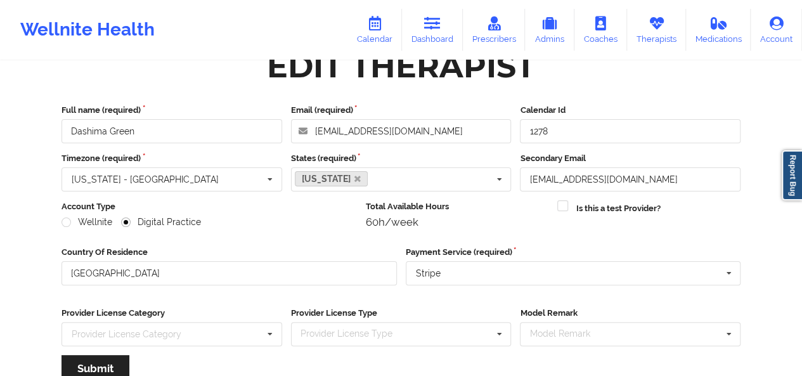
scroll to position [30, 0]
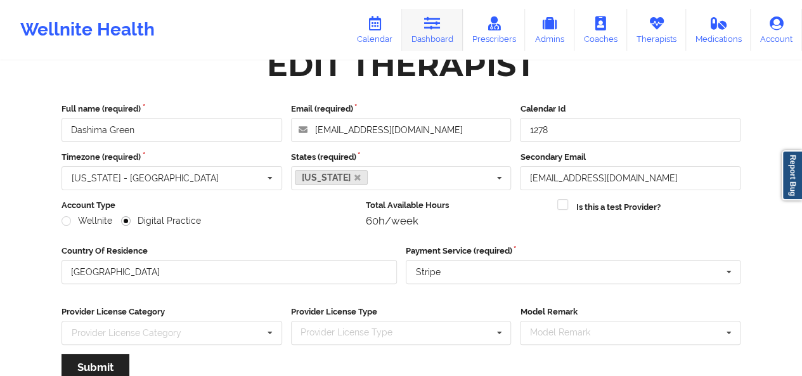
click at [426, 30] on icon at bounding box center [432, 23] width 16 height 14
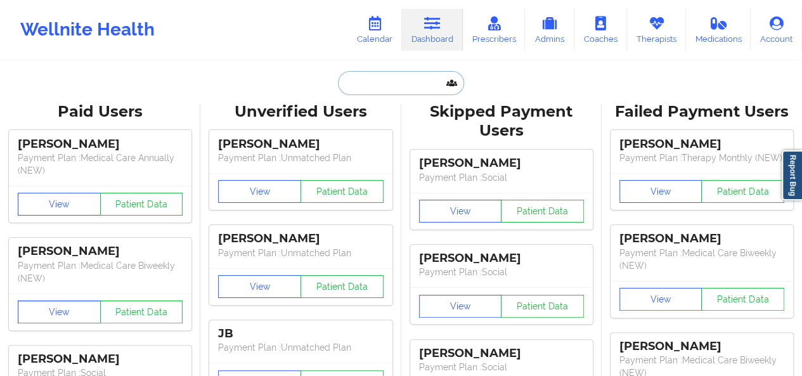
click at [338, 82] on input "text" at bounding box center [401, 83] width 126 height 24
paste input "(551) 293-3333"
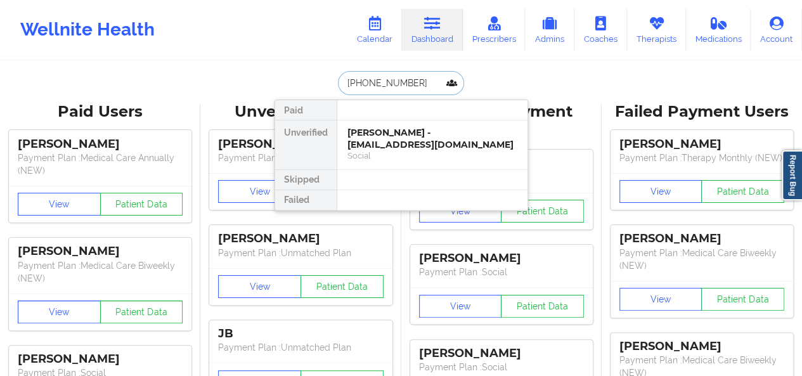
type input "(551) 293-3333"
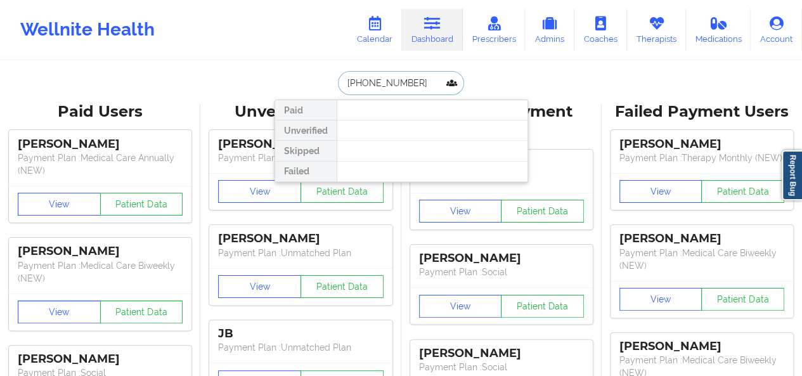
click at [424, 85] on input "(551) 293-3333" at bounding box center [401, 83] width 126 height 24
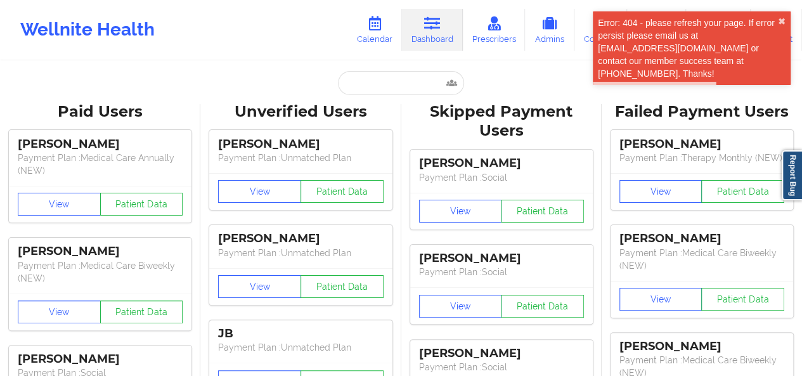
click at [784, 18] on button "✖︎" at bounding box center [782, 21] width 8 height 10
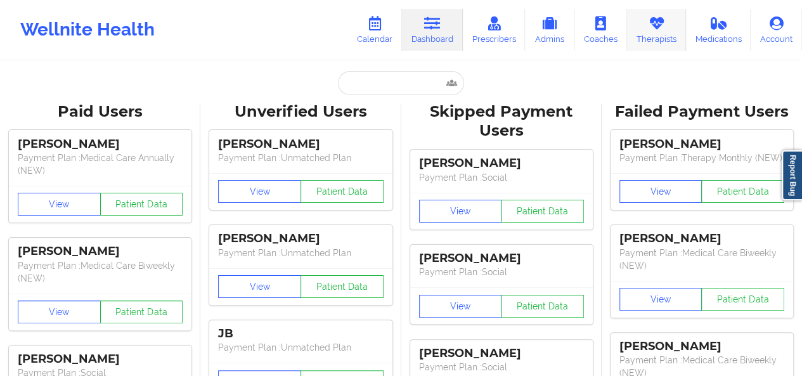
click at [665, 34] on link "Therapists" at bounding box center [656, 30] width 59 height 42
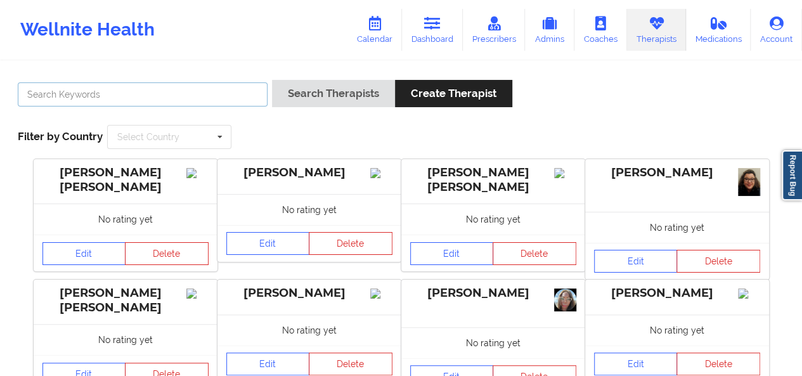
click at [227, 91] on input "text" at bounding box center [143, 94] width 250 height 24
type input "kellyn"
click at [272, 80] on button "Search Therapists" at bounding box center [333, 93] width 123 height 27
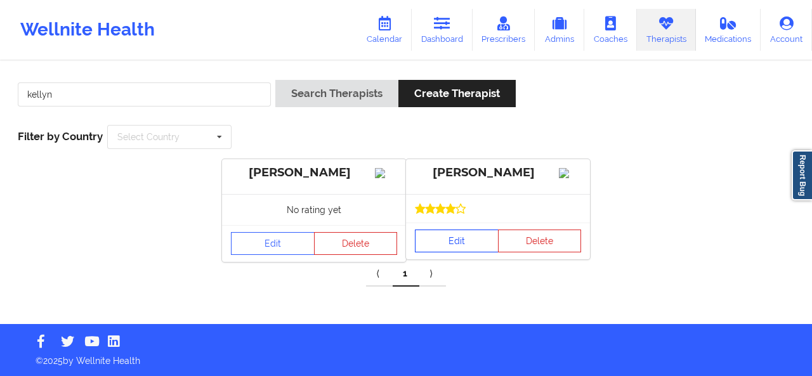
click at [460, 252] on link "Edit" at bounding box center [457, 241] width 84 height 23
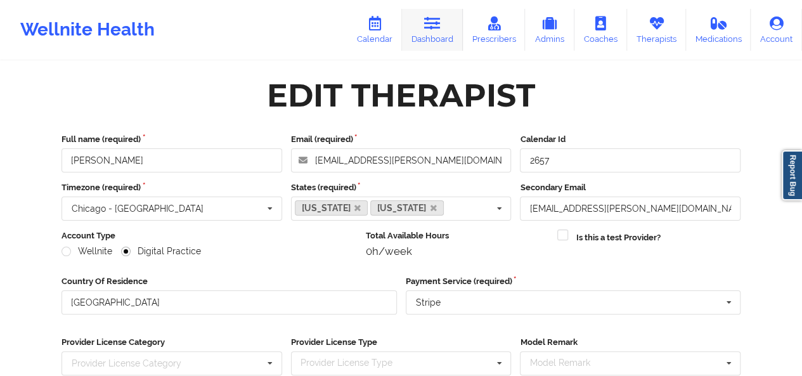
click at [441, 30] on icon at bounding box center [432, 23] width 16 height 14
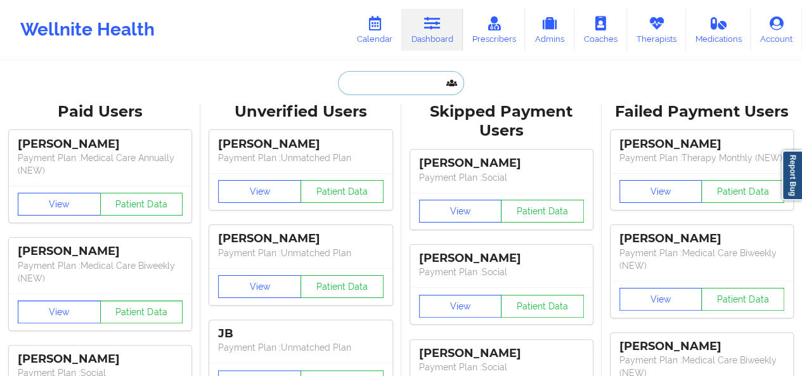
click at [366, 83] on input "text" at bounding box center [401, 83] width 126 height 24
paste input "[EMAIL_ADDRESS][DOMAIN_NAME]"
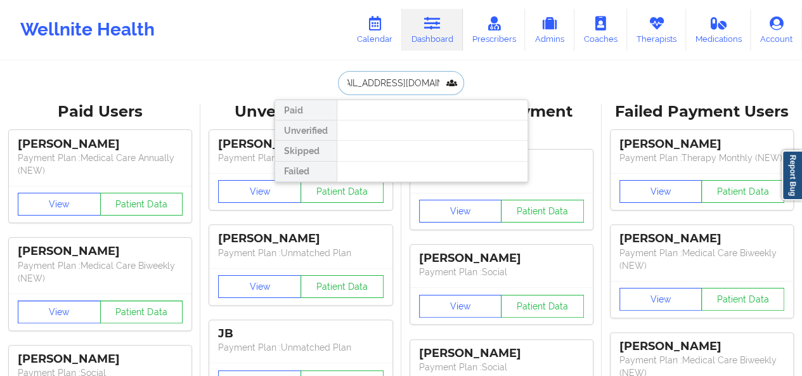
type input "[EMAIL_ADDRESS][DOMAIN_NAME]"
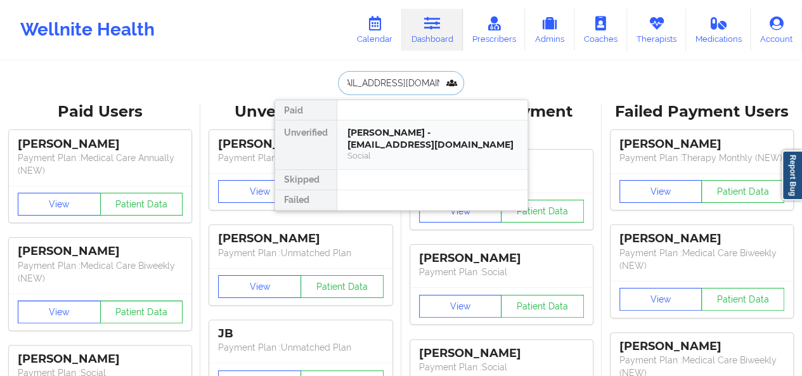
click at [403, 127] on div "[PERSON_NAME] - [EMAIL_ADDRESS][DOMAIN_NAME]" at bounding box center [432, 138] width 170 height 23
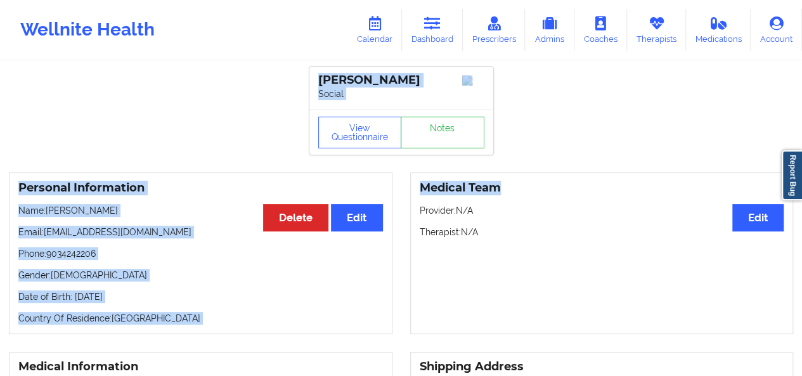
drag, startPoint x: 743, startPoint y: 3, endPoint x: 758, endPoint y: 100, distance: 98.1
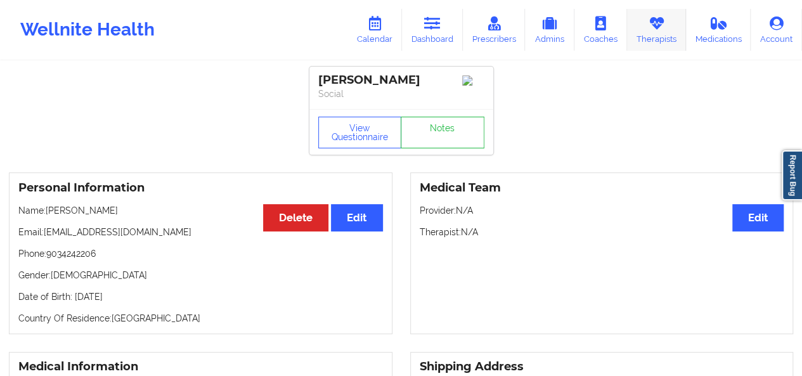
click at [647, 42] on link "Therapists" at bounding box center [656, 30] width 59 height 42
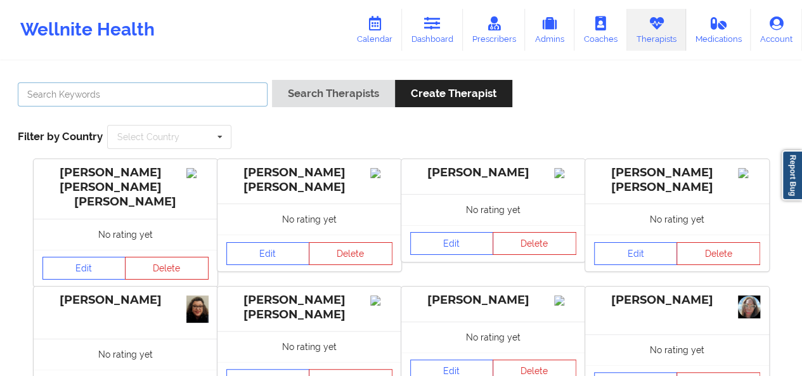
click at [208, 104] on input "text" at bounding box center [143, 94] width 250 height 24
type input "beverly s"
click at [272, 80] on button "Search Therapists" at bounding box center [333, 93] width 123 height 27
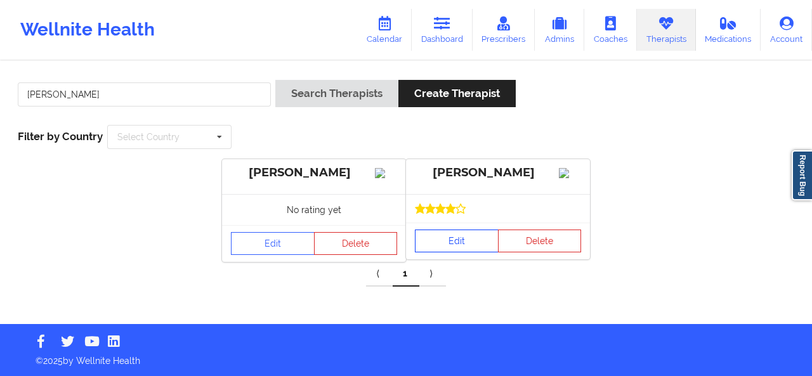
click at [441, 252] on link "Edit" at bounding box center [457, 241] width 84 height 23
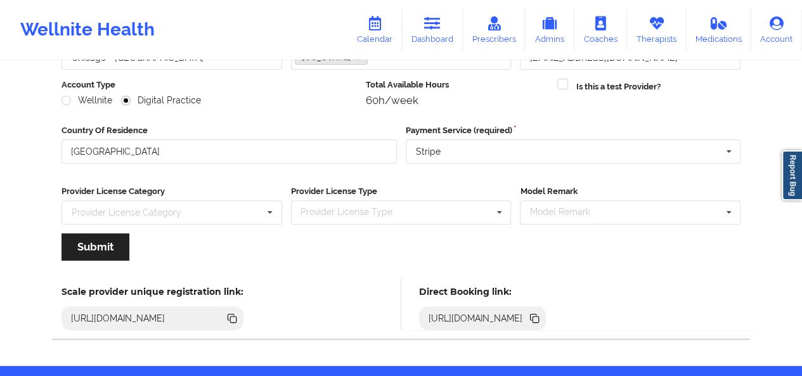
scroll to position [191, 0]
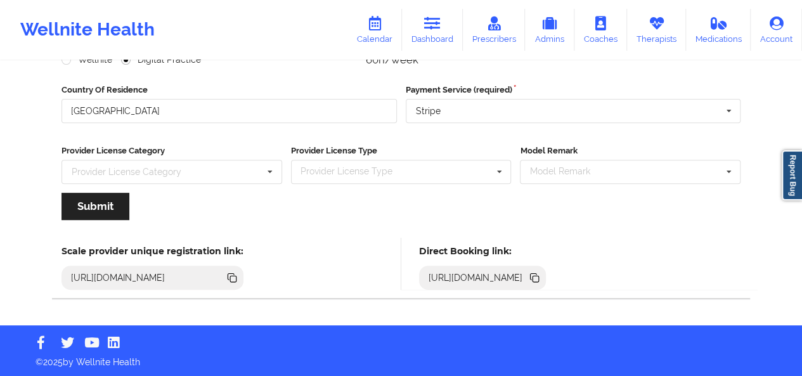
click at [539, 276] on icon at bounding box center [536, 279] width 6 height 6
click at [661, 32] on link "Therapists" at bounding box center [656, 30] width 59 height 42
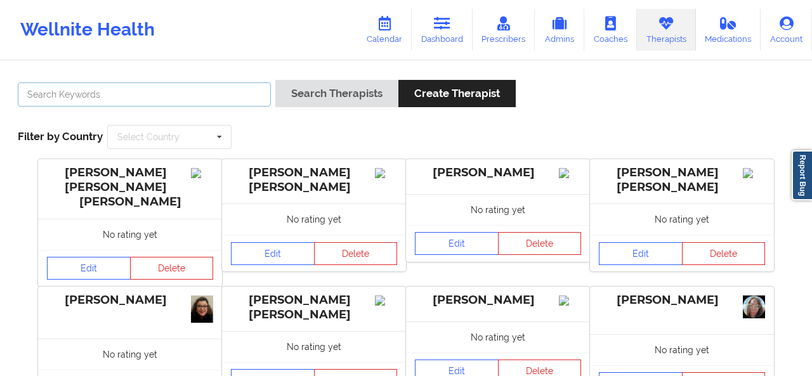
click at [178, 103] on input "text" at bounding box center [144, 94] width 253 height 24
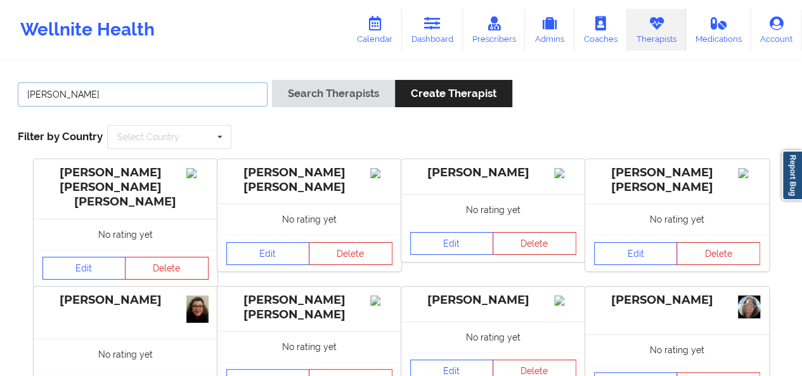
type input "kellyn"
click at [272, 80] on button "Search Therapists" at bounding box center [333, 93] width 123 height 27
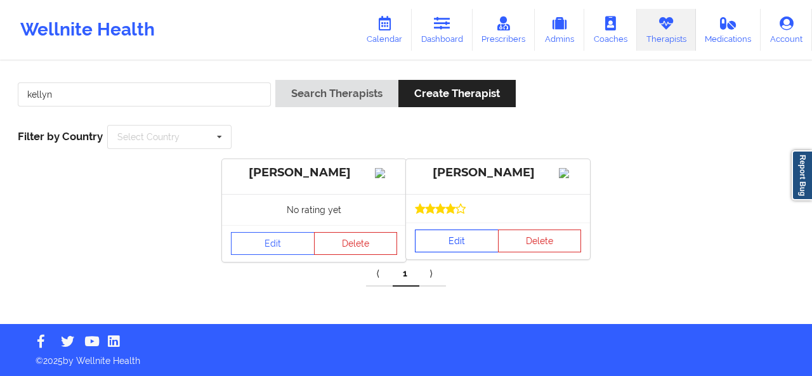
click at [462, 252] on link "Edit" at bounding box center [457, 241] width 84 height 23
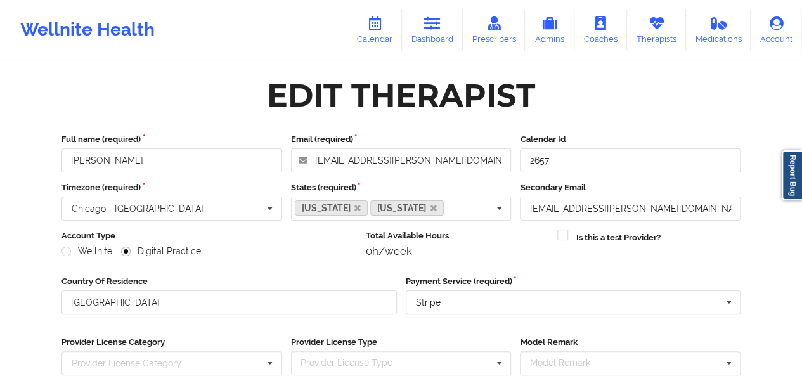
scroll to position [191, 0]
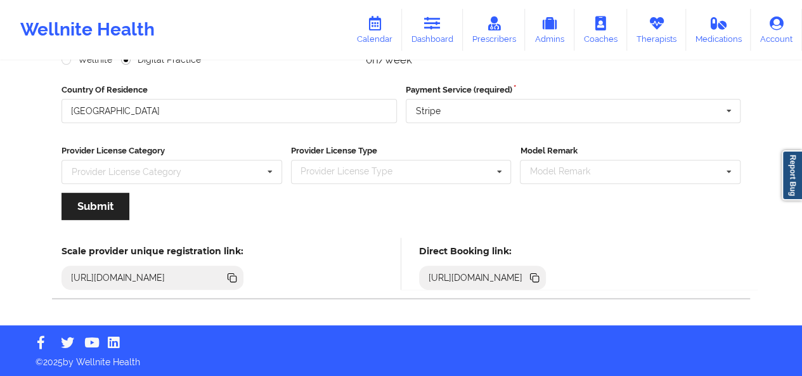
click at [539, 280] on icon at bounding box center [536, 279] width 6 height 6
click at [539, 276] on icon at bounding box center [536, 279] width 6 height 6
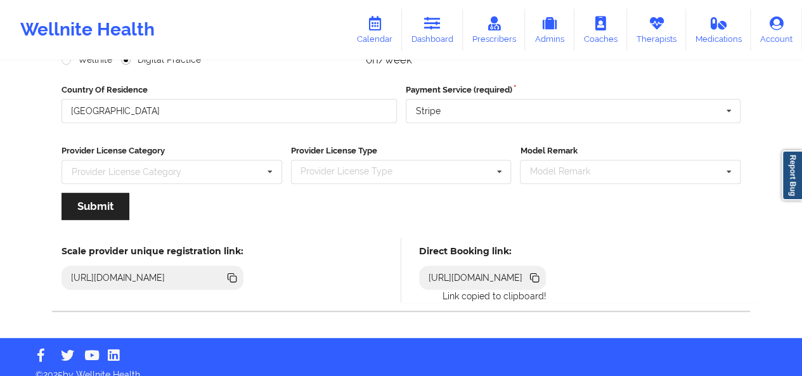
click at [539, 276] on icon at bounding box center [536, 279] width 6 height 6
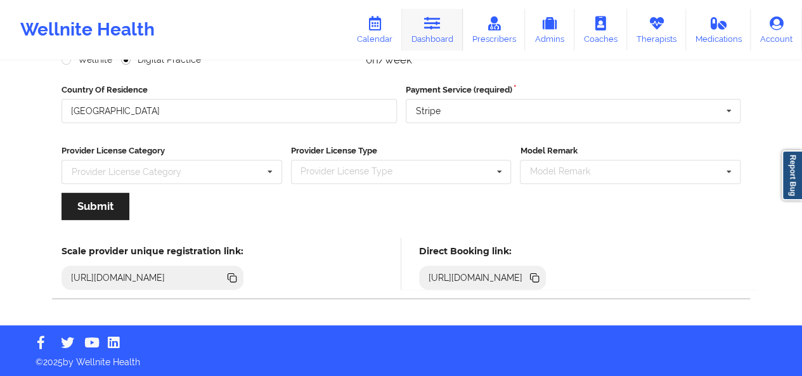
click at [448, 29] on link "Dashboard" at bounding box center [432, 30] width 61 height 42
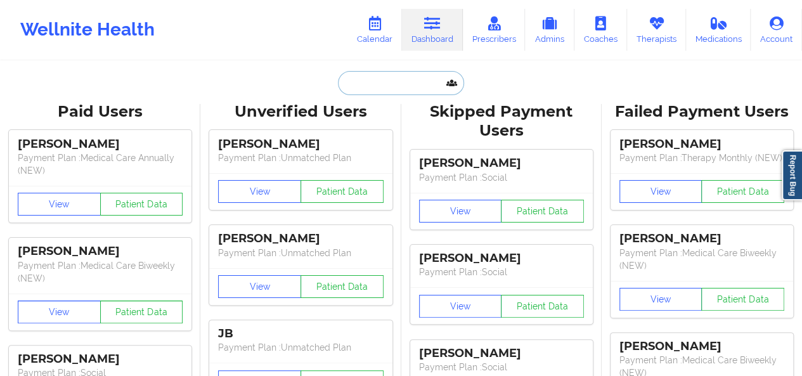
click at [373, 84] on input "text" at bounding box center [401, 83] width 126 height 24
paste input "afallenrosepetal@gmail.com"
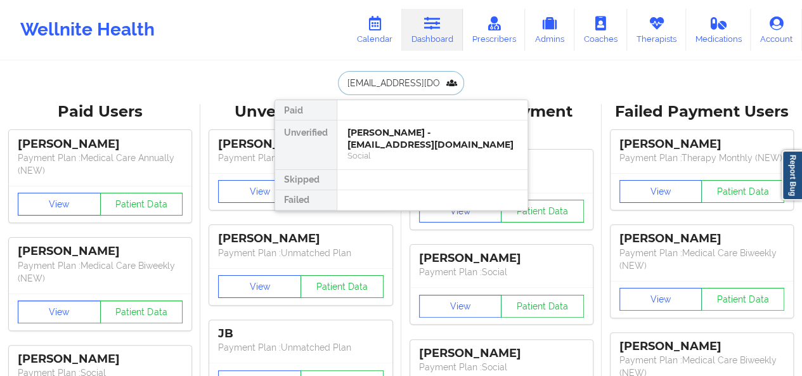
scroll to position [0, 15]
type input "afallenrosepetal@gmail.com"
click at [379, 159] on div "Social" at bounding box center [432, 155] width 170 height 11
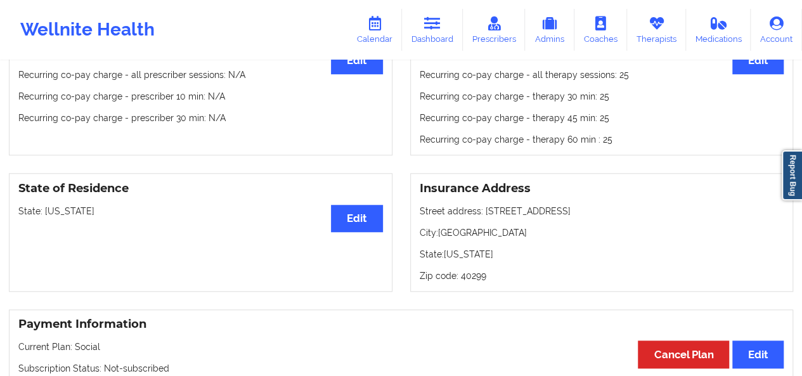
scroll to position [421, 0]
